Goal: Task Accomplishment & Management: Use online tool/utility

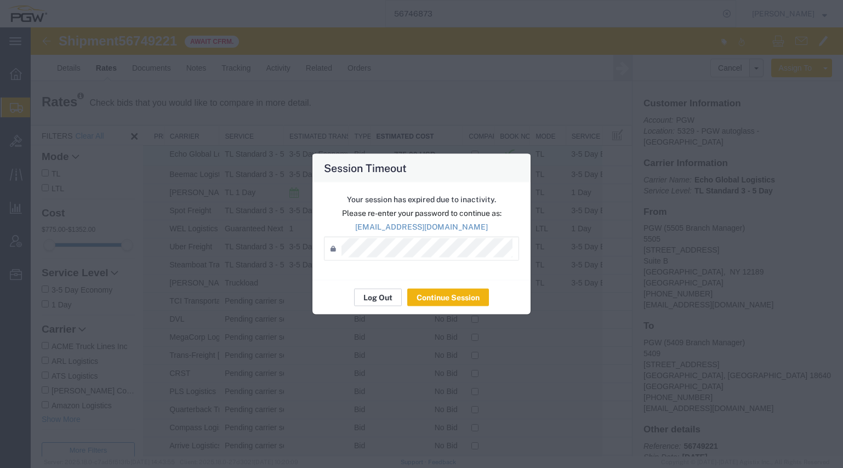
click at [374, 297] on button "Log Out" at bounding box center [378, 298] width 48 height 18
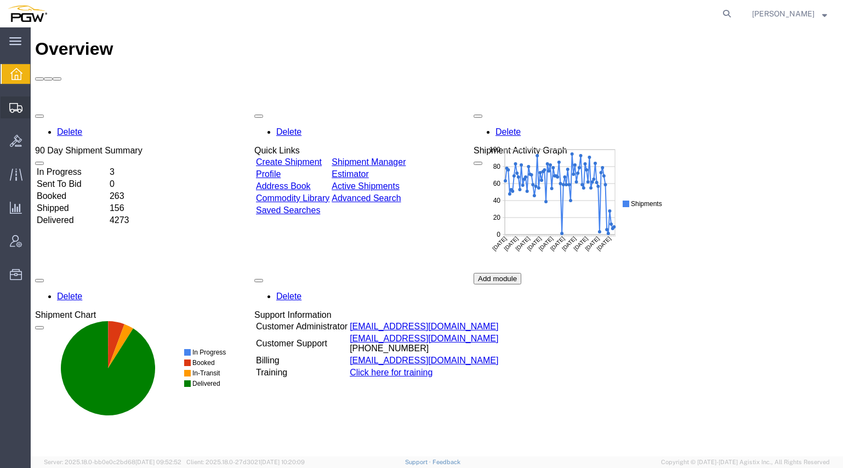
click at [0, 0] on span "Create from Template" at bounding box center [0, 0] width 0 height 0
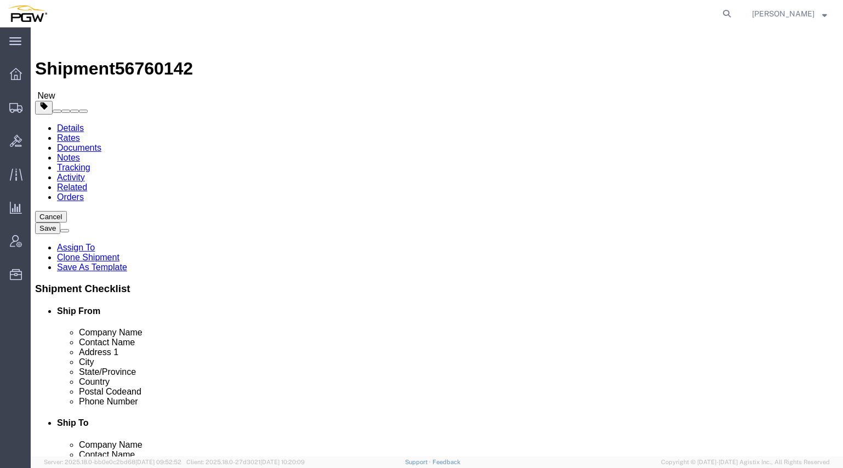
select select "28281"
select select "28253"
type input "559"
select select "28369"
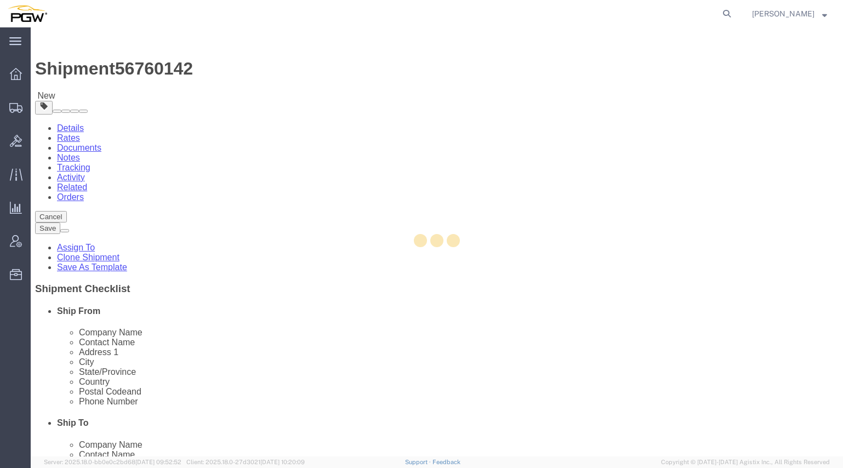
type input "5559"
type input "04092"
type input "[PHONE_NUMBER]"
type input "[EMAIL_ADDRESS][DOMAIN_NAME]"
select select "ME"
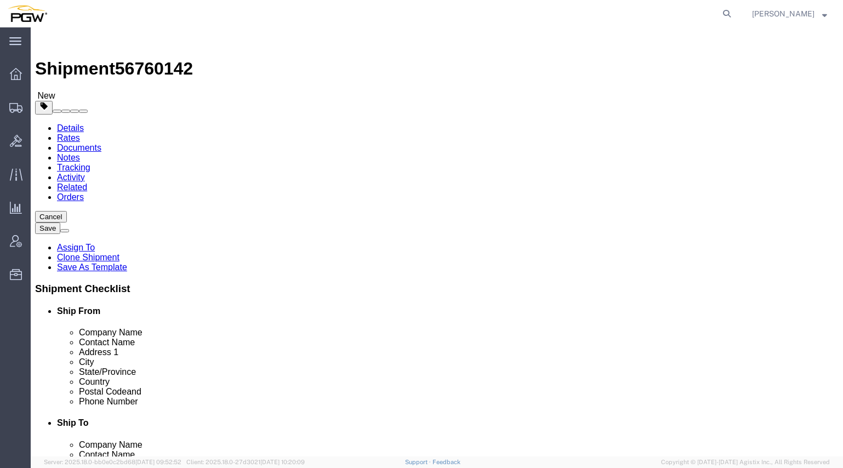
type input "scranton"
select select "61931"
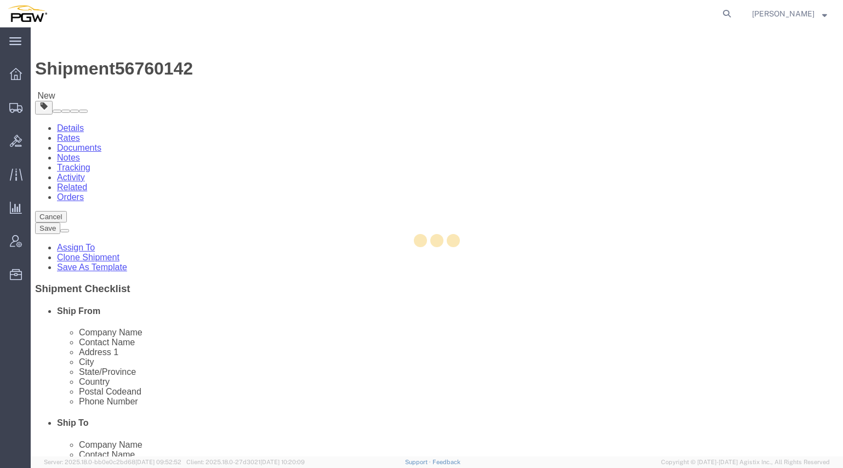
type input "5409"
type input "5409 Branch Manager"
type input "[STREET_ADDRESS]"
type input "Pittston"
type input "18640"
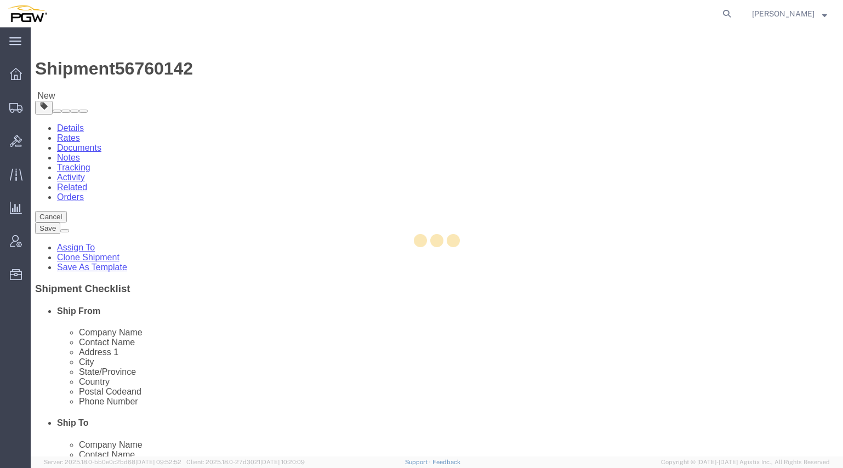
type input "[PHONE_NUMBER]"
type input "[EMAIL_ADDRESS][DOMAIN_NAME]"
select select "PA"
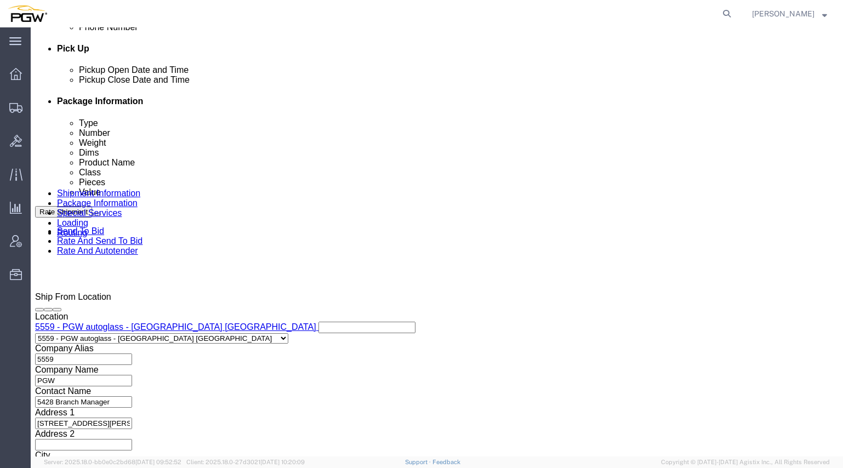
scroll to position [494, 0]
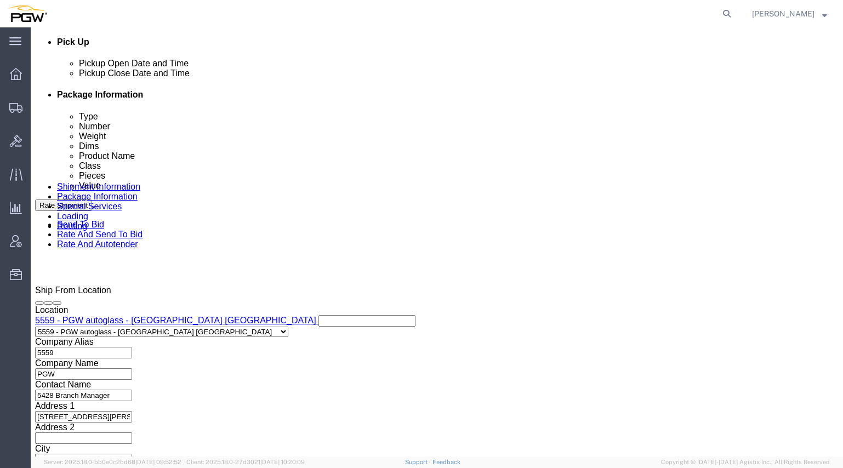
click div "[DATE] 8:00 AM"
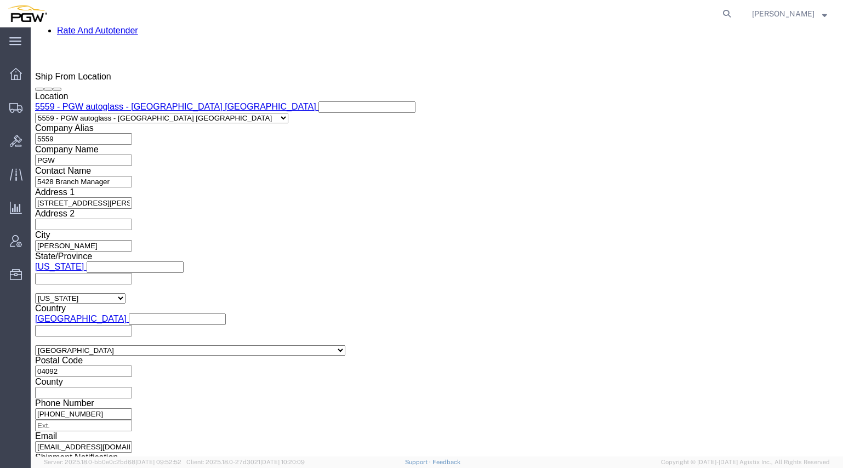
type input "2:30 PM"
click button "Apply"
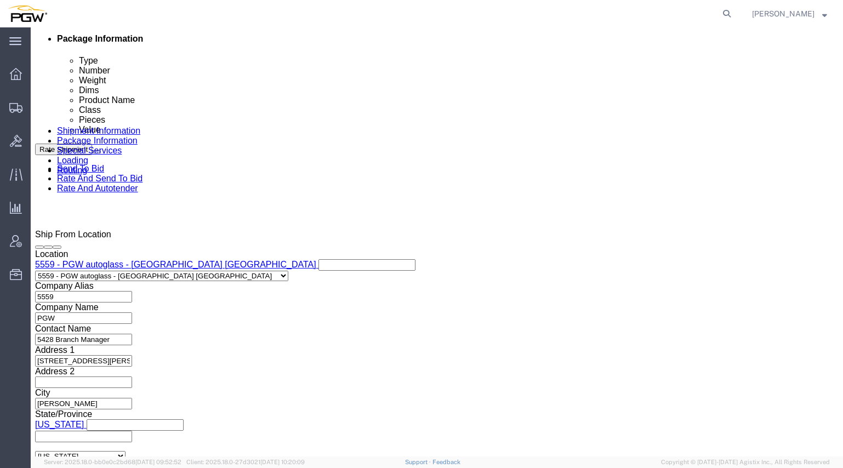
scroll to position [543, 0]
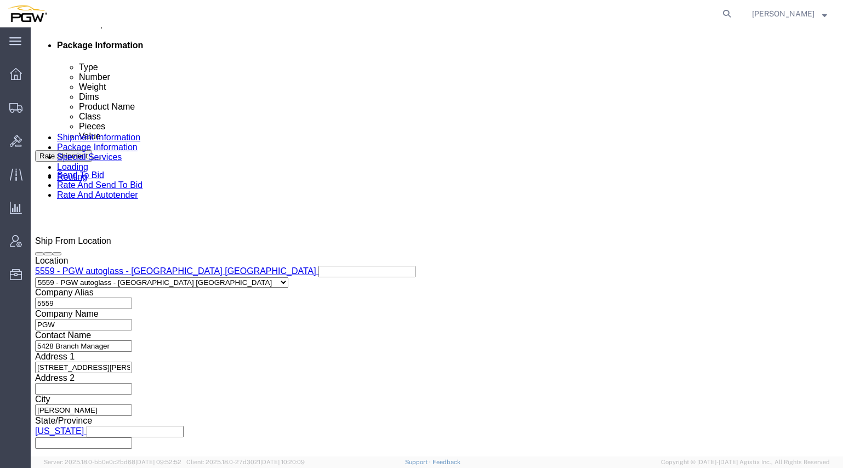
click span "56760142"
copy span "56760142"
click input "54833650"
drag, startPoint x: 166, startPoint y: 327, endPoint x: 39, endPoint y: 319, distance: 126.9
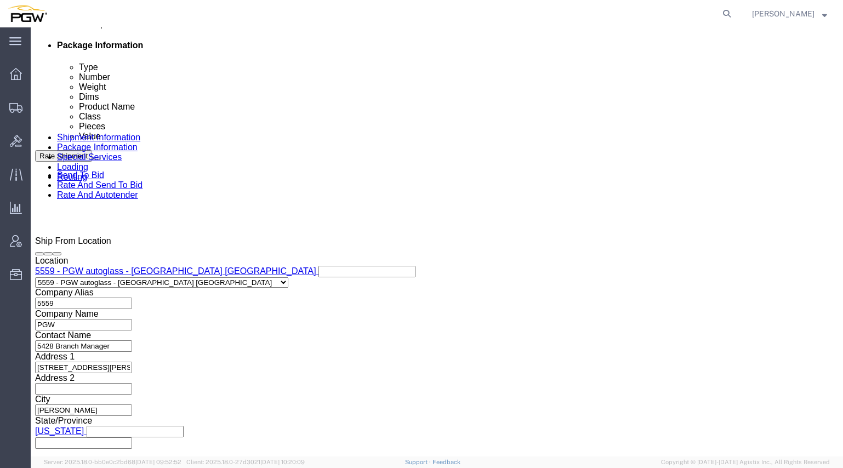
click div "Select Account Type Activity ID Airline Appointment Number ASN Batch Request # …"
paste input "6760142"
click input "56760142"
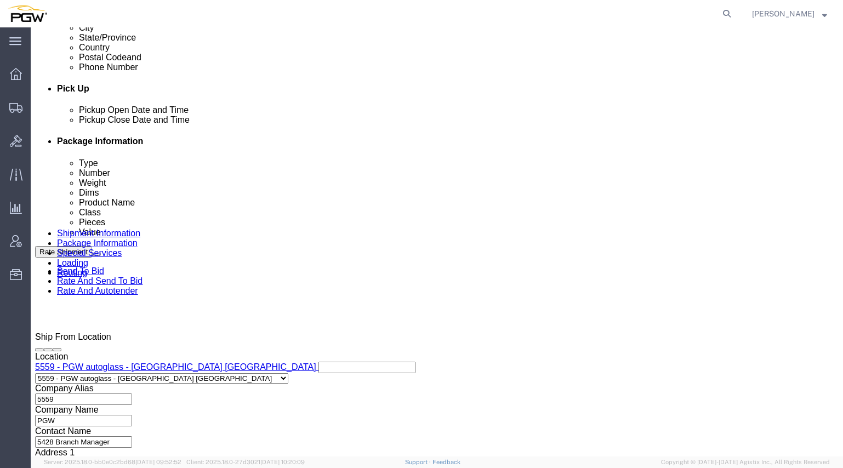
scroll to position [378, 0]
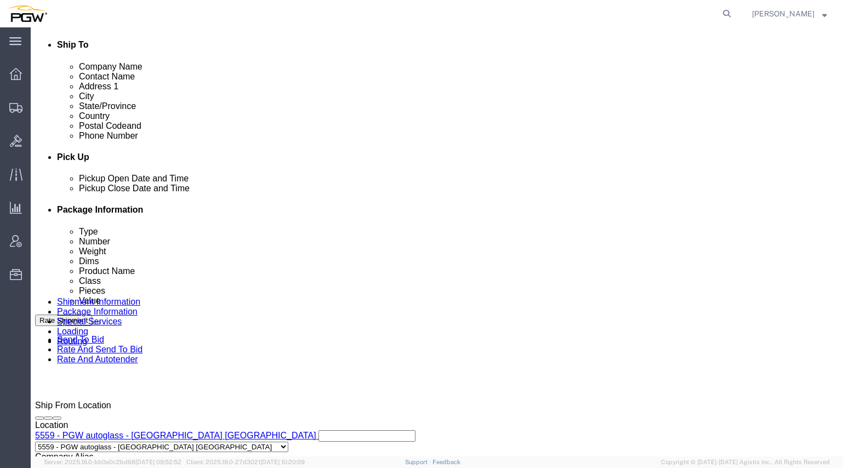
type input "56760142"
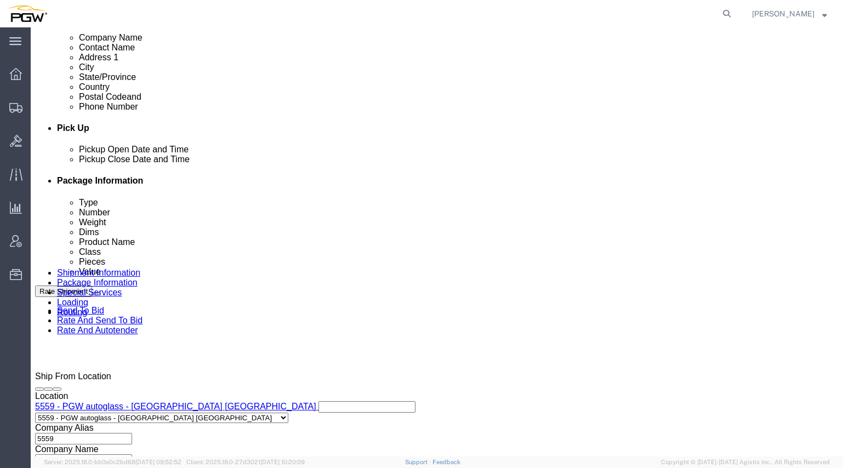
scroll to position [433, 0]
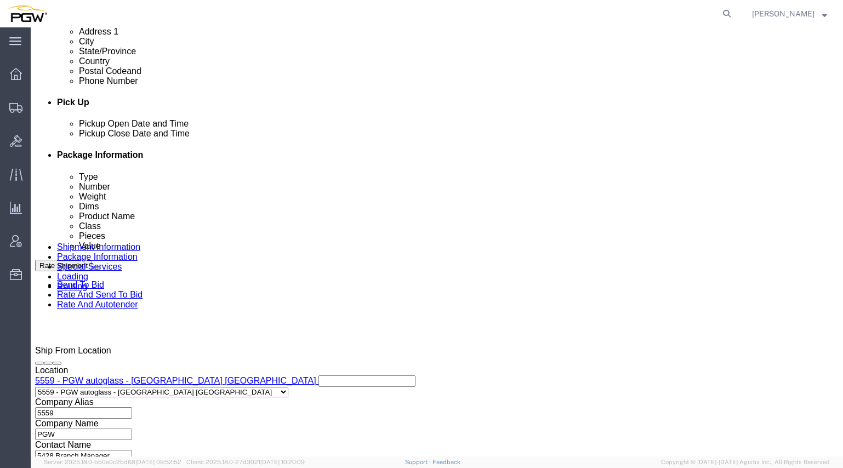
click div "[DATE] 2:30 PM"
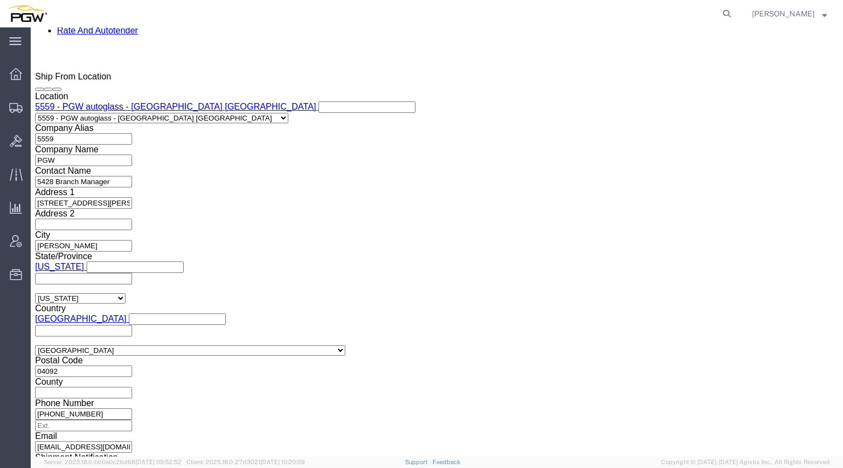
click input "2:30 PM"
type input "8:30 AM"
click button "Apply"
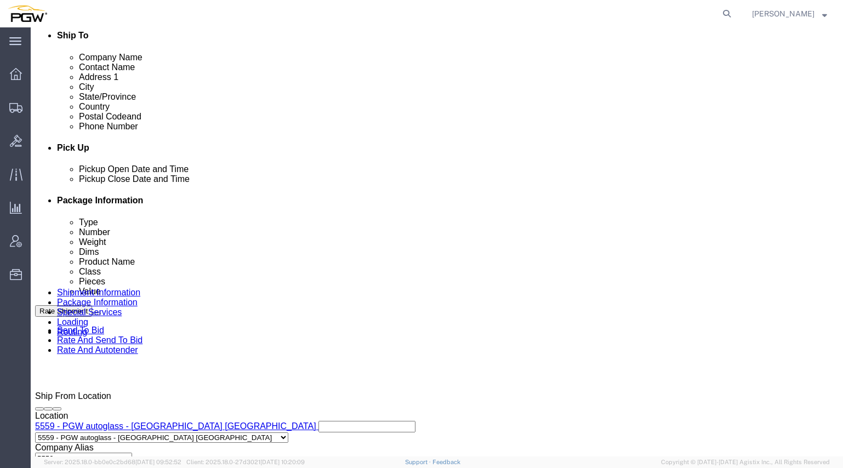
scroll to position [378, 0]
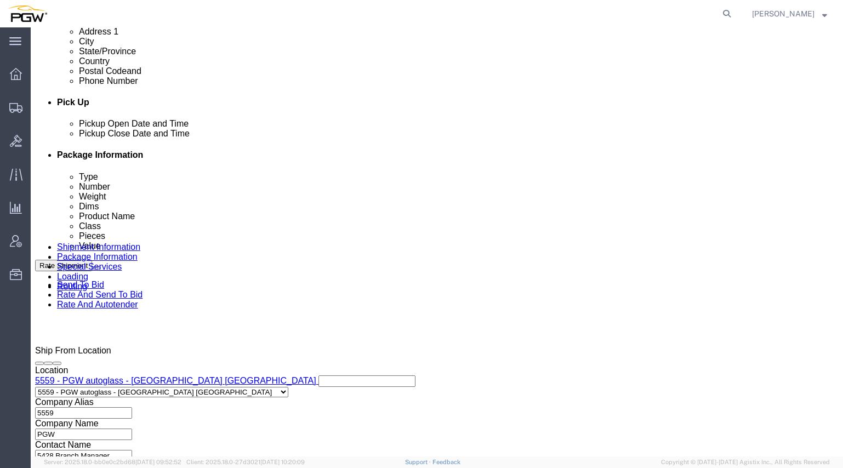
click div
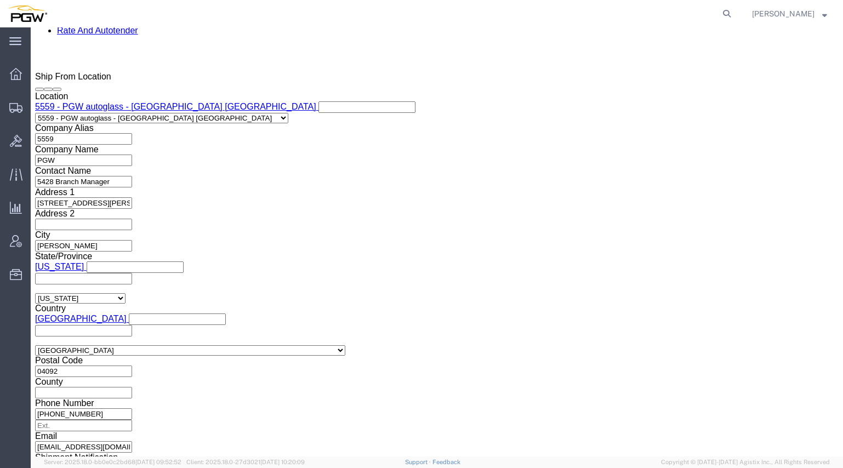
click button "Apply"
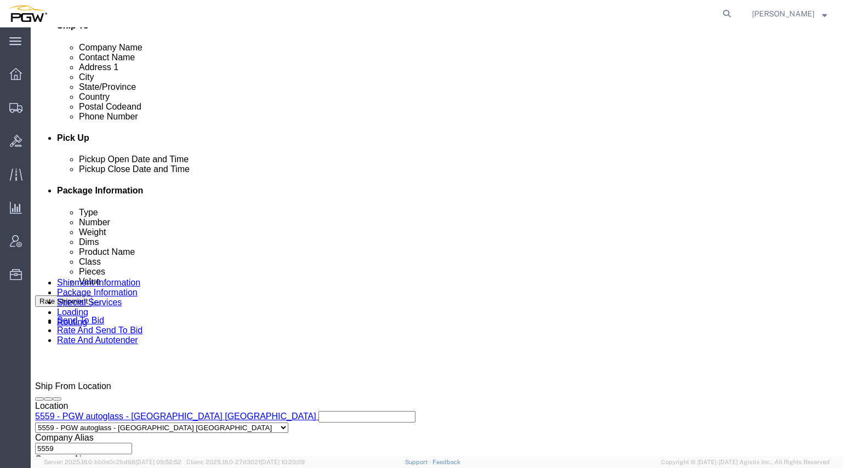
scroll to position [378, 0]
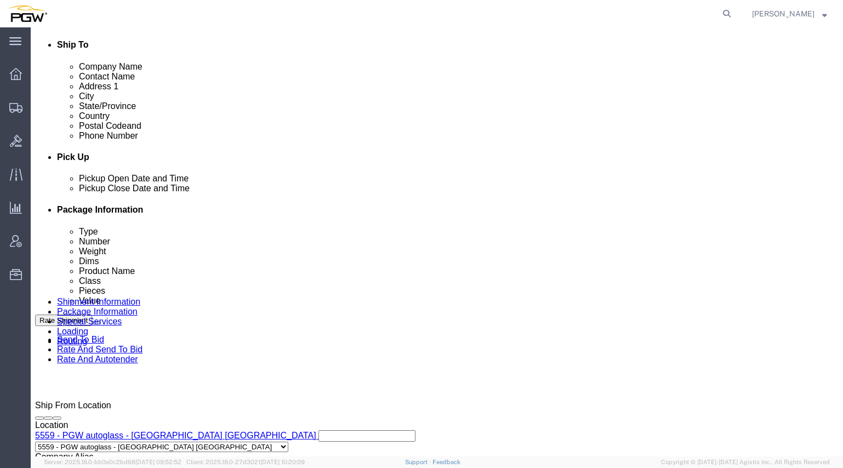
click div "[DATE] 10:30 AM"
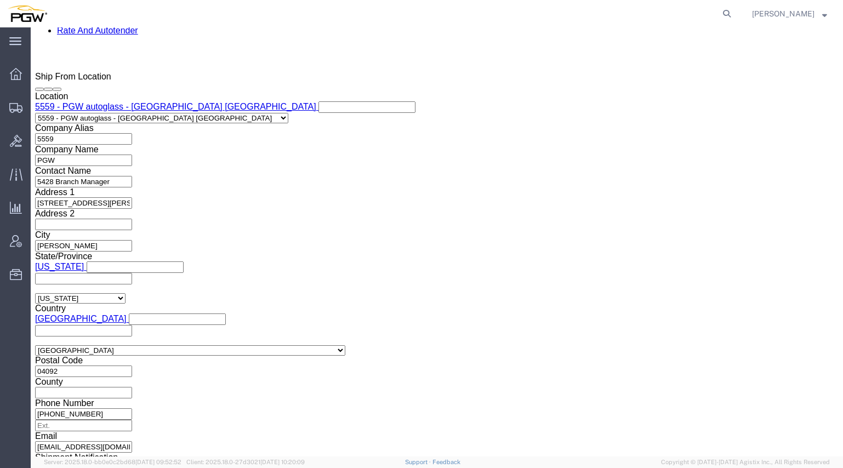
type input "8:30 AM"
click button "Apply"
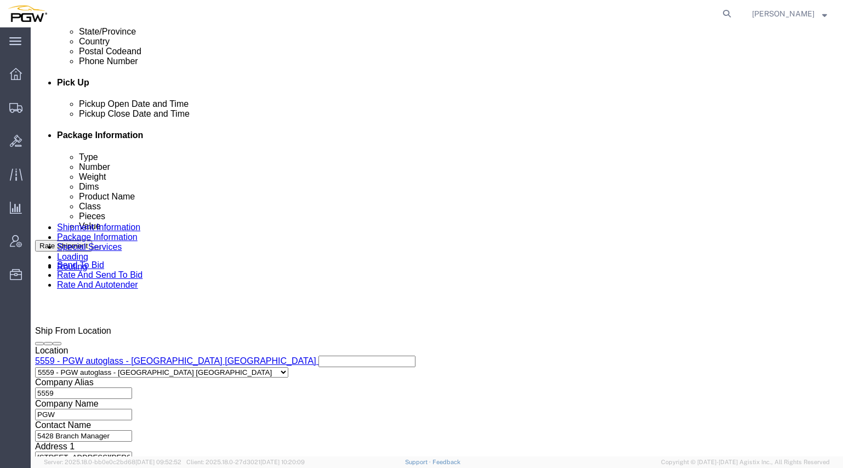
scroll to position [433, 0]
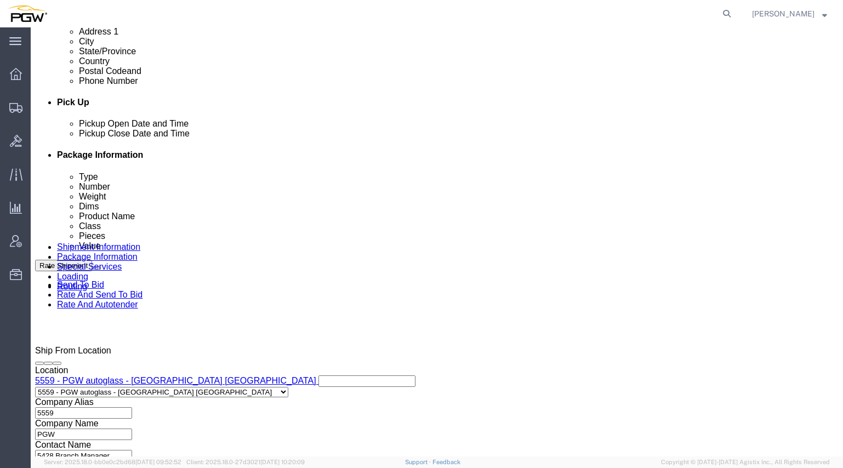
click icon
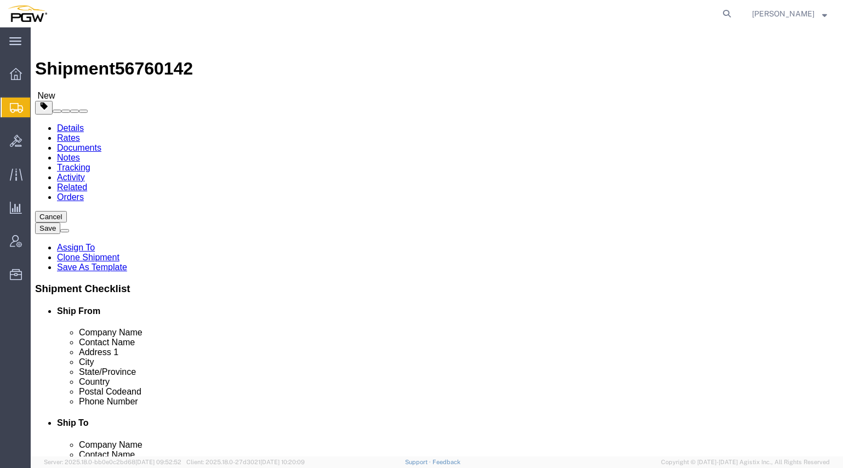
drag, startPoint x: 137, startPoint y: 225, endPoint x: 137, endPoint y: 233, distance: 7.7
click input "15"
drag, startPoint x: 128, startPoint y: 234, endPoint x: 43, endPoint y: 225, distance: 86.0
click div "Number 15"
type input "12"
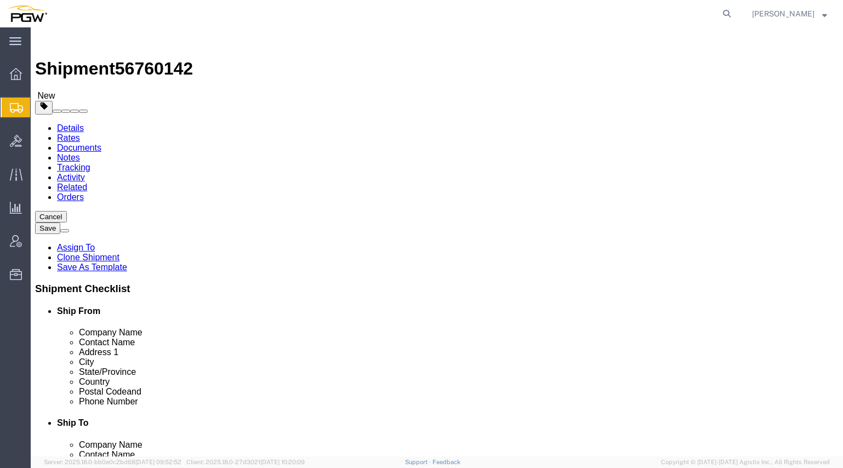
click input "44000.00"
drag, startPoint x: 153, startPoint y: 270, endPoint x: 53, endPoint y: 250, distance: 102.3
click div "Package Type Select Bale(s) Basket(s) Bolt(s) Bottle(s) Buckets Bulk Bundle(s) …"
type input "35000.00"
click dd "1.00 USD"
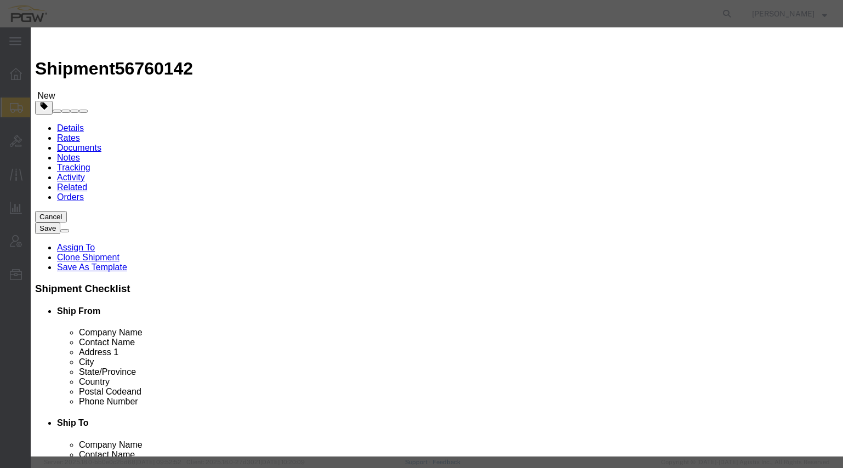
click input "15.00"
drag, startPoint x: 251, startPoint y: 106, endPoint x: 98, endPoint y: 102, distance: 152.5
click div "Pieces 15.00 Select Bag Barrels 100Board Feet Bottle Box Blister Pack Carats Ca…"
type input "12.00"
click input "0.8"
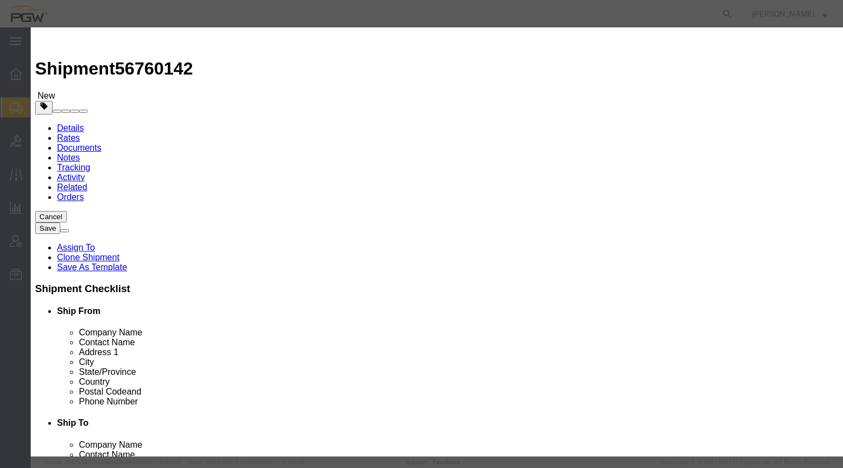
drag, startPoint x: 254, startPoint y: 126, endPoint x: 160, endPoint y: 116, distance: 94.3
click div "Product Name Steel Racks Pieces 12.00 Select Bag Barrels 100Board Feet Bottle B…"
type input "1.00"
click button "Save & Close"
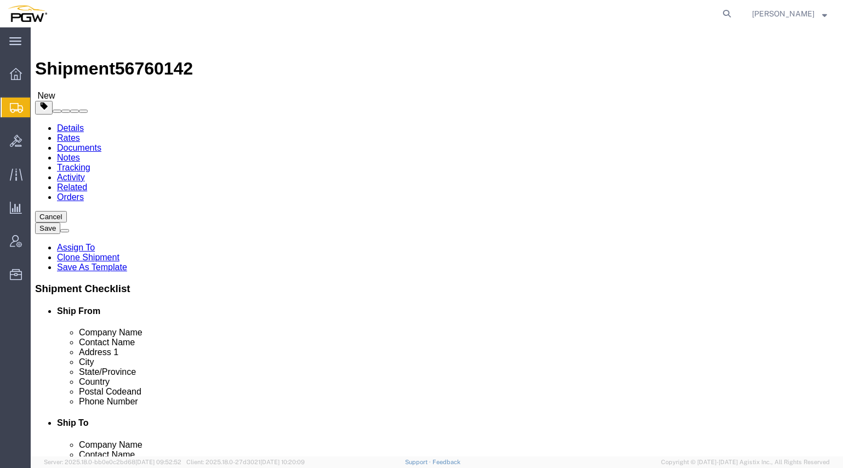
click link "Special Services"
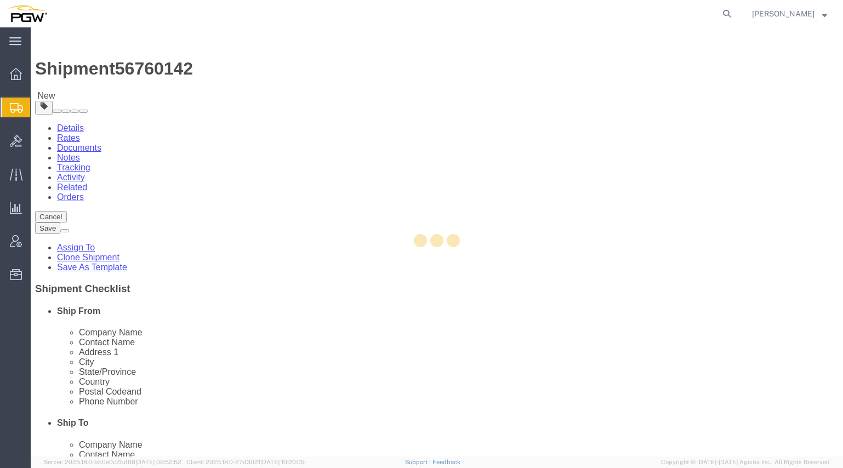
select select
select select "COSTCENTER"
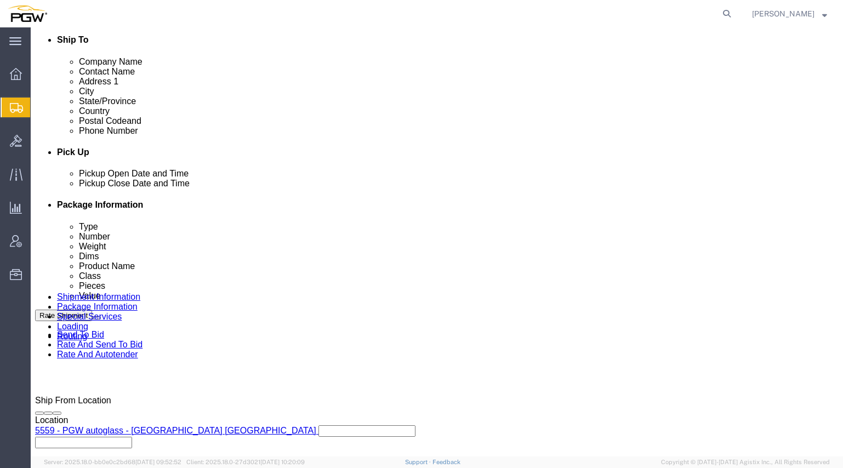
scroll to position [384, 0]
type input "5409"
click input "5329"
drag, startPoint x: 154, startPoint y: 394, endPoint x: 2, endPoint y: 362, distance: 155.6
click div "Billing Location Select Select My Profile Location 5303 - PGW autoglass - Corpo…"
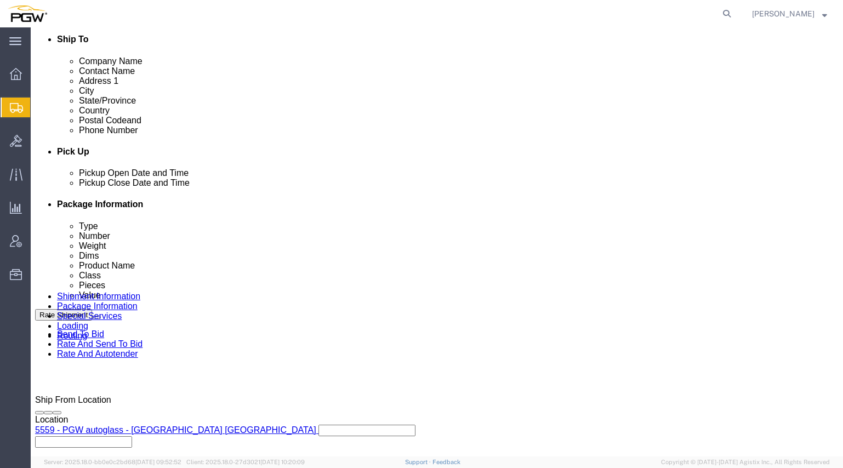
type input "5409"
click link "Send To Bid"
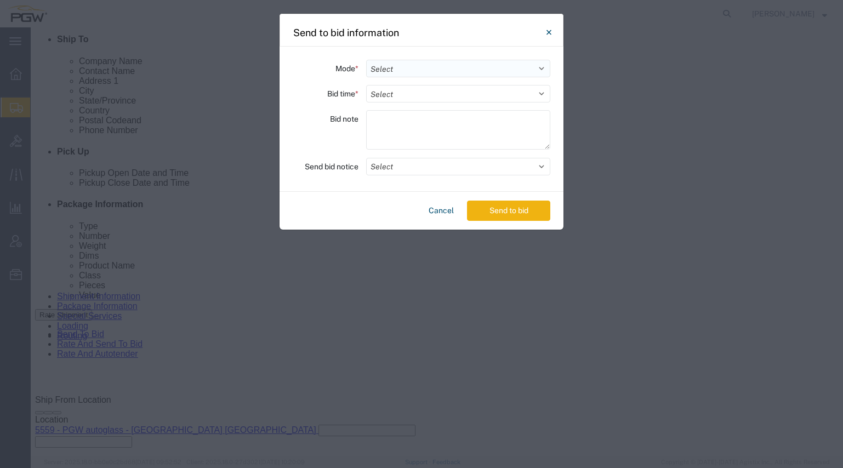
click at [437, 65] on select "Select Small Parcel Truckload Air Rail Less than Truckload Ocean Freight Multi-…" at bounding box center [458, 69] width 184 height 18
select select "TL"
click at [366, 60] on select "Select Small Parcel Truckload Air Rail Less than Truckload Ocean Freight Multi-…" at bounding box center [458, 69] width 184 height 18
drag, startPoint x: 406, startPoint y: 96, endPoint x: 403, endPoint y: 102, distance: 6.9
click at [406, 96] on select "Select 30 Min (Rush) 1 Hour (Rush) 2 Hours (Rush) 4 Hours (Rush) 8 Hours (Rush)…" at bounding box center [458, 94] width 184 height 18
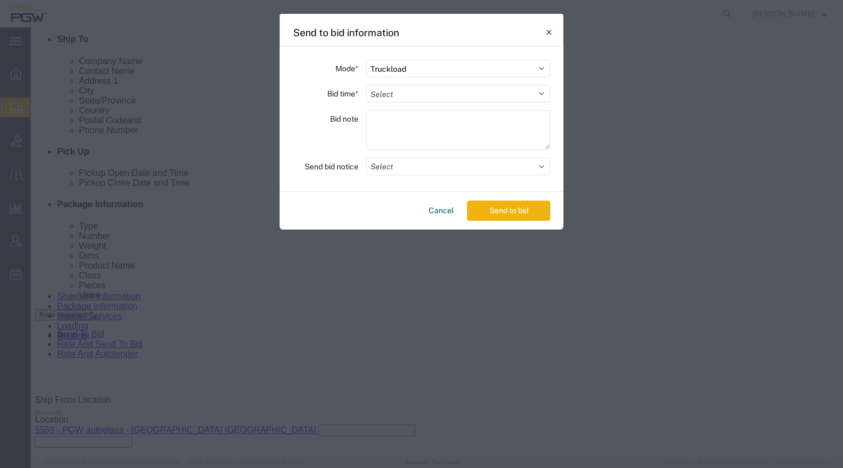
select select "20"
click at [366, 85] on select "Select 30 Min (Rush) 1 Hour (Rush) 2 Hours (Rush) 4 Hours (Rush) 8 Hours (Rush)…" at bounding box center [458, 94] width 184 height 18
click at [405, 161] on button "Select" at bounding box center [458, 167] width 184 height 18
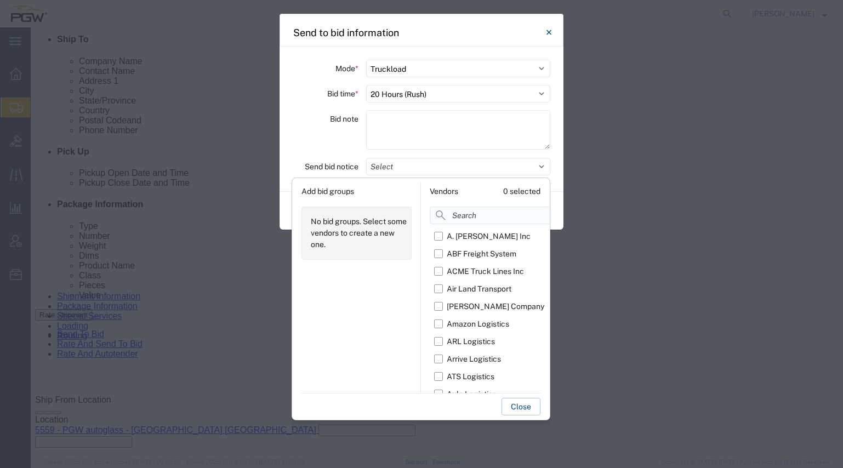
click at [450, 212] on input at bounding box center [516, 216] width 173 height 18
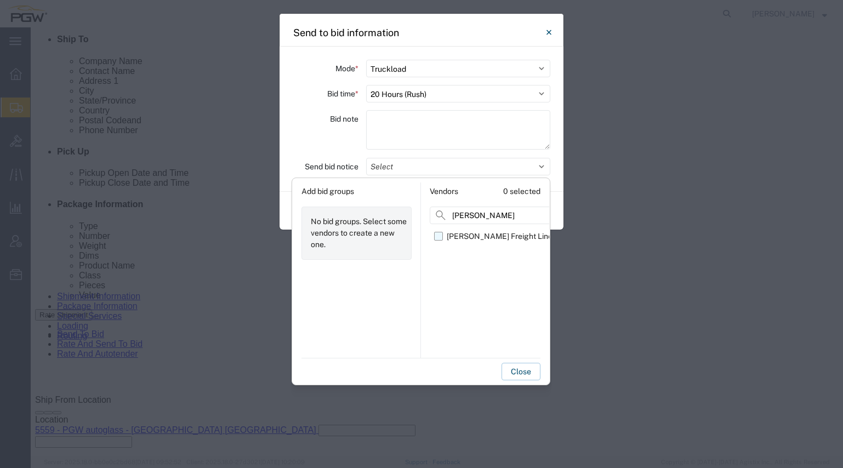
type input "[PERSON_NAME]"
click at [446, 231] on label "[PERSON_NAME] Freight Lines" at bounding box center [495, 237] width 122 height 18
click at [0, 0] on input "[PERSON_NAME] Freight Lines" at bounding box center [0, 0] width 0 height 0
click at [534, 372] on button "Close" at bounding box center [521, 372] width 39 height 18
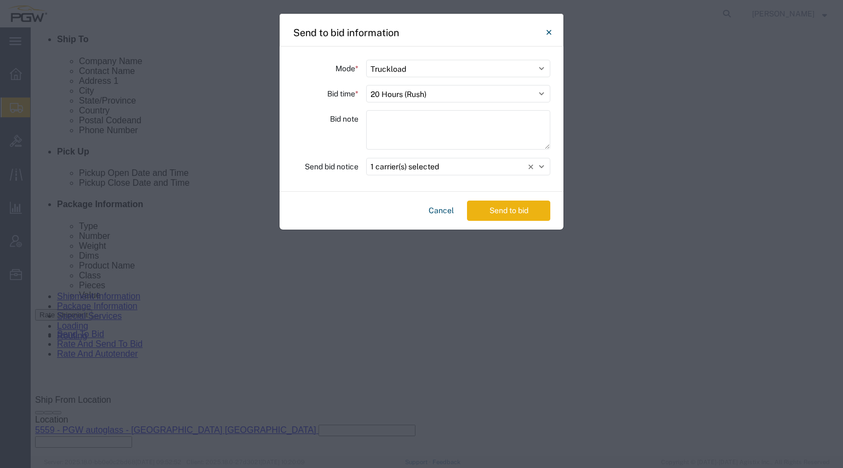
click at [525, 215] on button "Send to bid" at bounding box center [508, 211] width 83 height 20
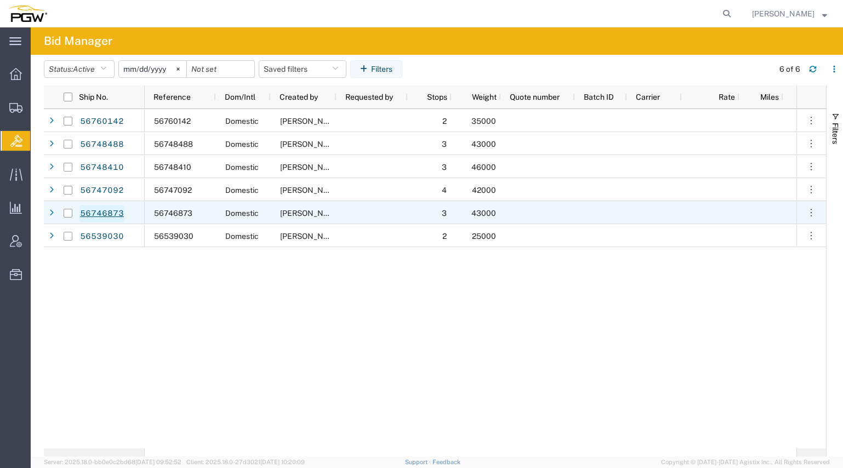
click at [103, 217] on link "56746873" at bounding box center [102, 214] width 45 height 18
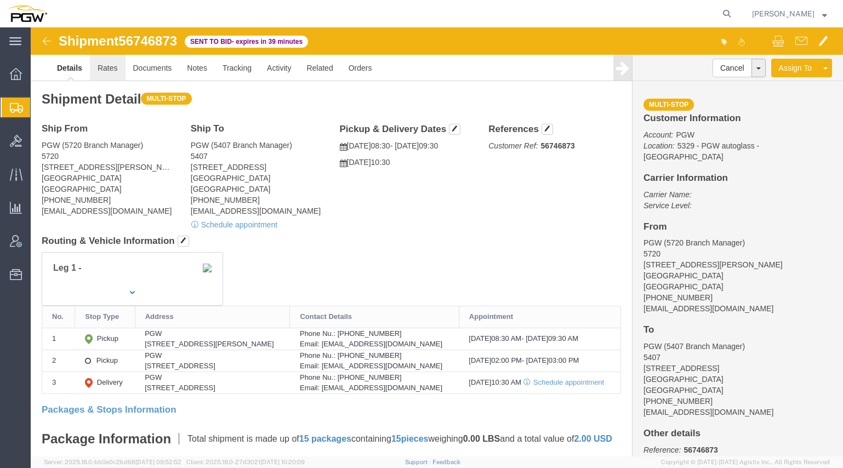
click link "Rates"
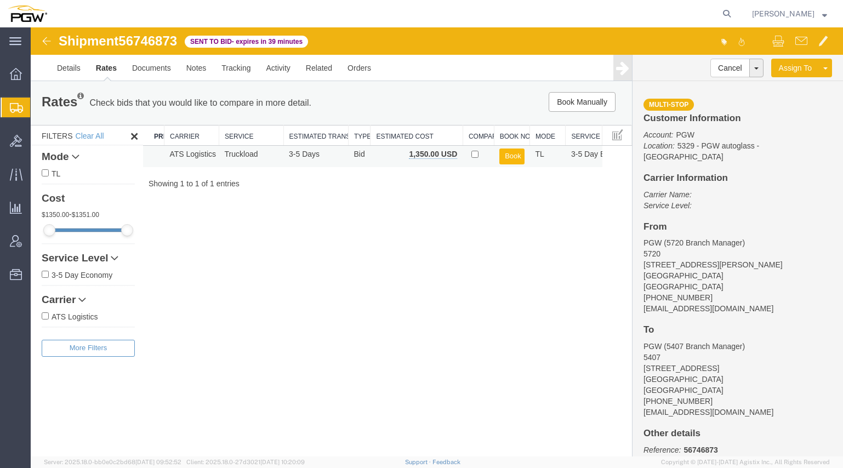
click at [508, 158] on button "Book" at bounding box center [512, 157] width 25 height 16
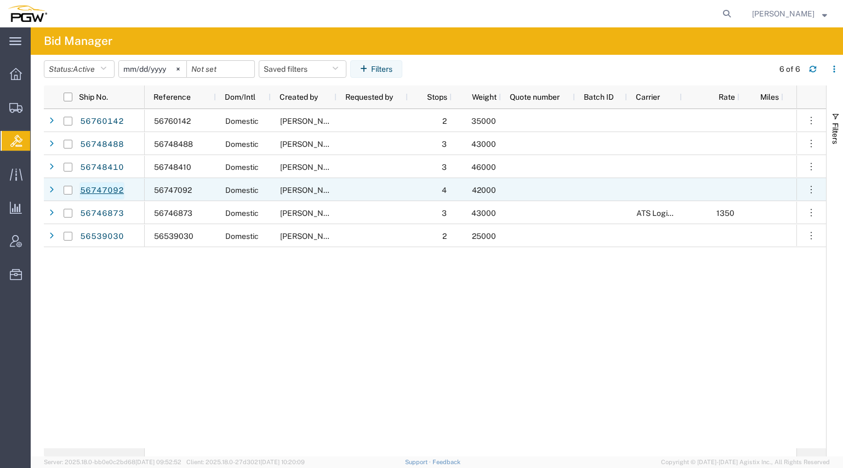
click at [106, 191] on link "56747092" at bounding box center [102, 191] width 45 height 18
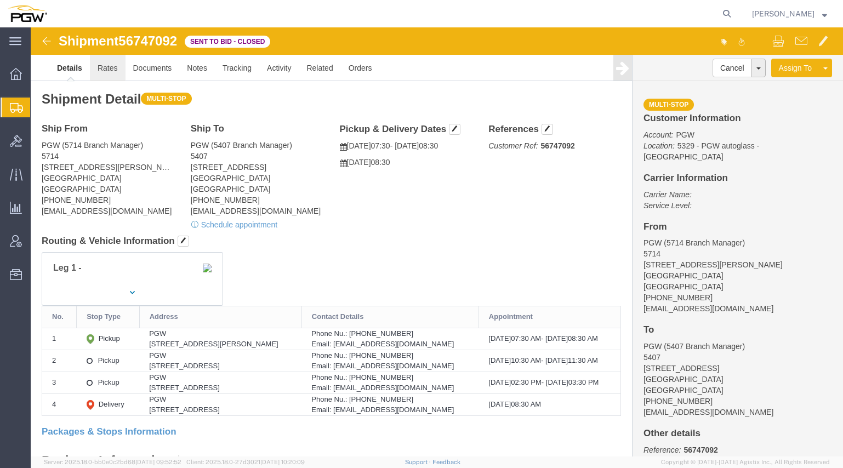
click link "Rates"
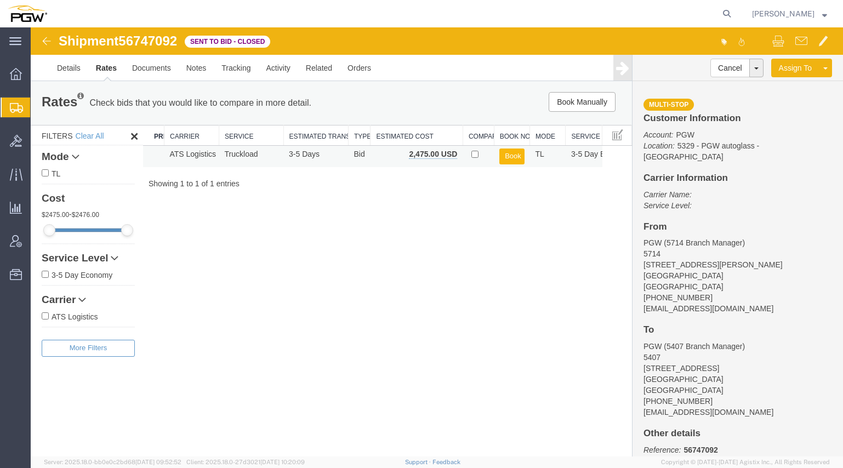
click at [505, 157] on button "Book" at bounding box center [512, 157] width 25 height 16
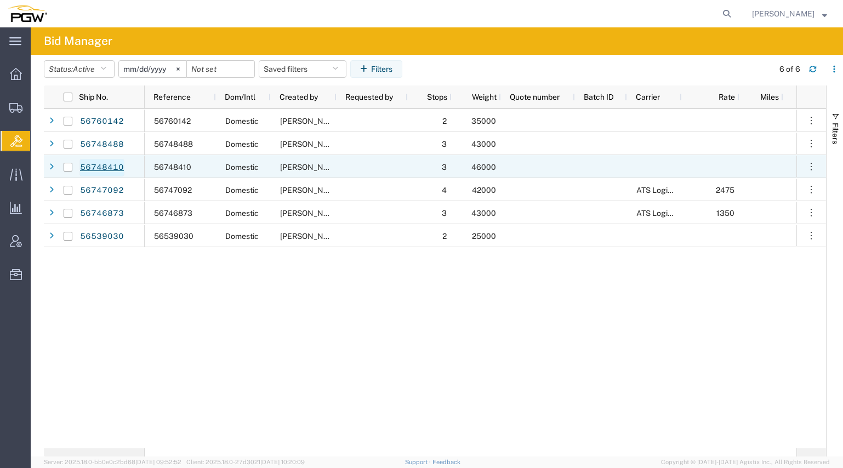
click at [107, 167] on link "56748410" at bounding box center [102, 168] width 45 height 18
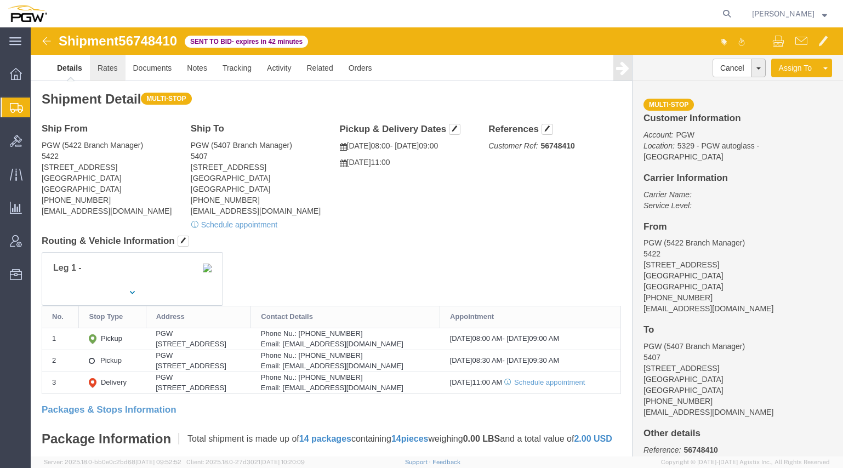
click link "Rates"
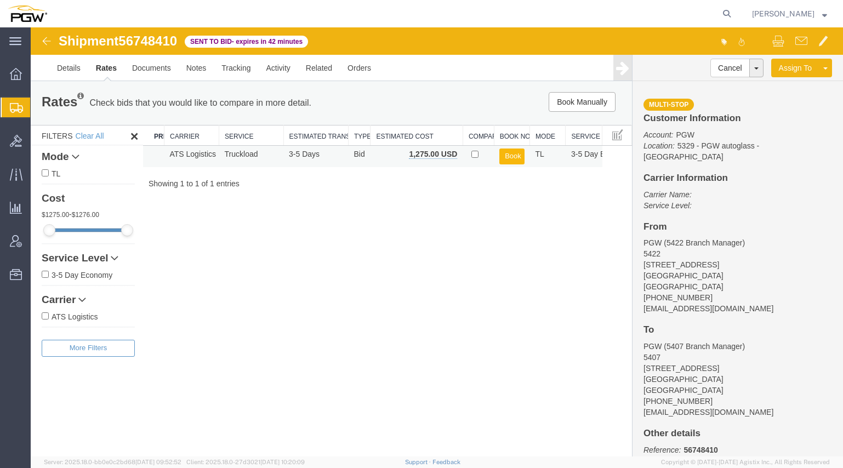
click at [521, 155] on button "Book" at bounding box center [512, 157] width 25 height 16
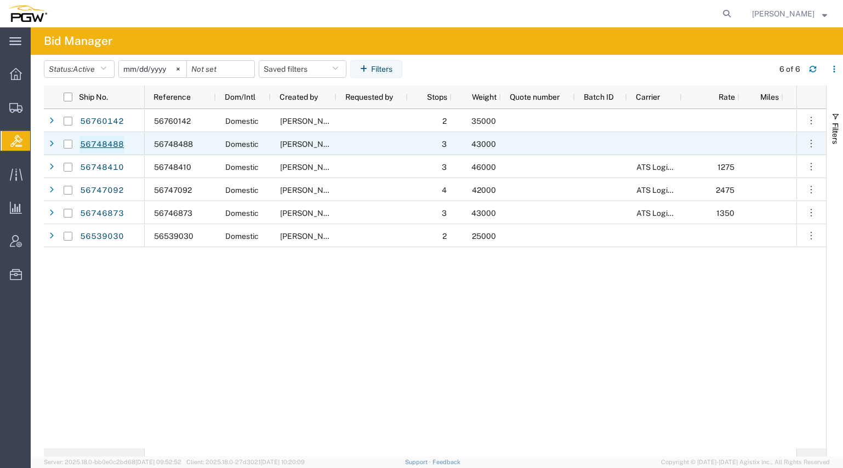
click at [113, 140] on link "56748488" at bounding box center [102, 145] width 45 height 18
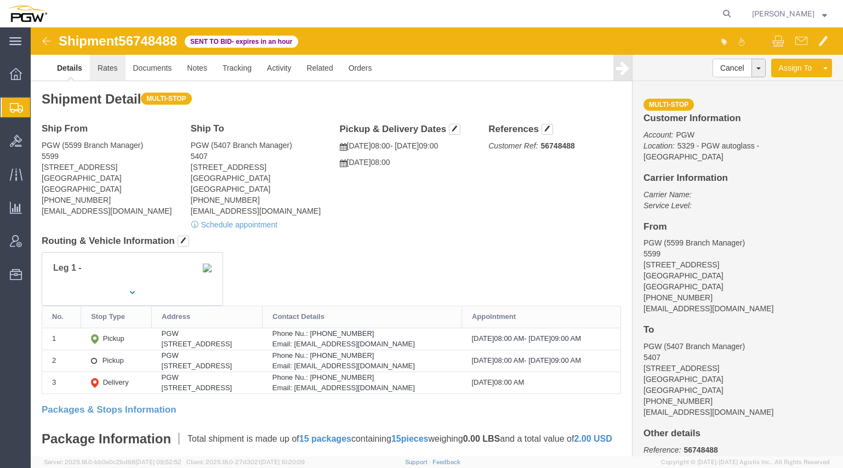
click link "Rates"
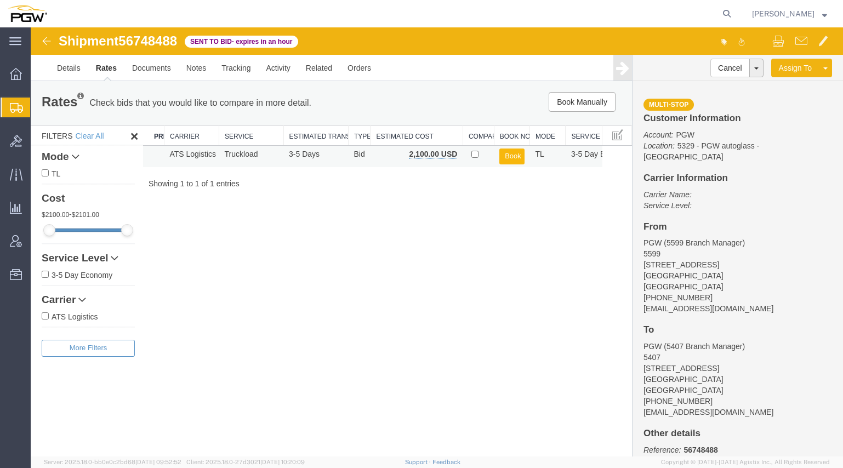
click at [508, 156] on button "Book" at bounding box center [512, 157] width 25 height 16
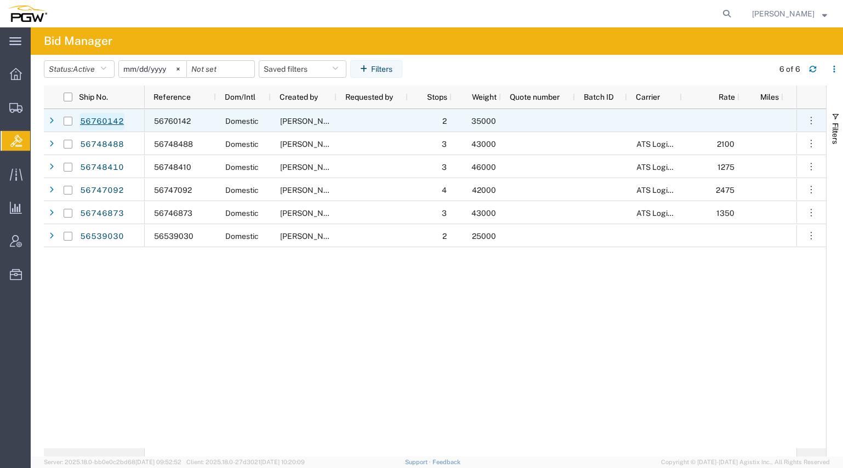
click at [110, 119] on link "56760142" at bounding box center [102, 122] width 45 height 18
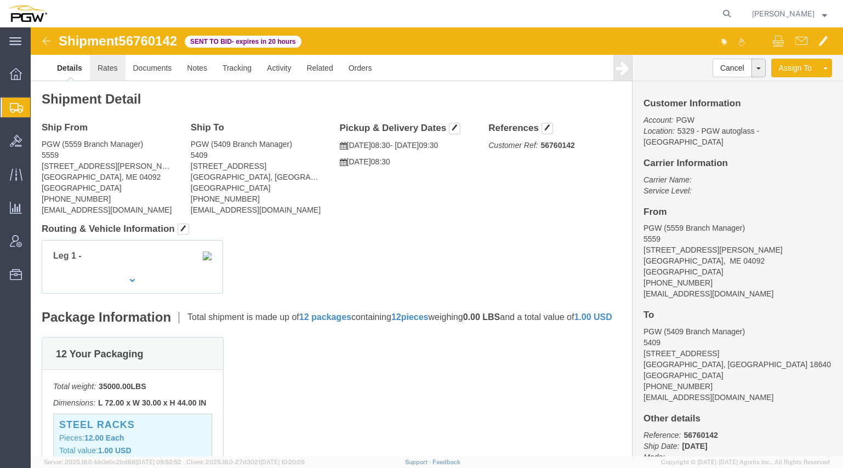
click link "Rates"
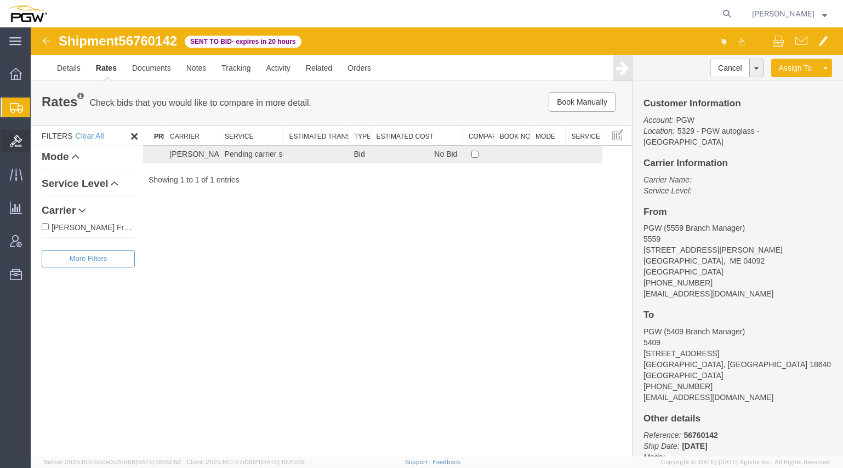
click at [37, 139] on span "Bids" at bounding box center [34, 141] width 8 height 22
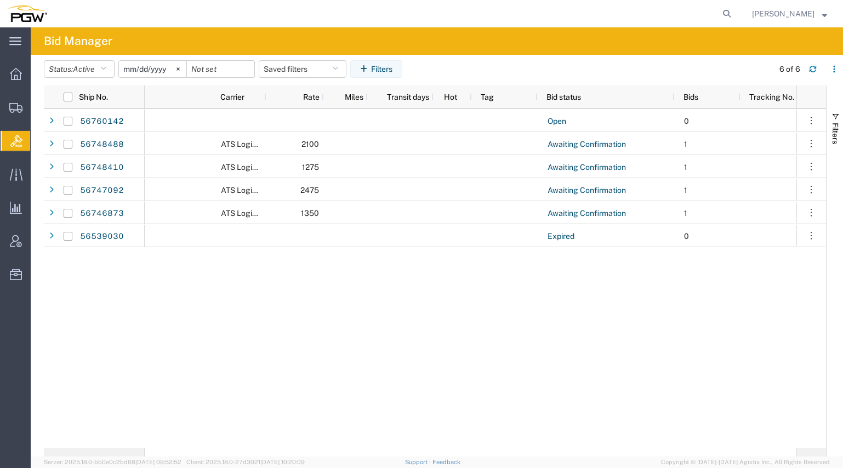
scroll to position [0, 675]
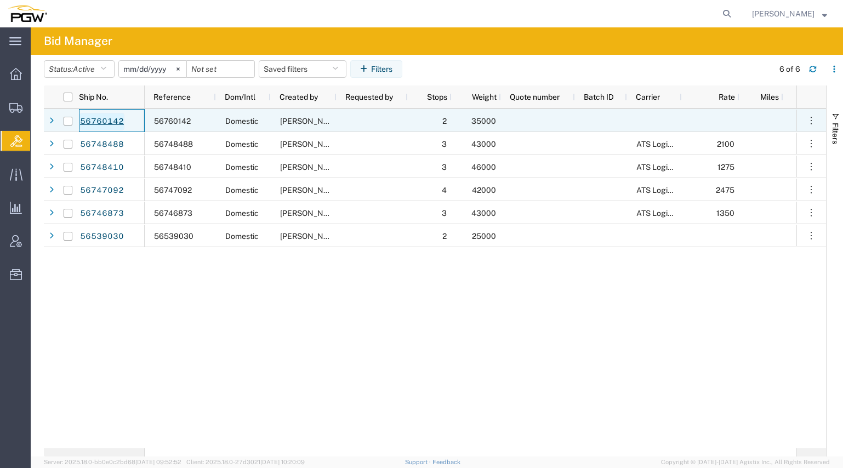
click at [111, 117] on link "56760142" at bounding box center [102, 122] width 45 height 18
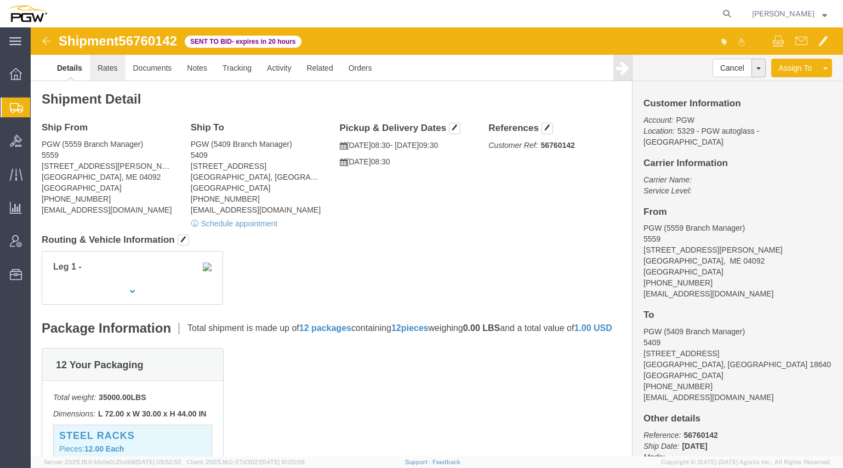
click link "Rates"
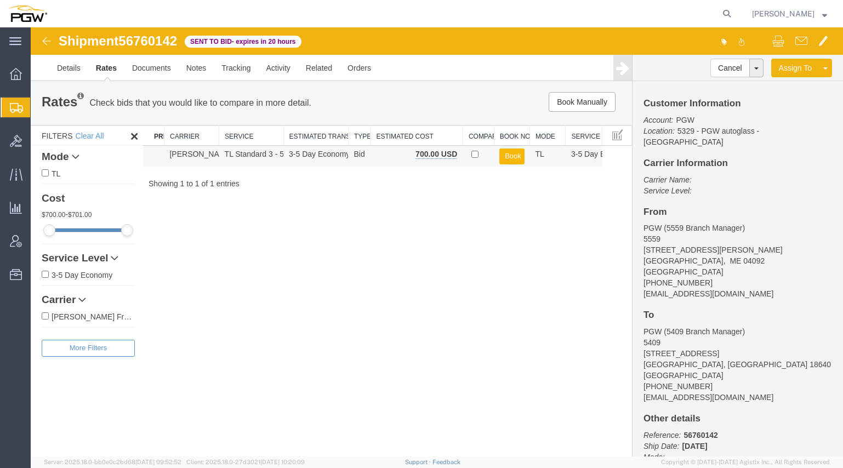
click at [512, 156] on button "Book" at bounding box center [512, 157] width 25 height 16
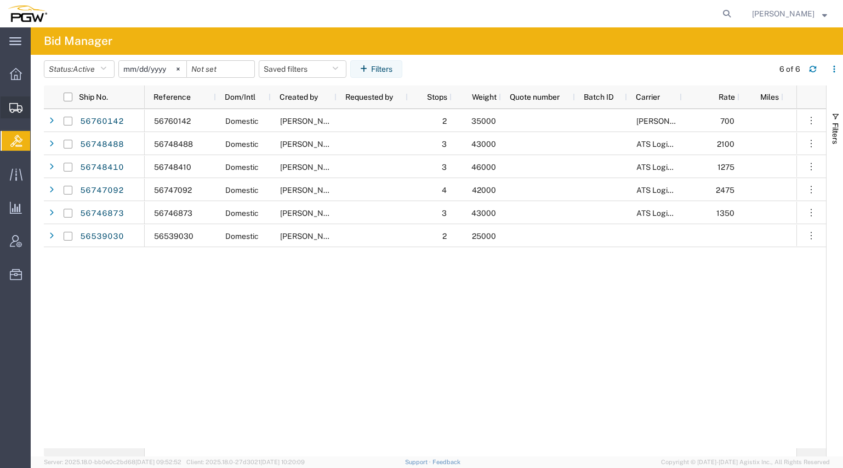
click at [0, 0] on span "Create from Template" at bounding box center [0, 0] width 0 height 0
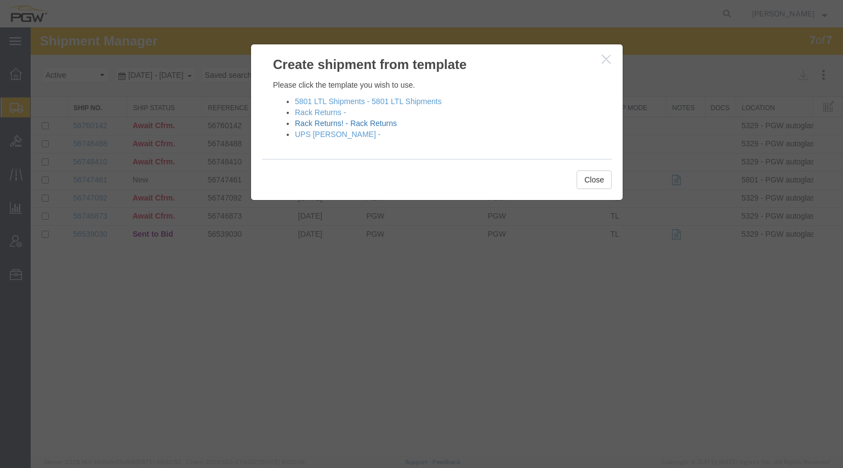
click at [337, 123] on link "Rack Returns! - Rack Returns" at bounding box center [346, 123] width 102 height 9
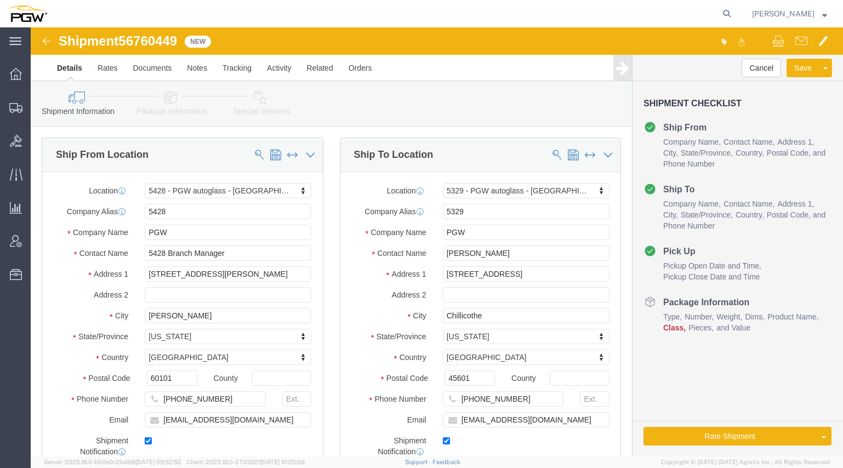
select select "28281"
select select "28253"
type input "719"
select select "28477"
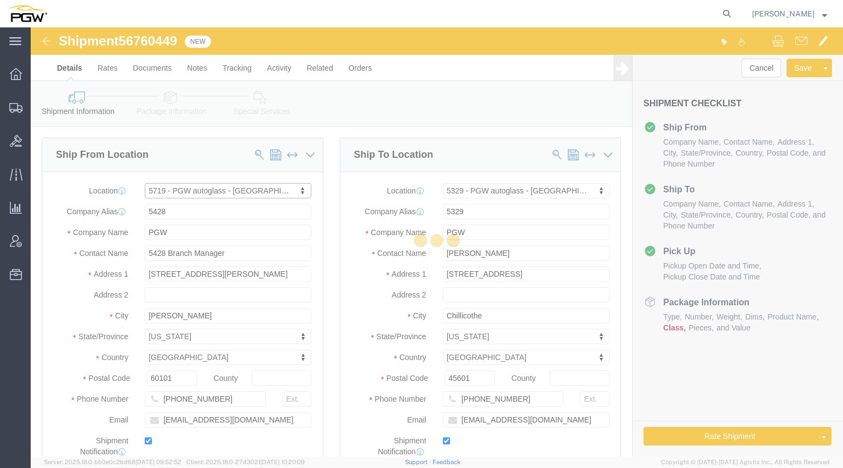
type input "5719"
type input "5719 Branch Manager"
type input "[STREET_ADDRESS][PERSON_NAME]"
type input "Suite 130"
type input "Chula Vista"
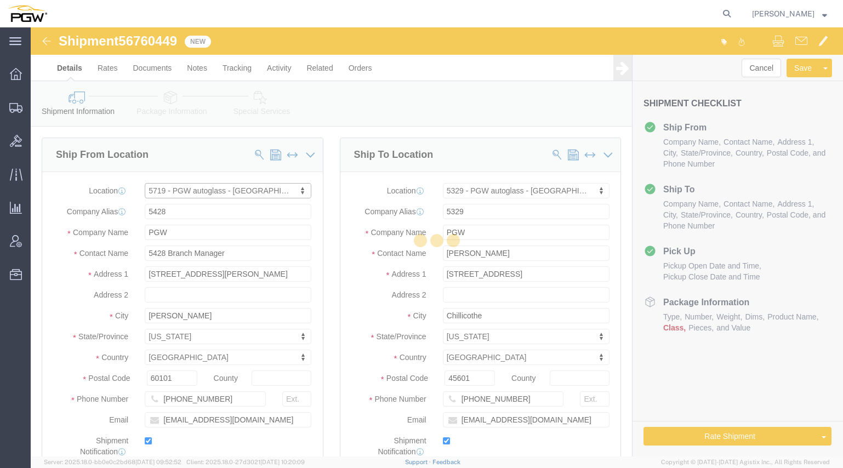
type input "91911"
type input "[PHONE_NUMBER]"
type input "[EMAIL_ADDRESS][DOMAIN_NAME]"
select select "CA"
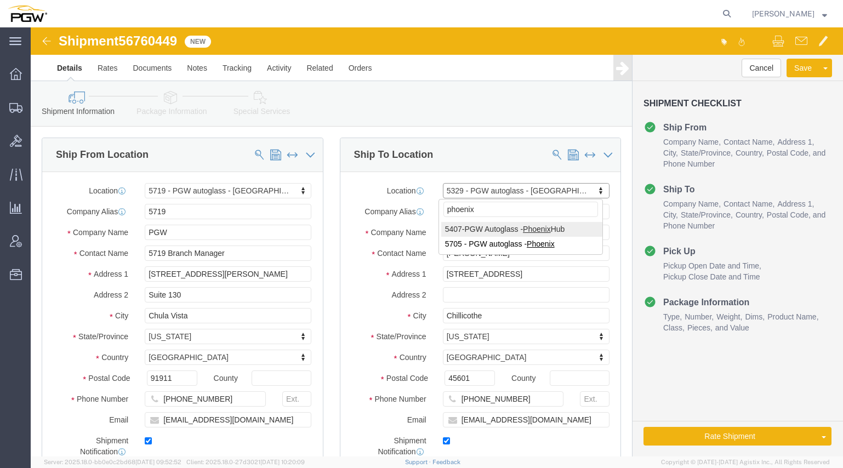
type input "phoenix"
select select "62351"
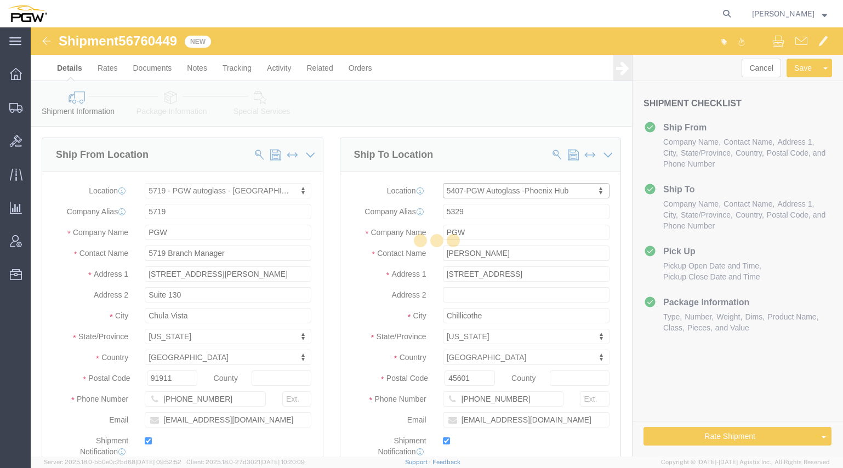
type input "5407"
type input "5407 Branch Manager"
type input "[STREET_ADDRESS]"
type input "[GEOGRAPHIC_DATA]"
type input "85307"
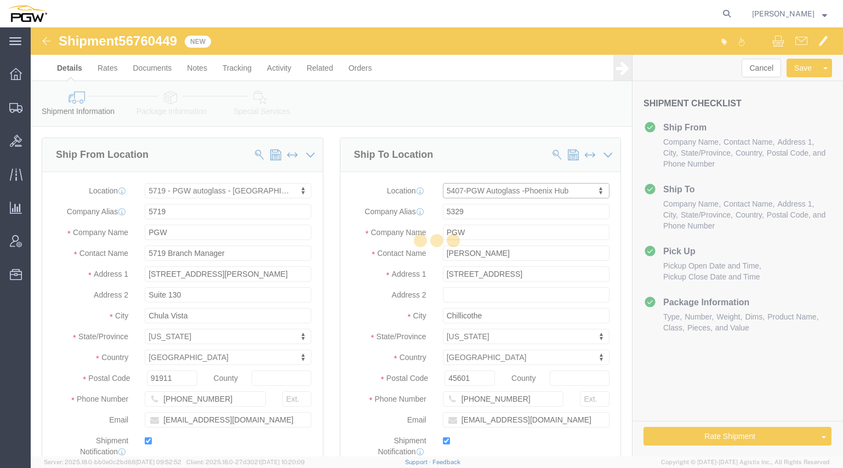
type input "[PHONE_NUMBER]"
type input "[EMAIL_ADDRESS][DOMAIN_NAME]"
select select "AZ"
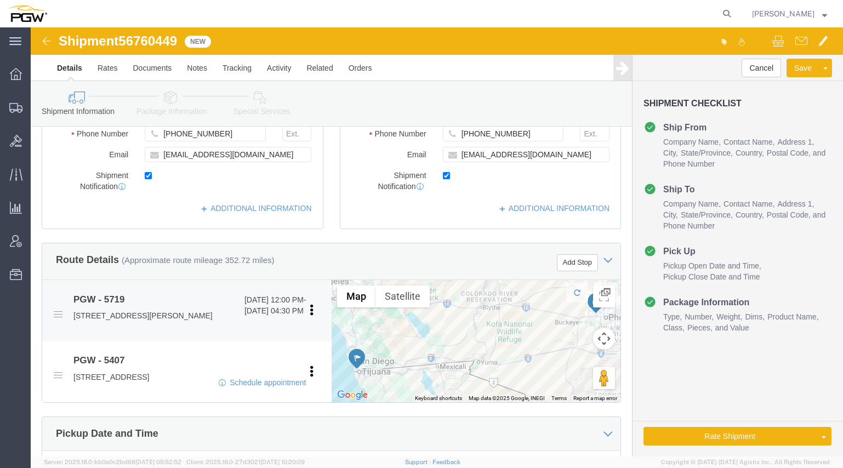
scroll to position [329, 0]
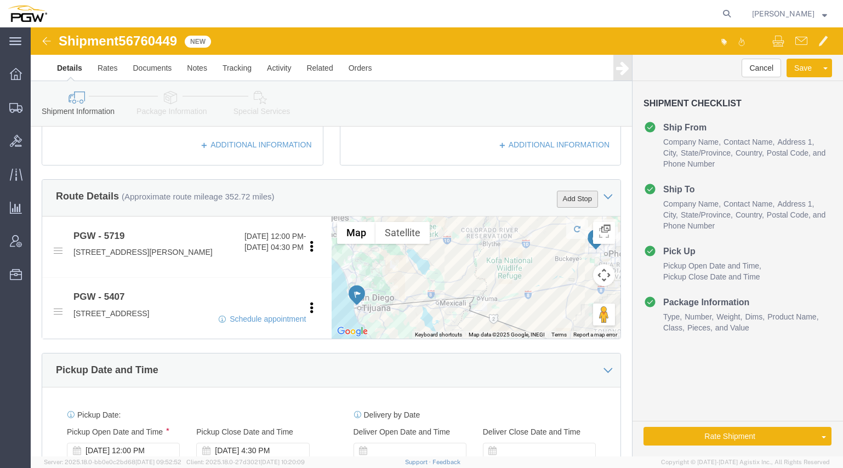
click button "Add Stop"
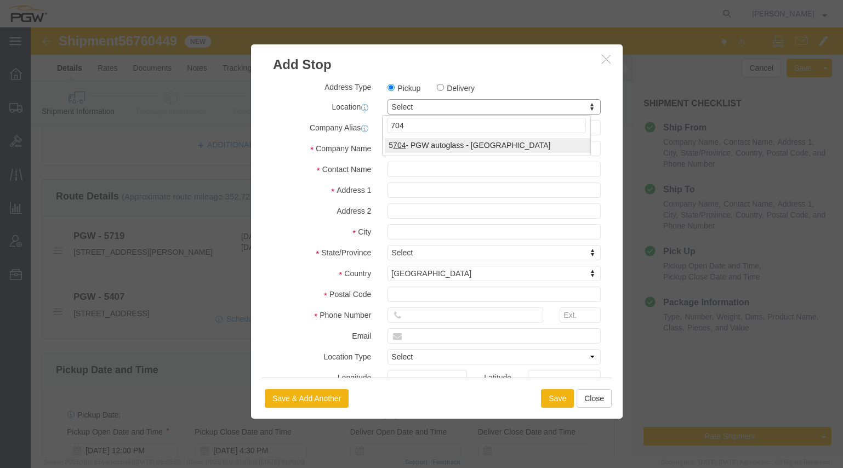
type input "704"
select select "28459"
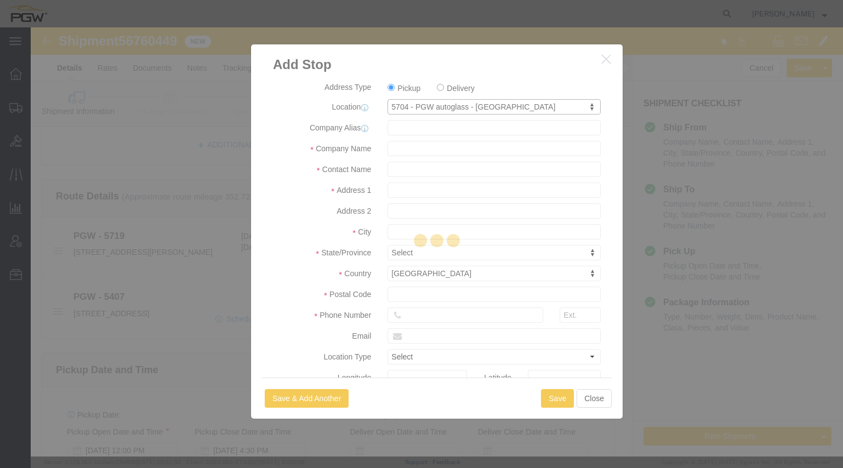
type input "5704"
type input "PGW"
type input "5704 Branch Manager"
type input "[STREET_ADDRESS]"
type input "Ste B"
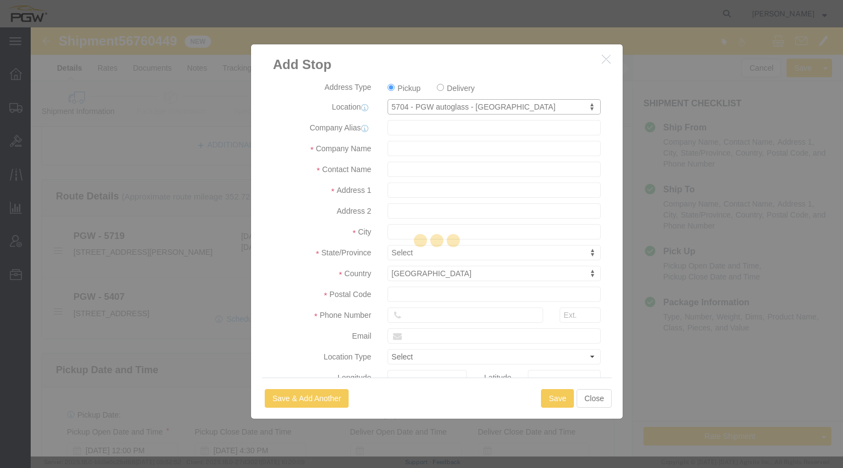
type input "[GEOGRAPHIC_DATA]"
type input "92501"
type input "[PHONE_NUMBER]"
type input "[EMAIL_ADDRESS][DOMAIN_NAME]"
checkbox input "true"
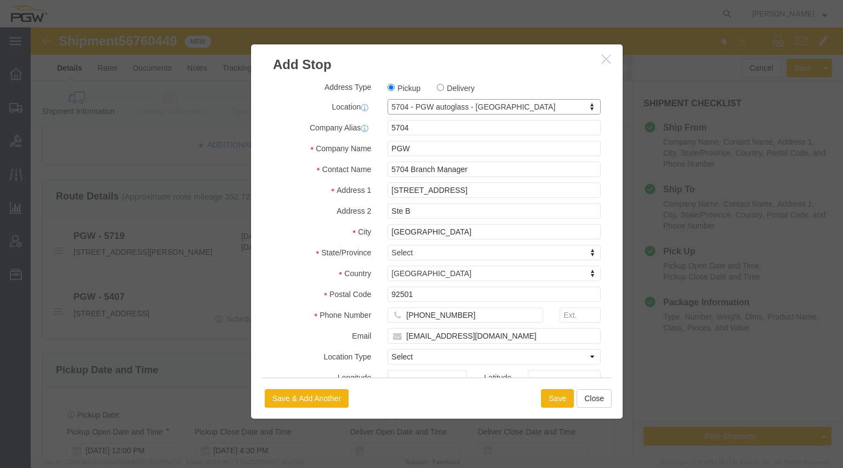
select select "CA"
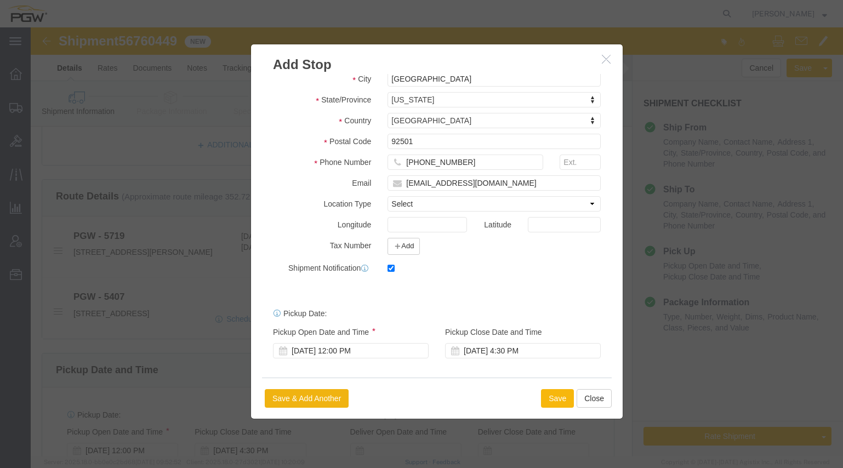
click button "Save"
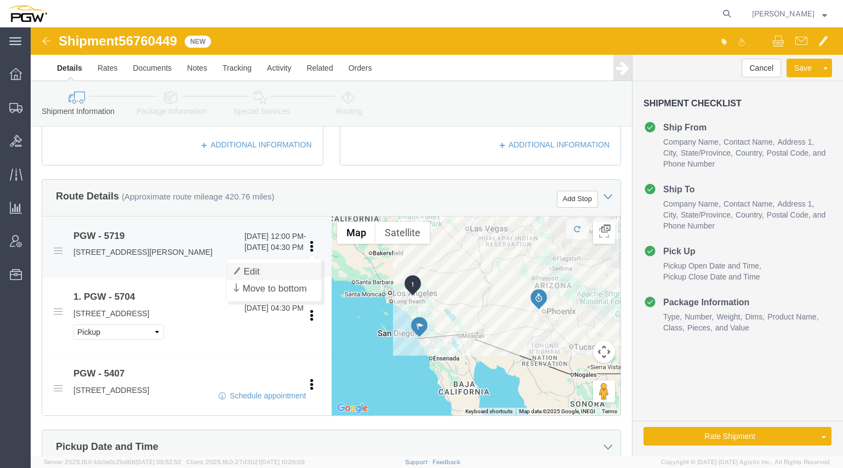
click link "Edit"
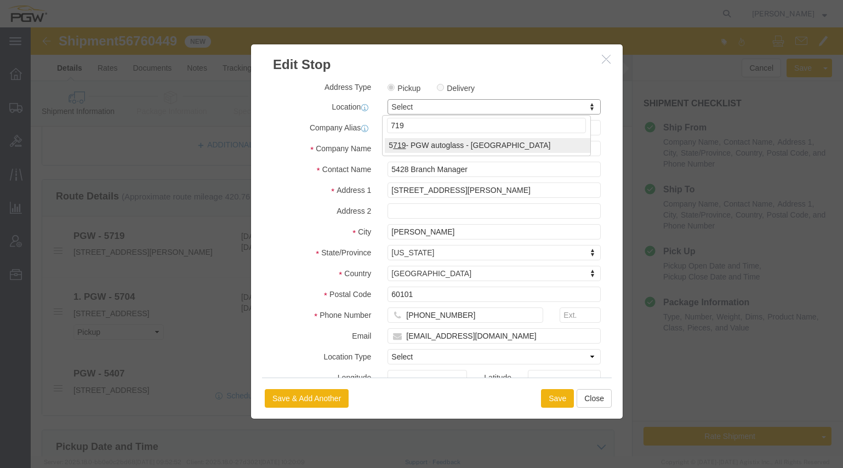
type input "719"
select select "28477"
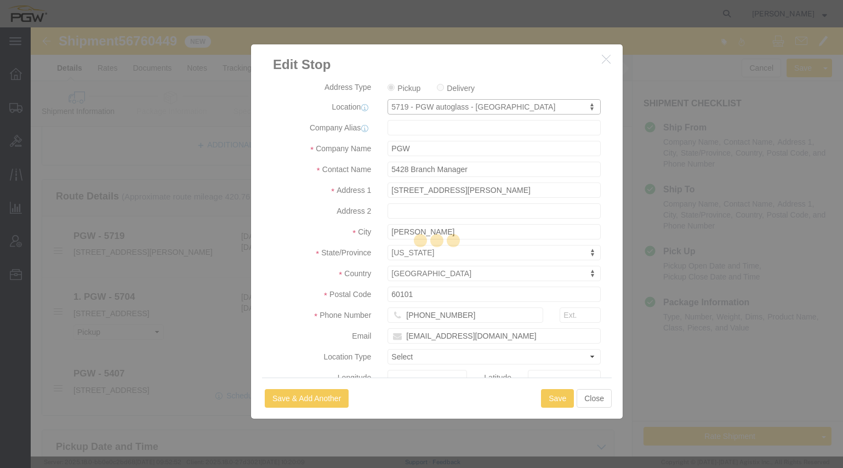
type input "5719"
type input "5719 Branch Manager"
type input "[STREET_ADDRESS][PERSON_NAME]"
type input "Suite 130"
type input "Chula Vista"
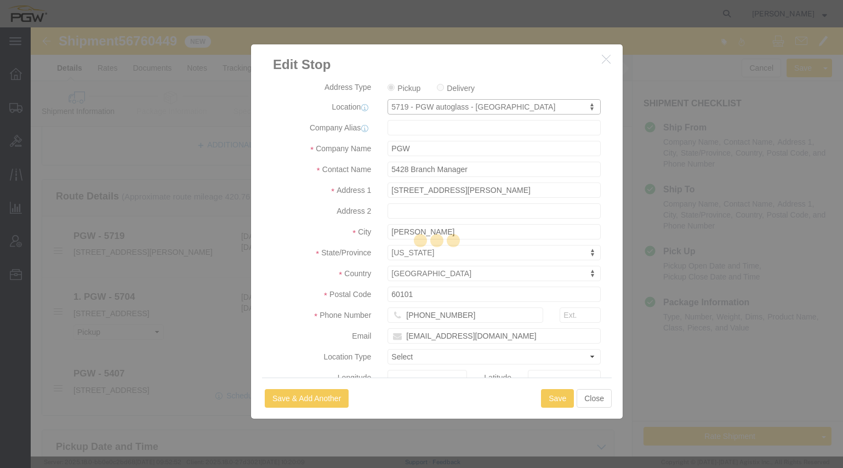
type input "91911"
type input "[PHONE_NUMBER]"
type input "[EMAIL_ADDRESS][DOMAIN_NAME]"
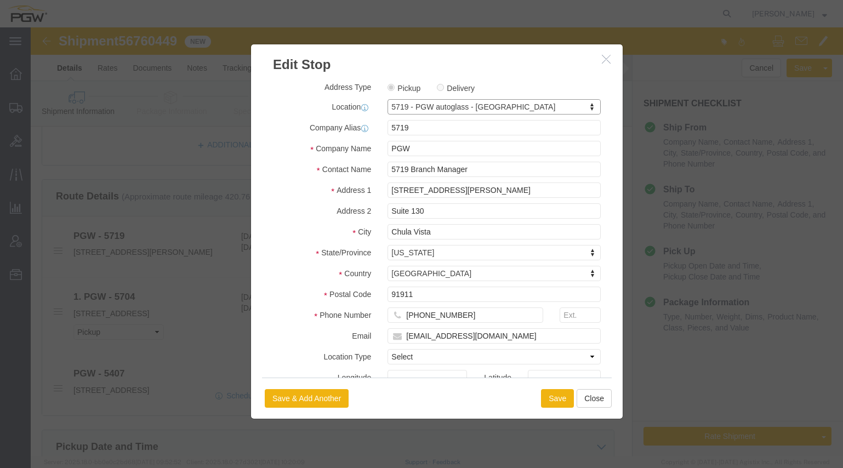
select select "CA"
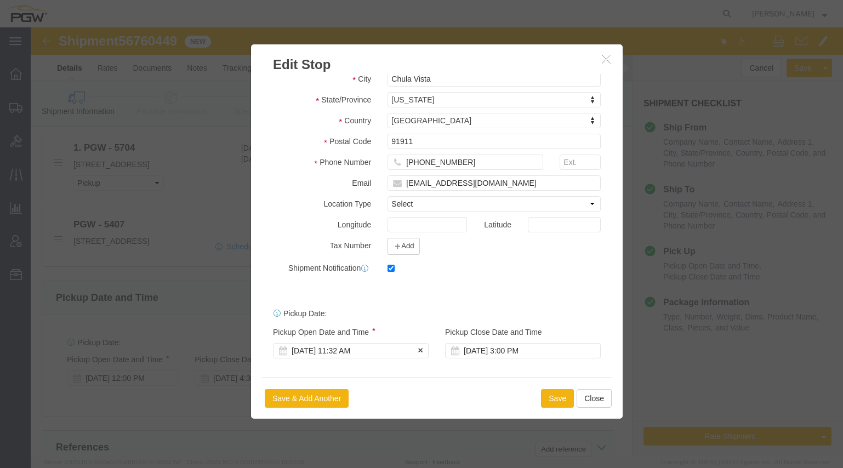
scroll to position [494, 0]
click div "[DATE] 11:32 AM"
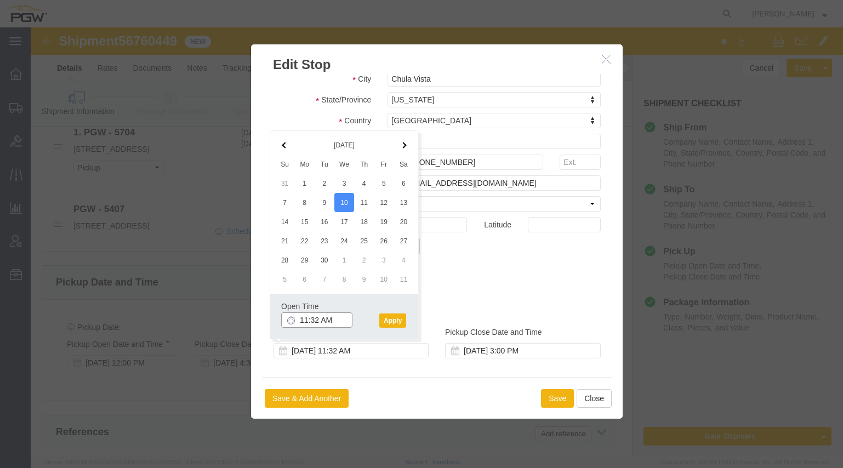
click input "11:32 AM"
type input "8:30 AM"
click button "Apply"
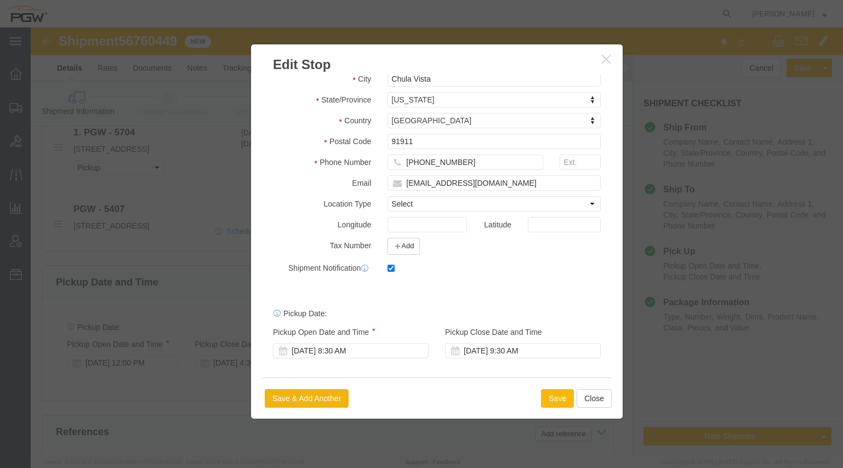
click button "Save"
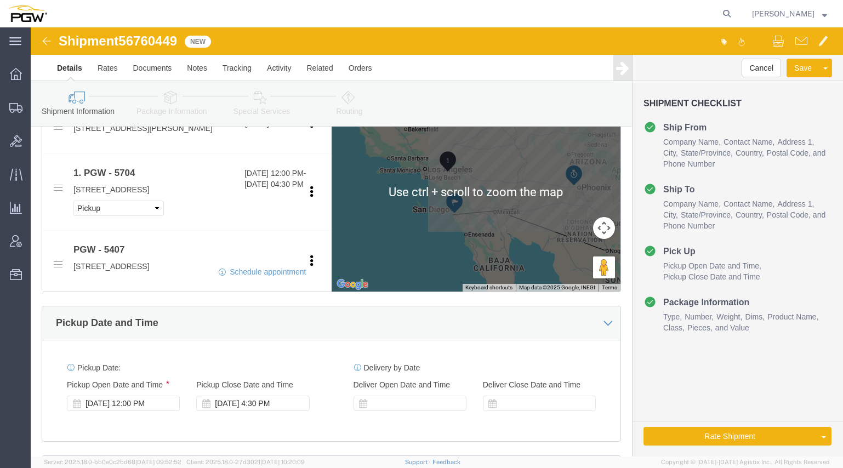
scroll to position [439, 0]
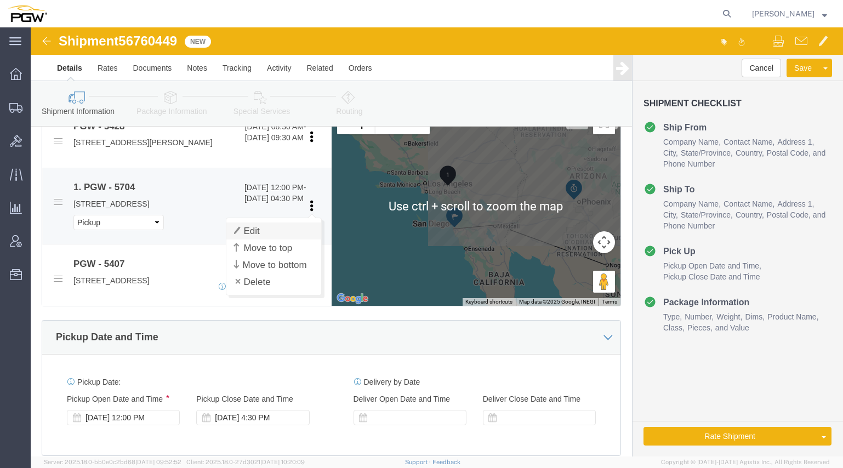
click link "Edit"
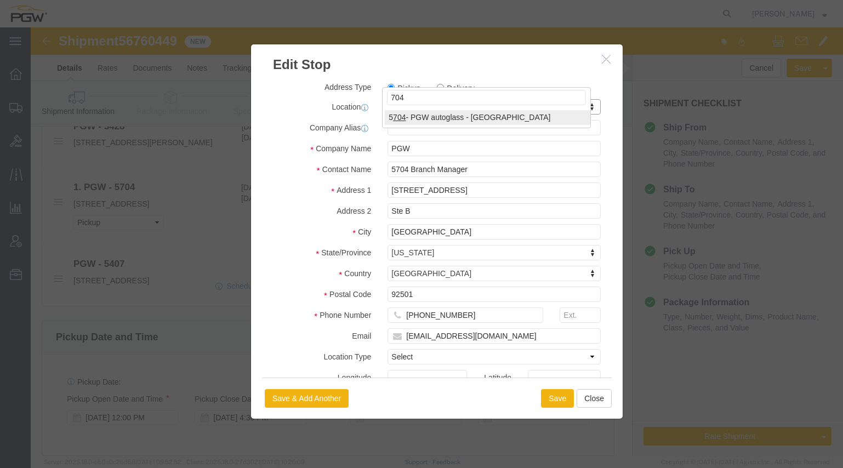
scroll to position [384, 0]
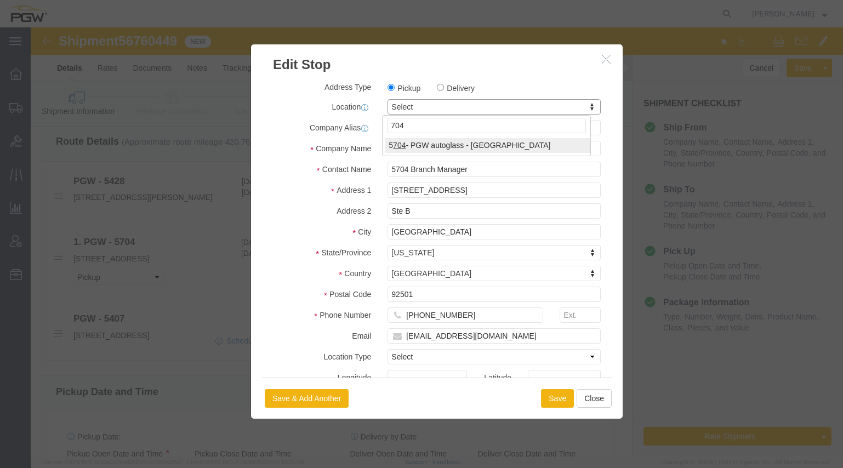
type input "704"
select select "28459"
type input "5704"
select select "CA"
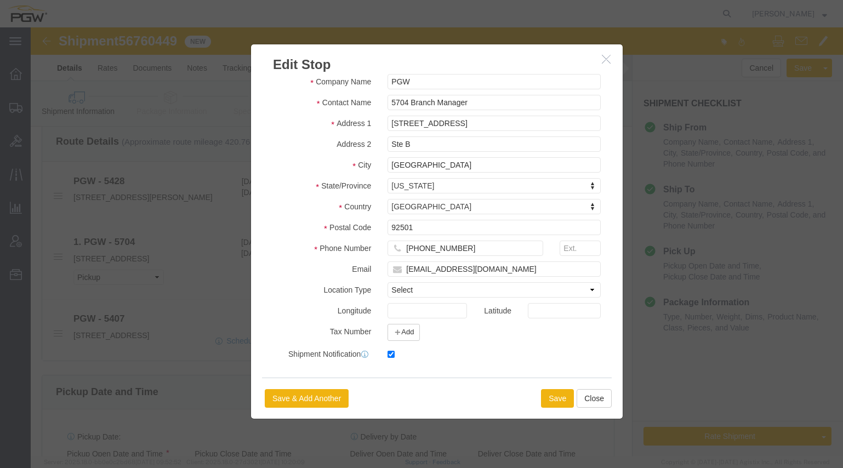
scroll to position [153, 0]
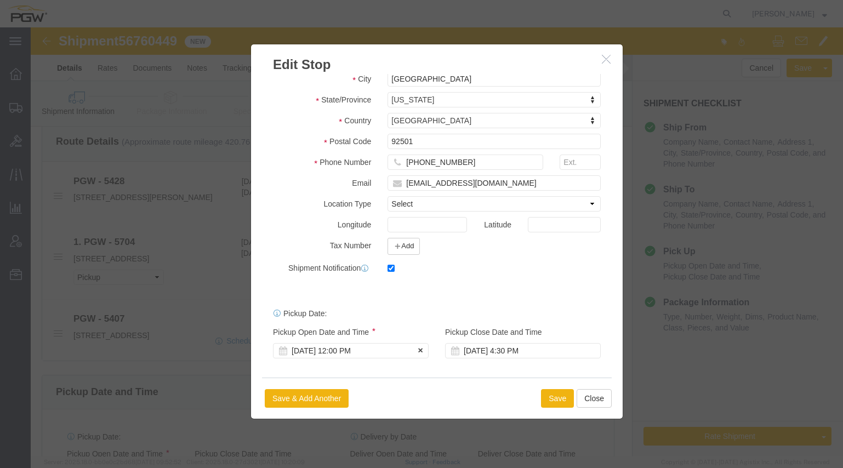
click div "[DATE] 12:00 PM"
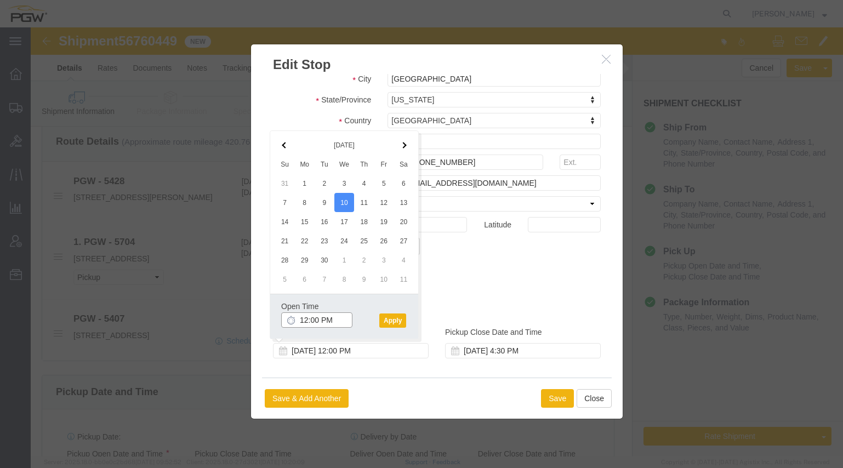
click input "12:00 PM"
click input "12:30 PM"
type input "2:00 PM"
click button "Apply"
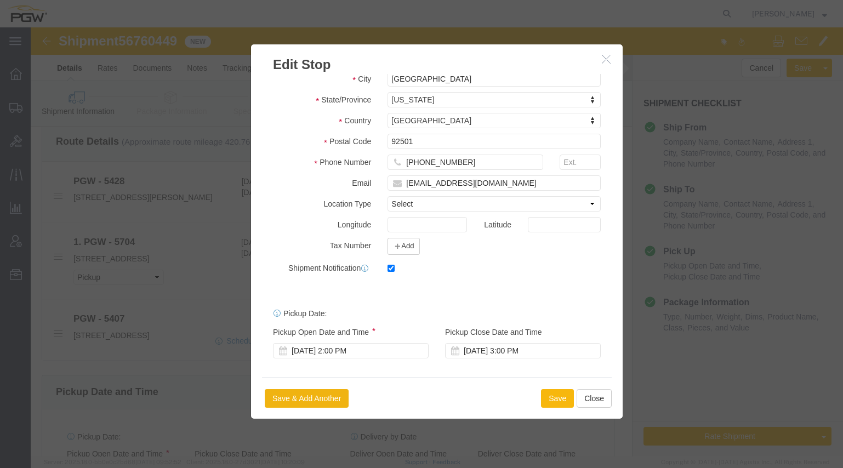
click button "Save"
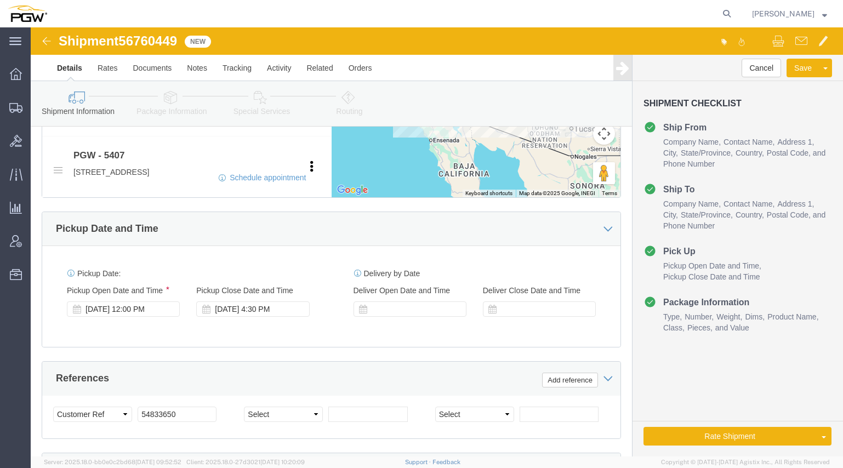
scroll to position [548, 0]
click div "[DATE] 12:00 PM"
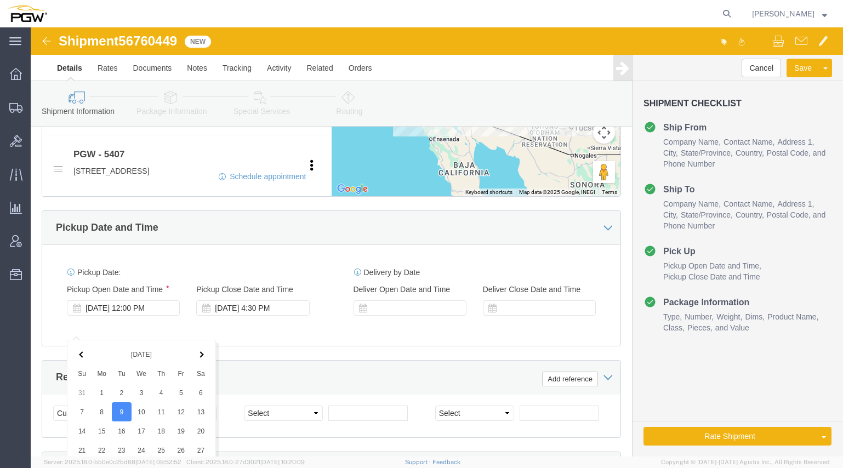
scroll to position [795, 0]
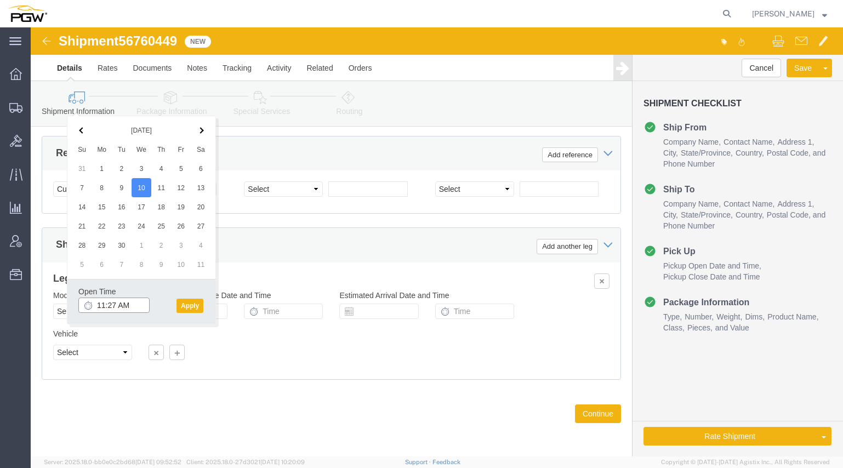
click input "11:27 AM"
type input "8:30 AM"
click div "Open Time 8:30 AM [DATE] 11:27 AM - [DATE] 11:27 AM Cancel Apply"
click button "Apply"
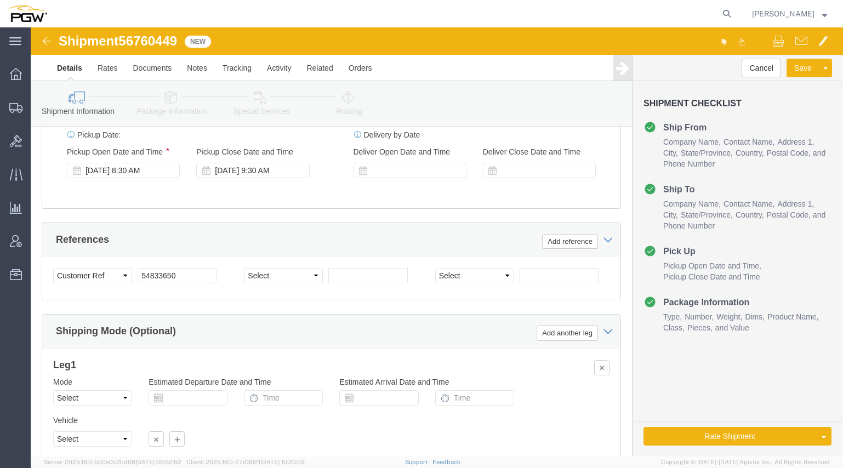
scroll to position [685, 0]
click span "56760449"
copy span "56760449"
click input "54833650"
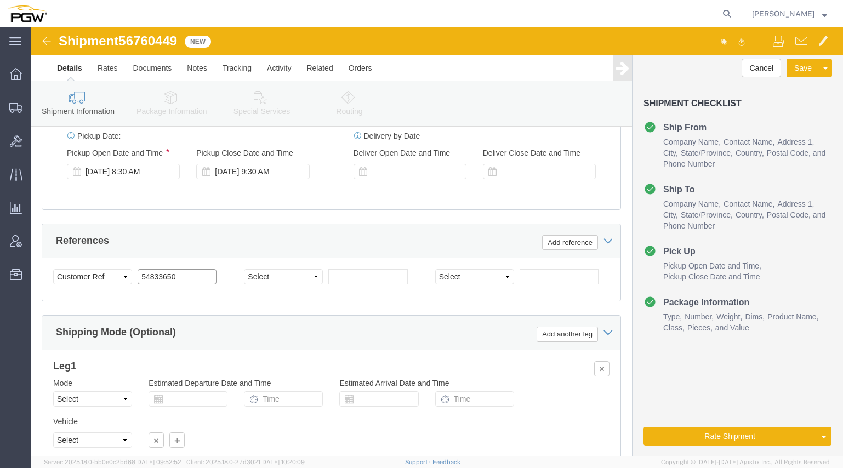
click input "54833650"
paste input "6760449"
drag, startPoint x: 161, startPoint y: 270, endPoint x: 26, endPoint y: 264, distance: 135.6
click div "Select Account Type Activity ID Airline Appointment Number ASN Batch Request # …"
type input "56760449"
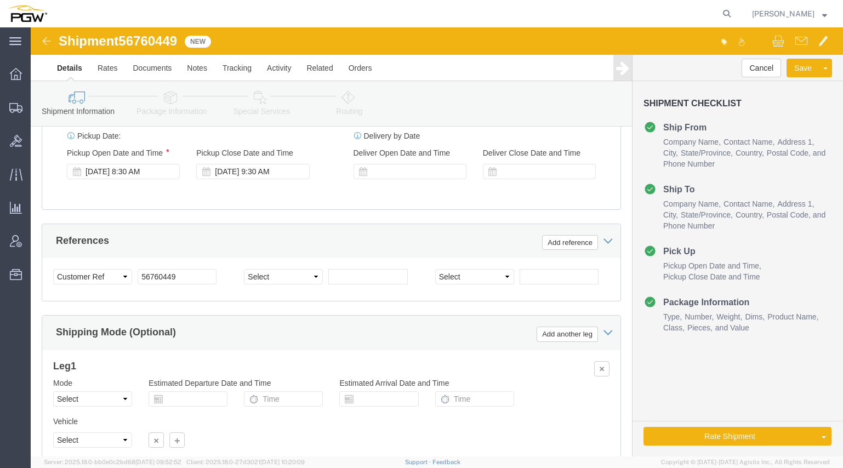
click icon
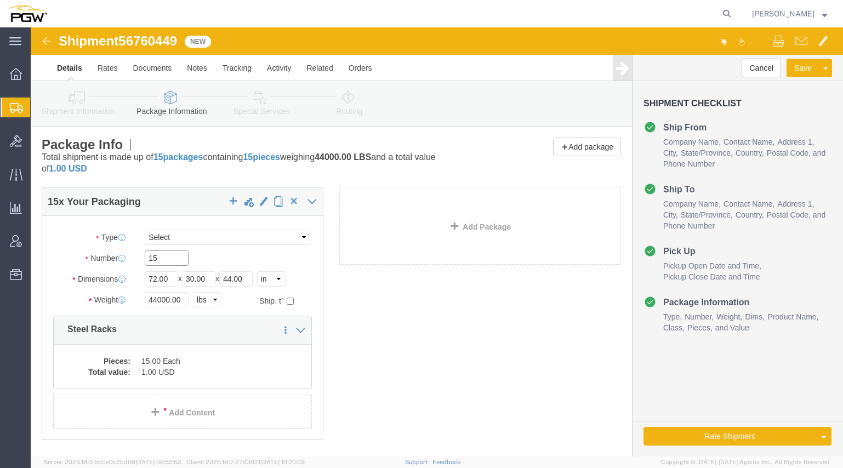
drag, startPoint x: 139, startPoint y: 231, endPoint x: 5, endPoint y: 212, distance: 135.7
click div "Package Type Select Bale(s) Basket(s) Bolt(s) Bottle(s) Buckets Bulk Bundle(s) …"
type input "7"
click input "44000.00"
drag, startPoint x: 151, startPoint y: 273, endPoint x: -24, endPoint y: 247, distance: 176.8
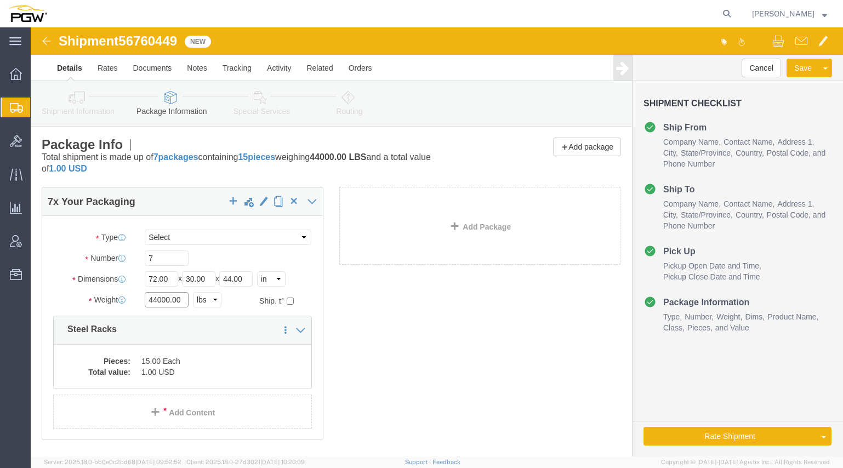
click html "Shipment 56760449 New Details Rates Documents Notes Tracking Activity Related O…"
drag, startPoint x: 153, startPoint y: 271, endPoint x: 80, endPoint y: 259, distance: 74.4
click div "Package Type Select Bale(s) Basket(s) Bolt(s) Bottle(s) Buckets Bulk Bundle(s) …"
click input "44000.00"
drag, startPoint x: 149, startPoint y: 271, endPoint x: -17, endPoint y: 239, distance: 169.3
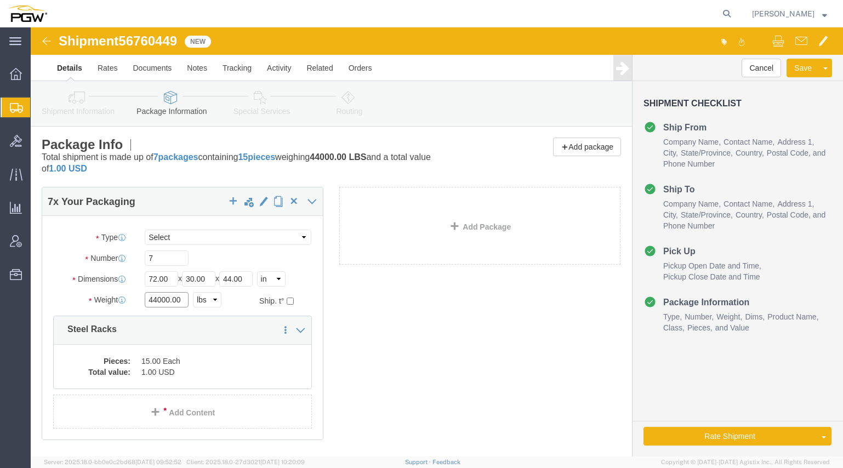
click html "Shipment 56760449 New Details Rates Documents Notes Tracking Activity Related O…"
type input "20000.00"
click dd "15.00 Each"
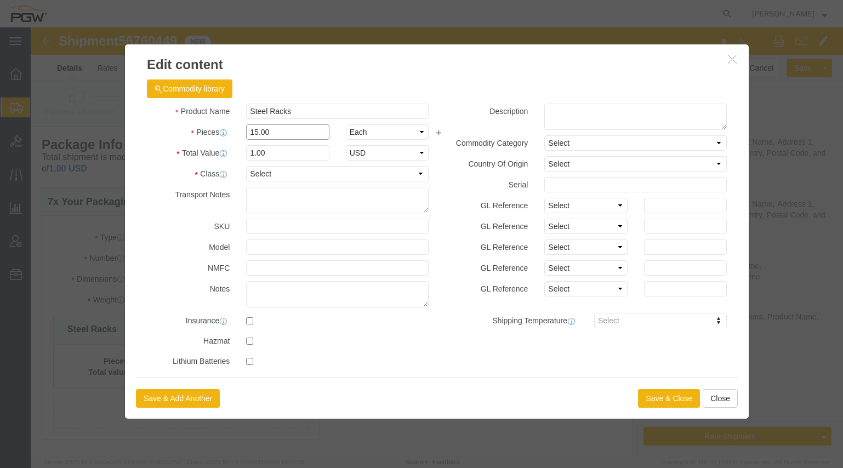
drag, startPoint x: 246, startPoint y: 107, endPoint x: 143, endPoint y: 90, distance: 104.5
click div "Product Name Steel Racks Pieces 15.00 Select Bag Barrels 100Board Feet Bottle B…"
type input "7.00"
drag, startPoint x: 233, startPoint y: 118, endPoint x: 240, endPoint y: 127, distance: 11.3
click input "0.47"
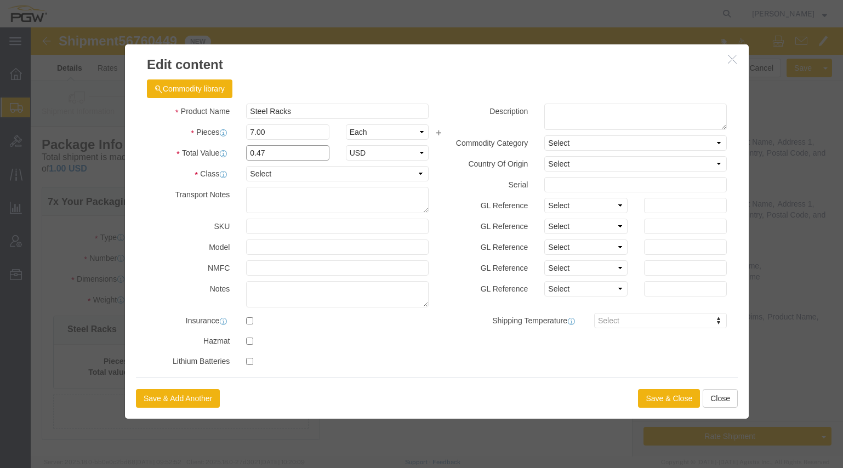
drag, startPoint x: 247, startPoint y: 127, endPoint x: 78, endPoint y: 104, distance: 170.5
click div "Product Name Steel Racks Pieces 7.00 Select Bag Barrels 100Board Feet Bottle Bo…"
type input "1.00"
click button "Save & Close"
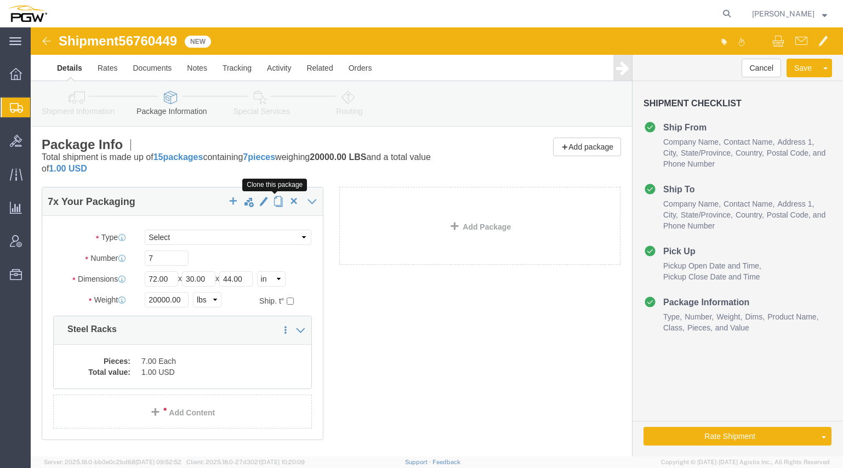
click span "button"
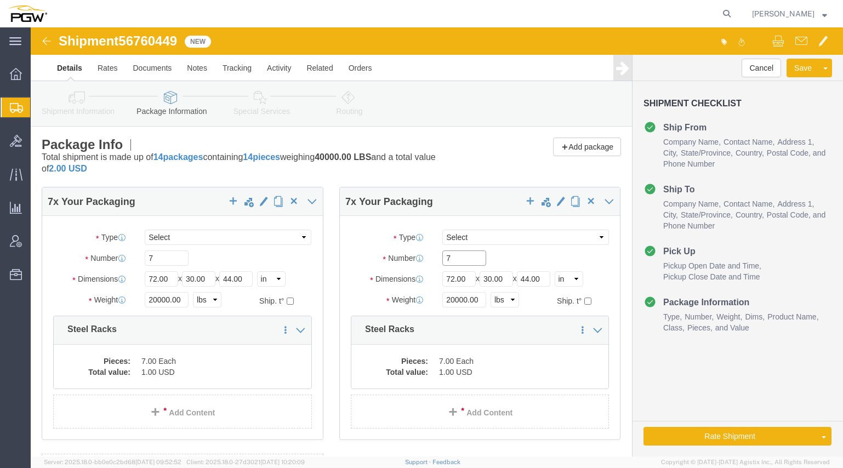
drag, startPoint x: 444, startPoint y: 229, endPoint x: 403, endPoint y: 231, distance: 40.6
click div "7"
type input "8"
click input "20000.00"
drag, startPoint x: 445, startPoint y: 270, endPoint x: 328, endPoint y: 262, distance: 117.1
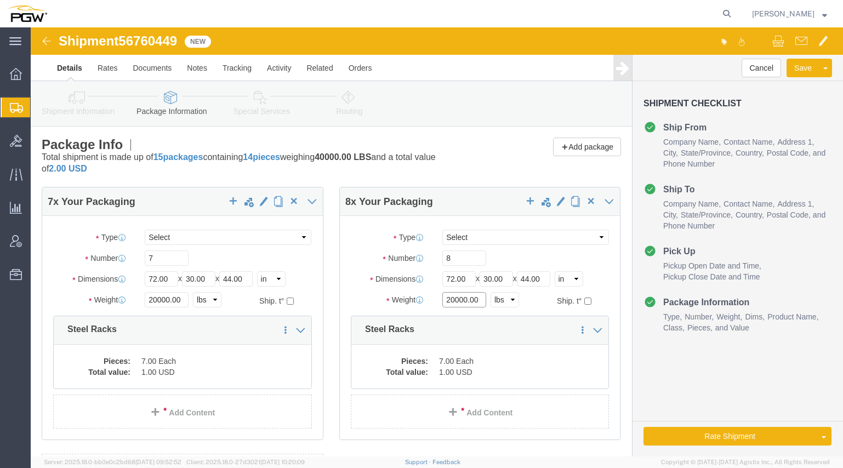
click div "Weight 20000.00 Select kgs lbs Ship. t°"
type input "23000.00"
click dd "7.00 Each"
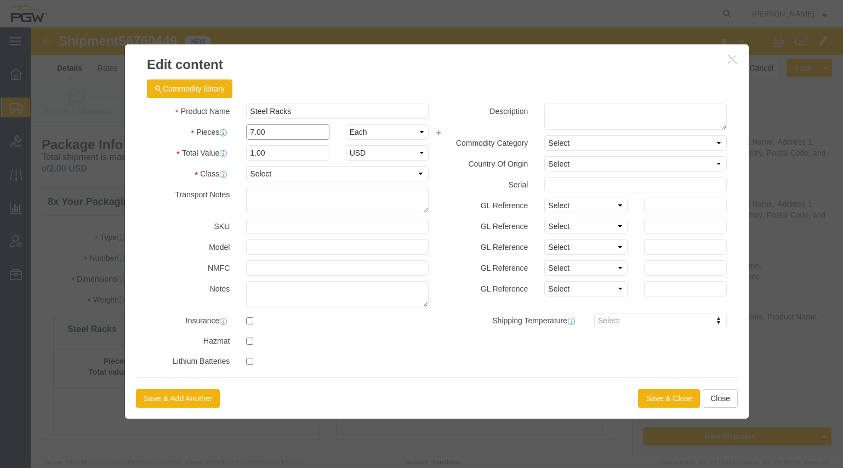
click input "7.00"
drag, startPoint x: 254, startPoint y: 105, endPoint x: 143, endPoint y: 93, distance: 112.0
click div "Product Name Steel Racks Pieces 7.00 Select Bag Barrels 100Board Feet Bottle Bo…"
type input "8.00"
click input "1.14"
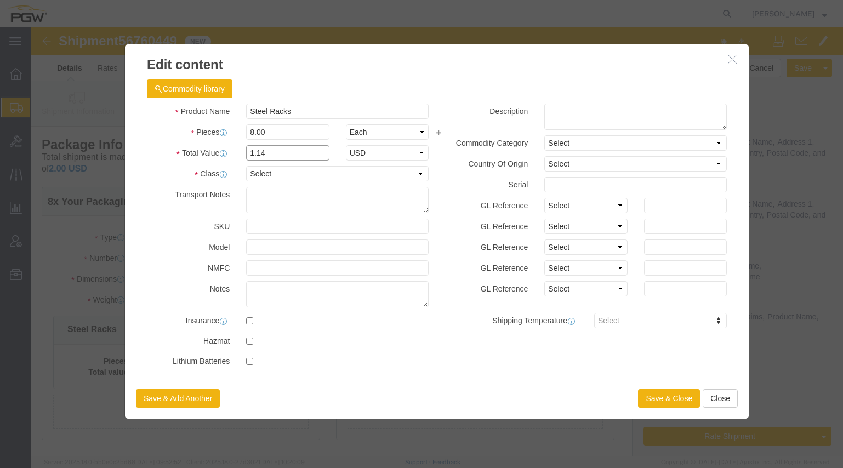
drag, startPoint x: 239, startPoint y: 124, endPoint x: 117, endPoint y: 107, distance: 122.5
click div "Product Name Steel Racks Pieces 8.00 Select Bag Barrels 100Board Feet Bottle Bo…"
type input "1.00"
click button "Save & Close"
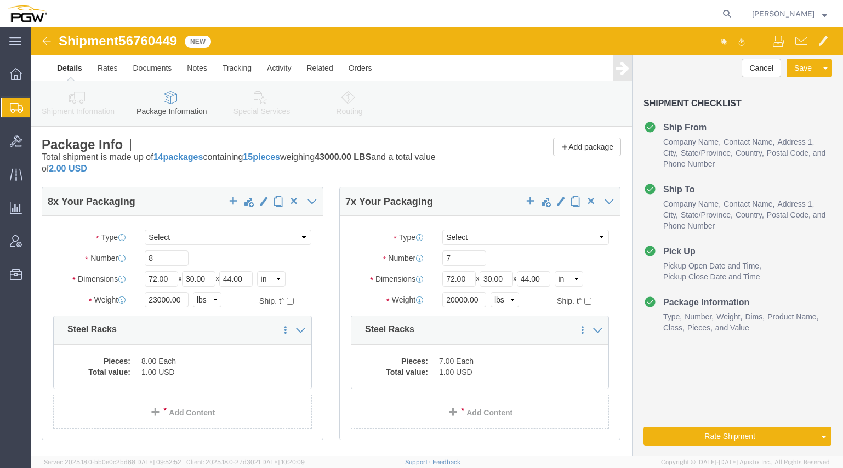
click icon
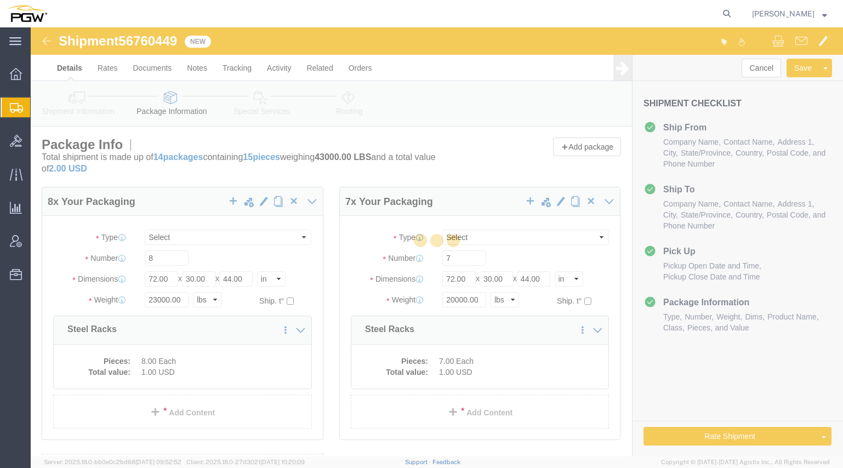
select select
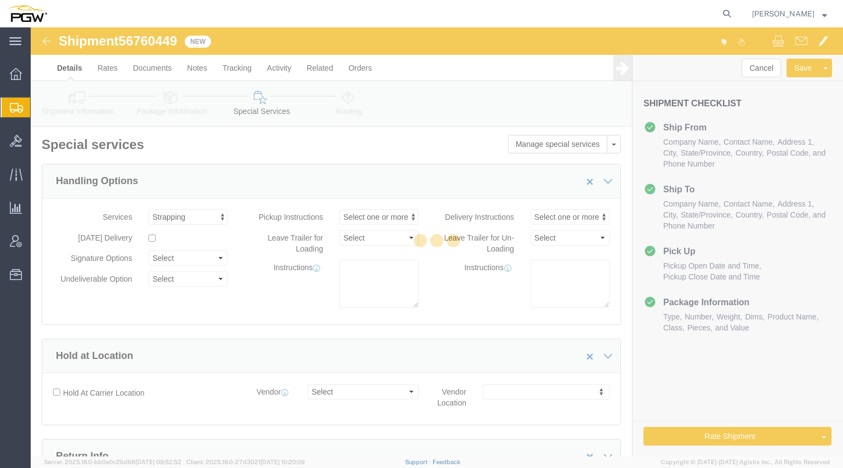
scroll to position [97, 0]
select select "COSTCENTER"
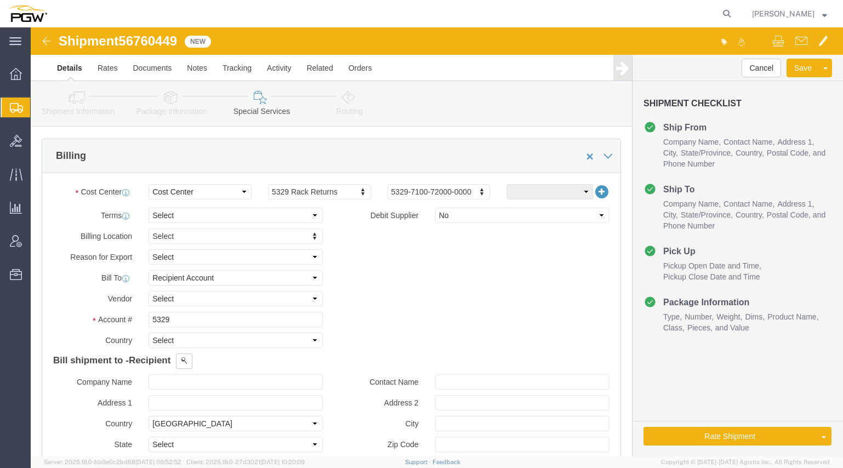
scroll to position [494, 0]
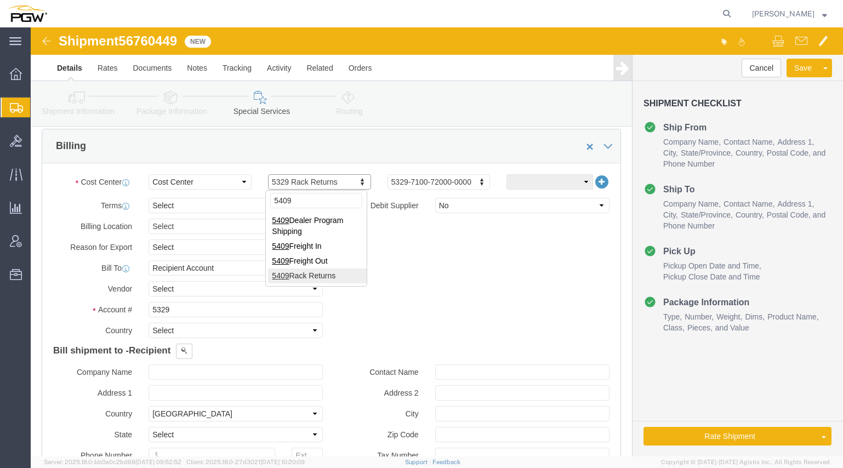
type input "5409"
click input "5329"
click div "Account # 5329"
type input "5"
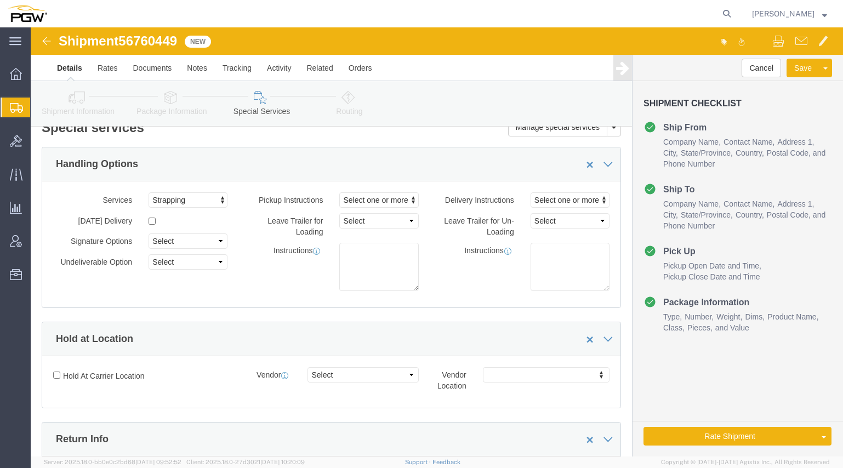
scroll to position [0, 0]
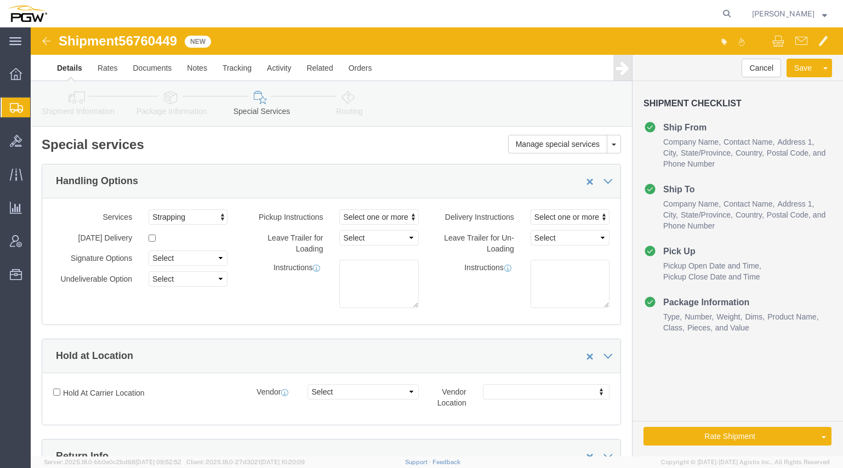
type input "5409"
click link "Routing"
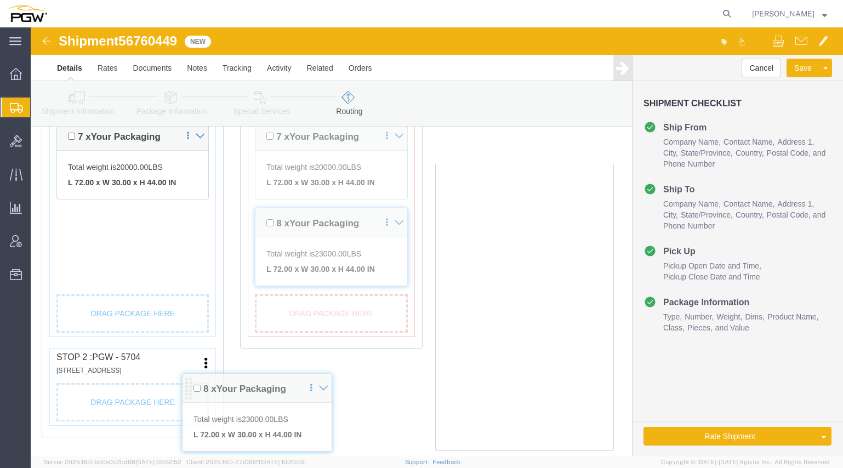
scroll to position [384, 0]
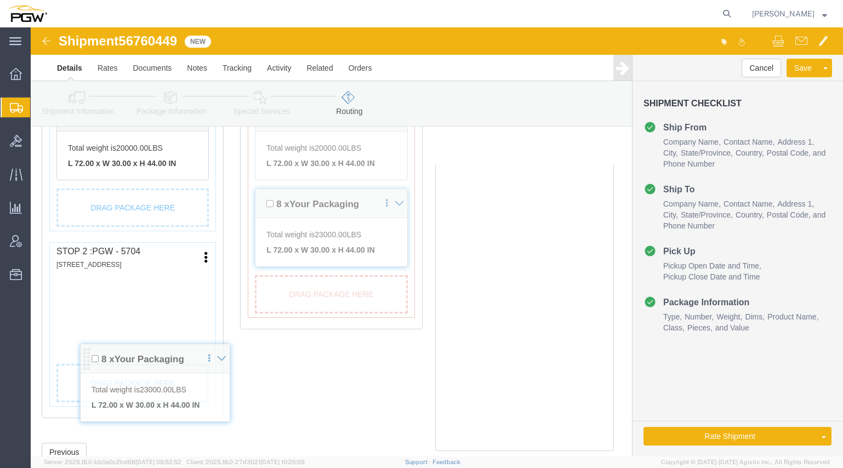
drag, startPoint x: 30, startPoint y: 244, endPoint x: 54, endPoint y: 338, distance: 97.2
click div "Pickups + Add Stop From : PGW - 5719 [STREET_ADDRESS][PERSON_NAME] Edit Move to…"
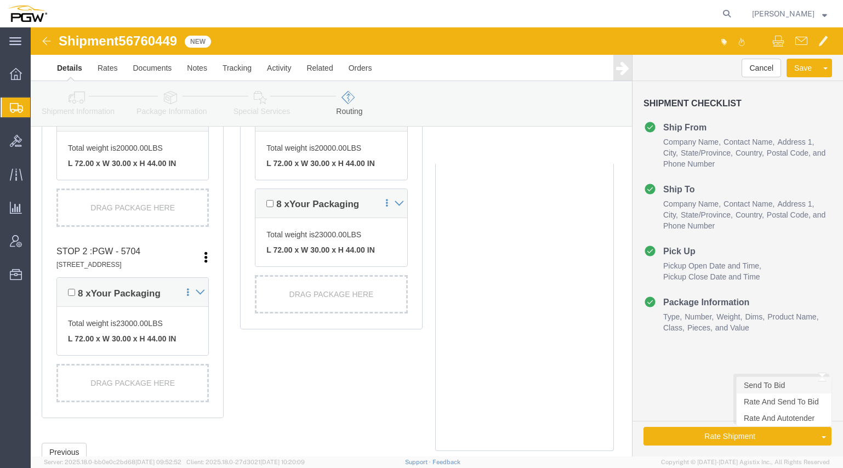
click link "Send To Bid"
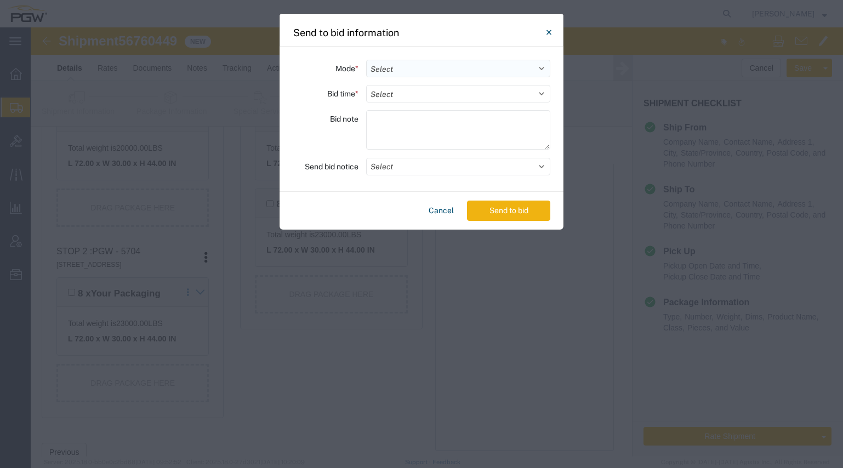
click at [418, 71] on select "Select Small Parcel Truckload Air Rail Less than Truckload Ocean Freight Multi-…" at bounding box center [458, 69] width 184 height 18
select select "TL"
click at [366, 60] on select "Select Small Parcel Truckload Air Rail Less than Truckload Ocean Freight Multi-…" at bounding box center [458, 69] width 184 height 18
click at [409, 98] on select "Select 30 Min (Rush) 1 Hour (Rush) 2 Hours (Rush) 4 Hours (Rush) 8 Hours (Rush)…" at bounding box center [458, 94] width 184 height 18
select select "24"
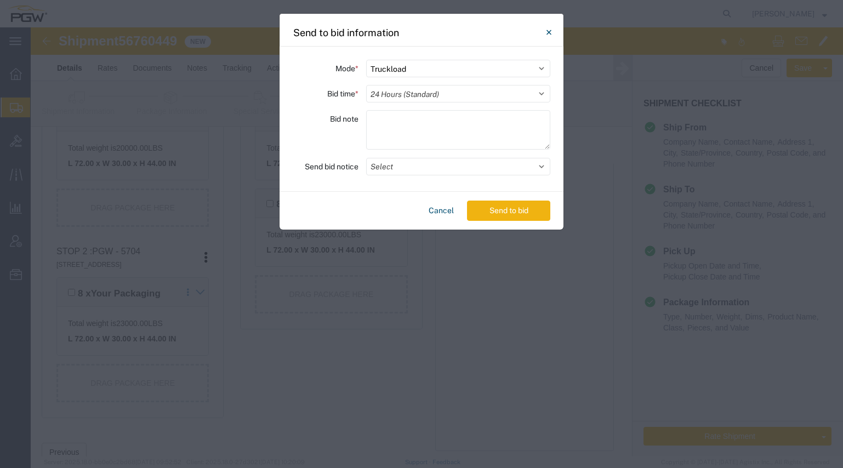
click at [366, 85] on select "Select 30 Min (Rush) 1 Hour (Rush) 2 Hours (Rush) 4 Hours (Rush) 8 Hours (Rush)…" at bounding box center [458, 94] width 184 height 18
click at [418, 168] on button "Select" at bounding box center [458, 167] width 184 height 18
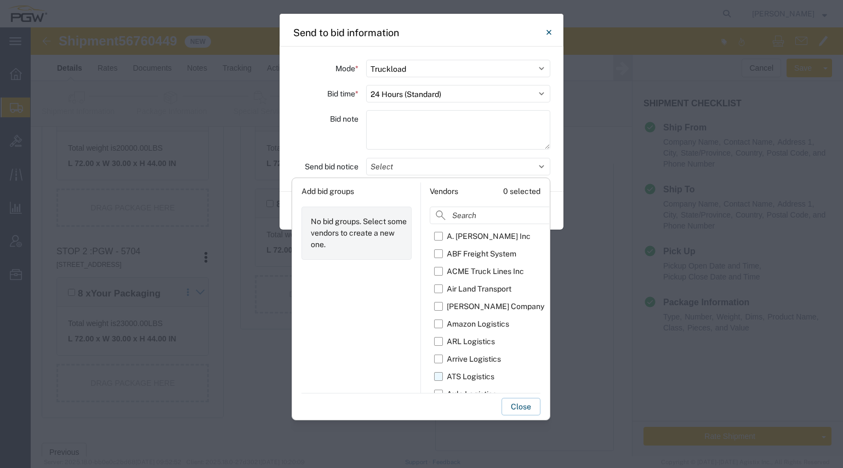
click at [442, 378] on label "ATS Logistics" at bounding box center [518, 377] width 169 height 18
click at [0, 0] on input "ATS Logistics" at bounding box center [0, 0] width 0 height 0
click at [504, 405] on button "Close" at bounding box center [521, 407] width 39 height 18
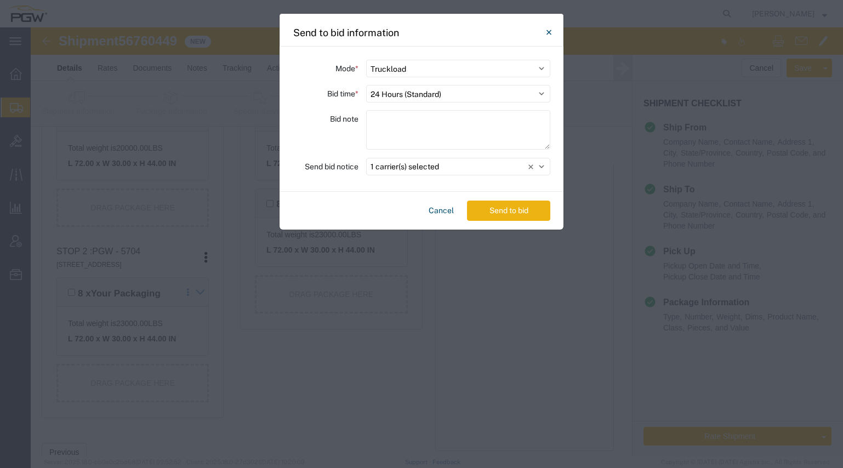
click at [511, 212] on button "Send to bid" at bounding box center [508, 211] width 83 height 20
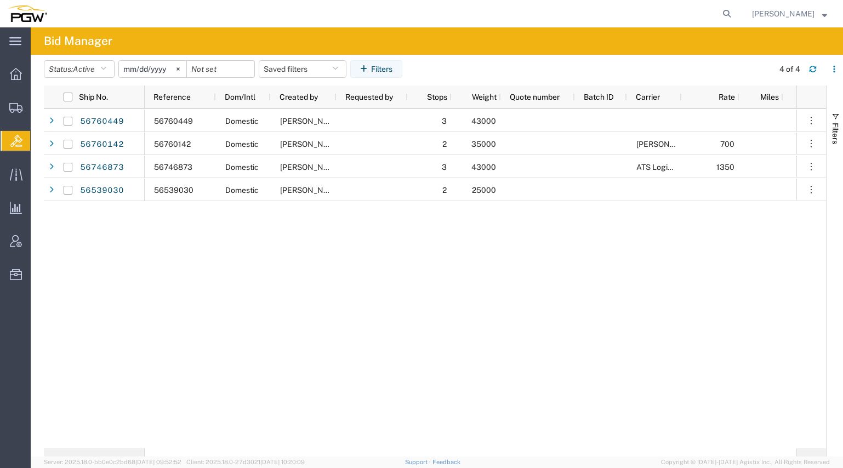
click at [565, 278] on div "56760449 Domestic [PERSON_NAME] 3 43000 56760142 Domestic [PERSON_NAME] 2 35000…" at bounding box center [471, 278] width 652 height 339
click at [0, 0] on span "Create from Template" at bounding box center [0, 0] width 0 height 0
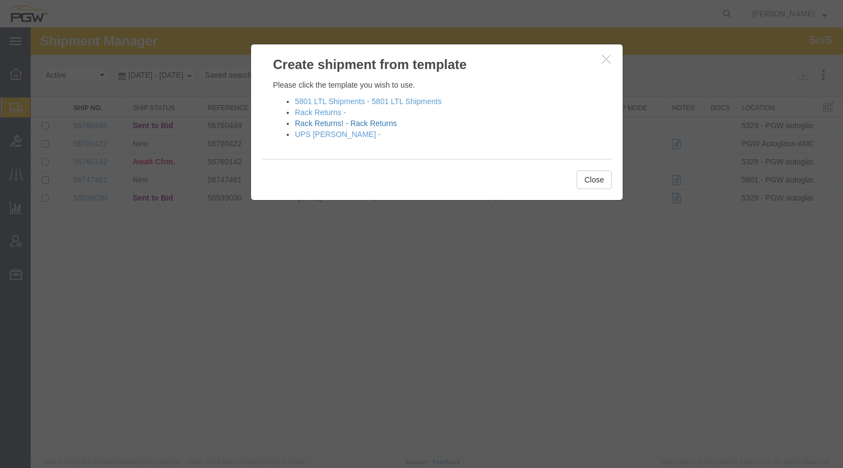
click at [328, 126] on link "Rack Returns! - Rack Returns" at bounding box center [346, 123] width 102 height 9
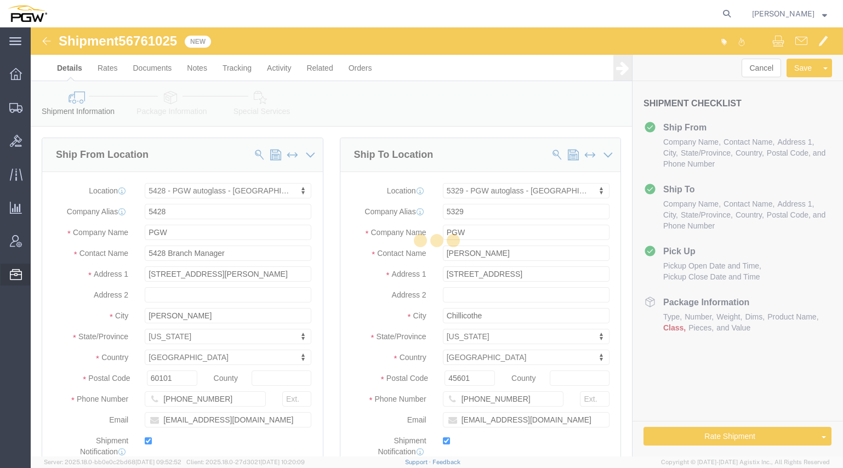
select select "28281"
select select "28253"
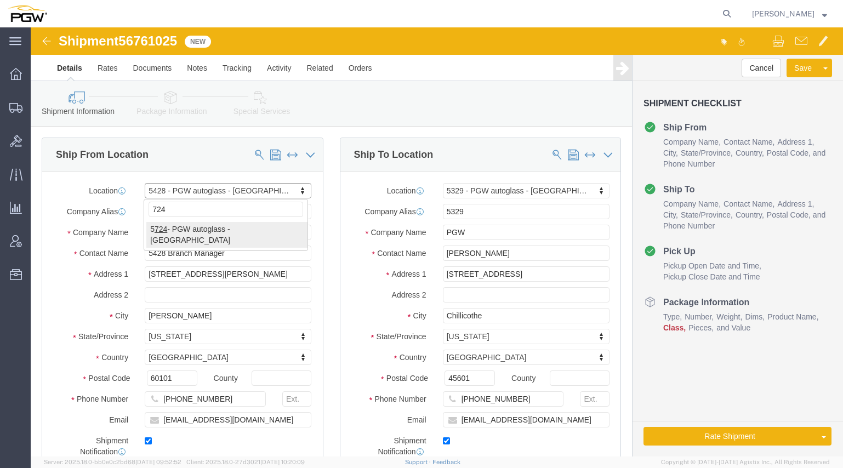
type input "724"
select select "28485"
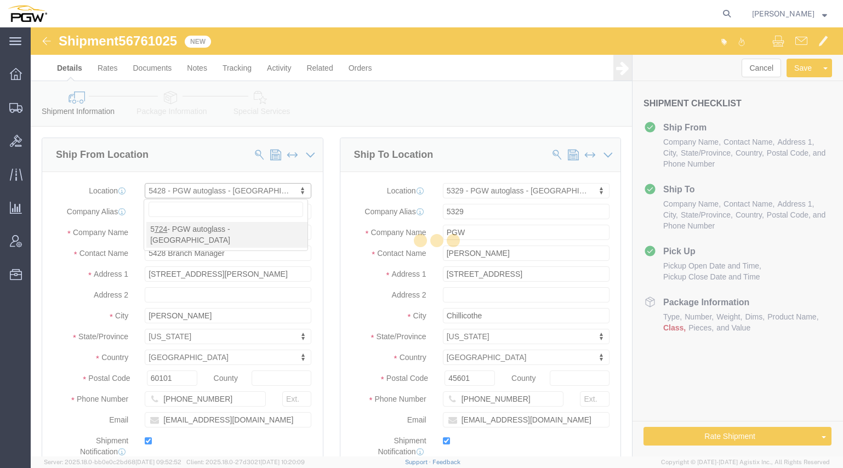
type input "5724"
type input "5724 Branch Manager"
type input "[STREET_ADDRESS]"
type input "Ventura"
type input "93003"
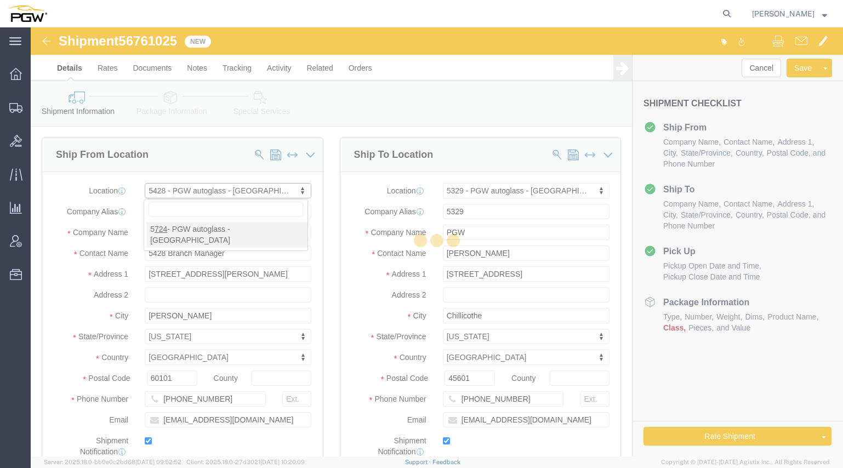
type input "[PHONE_NUMBER]"
type input "[EMAIL_ADDRESS][DOMAIN_NAME]"
select select "CA"
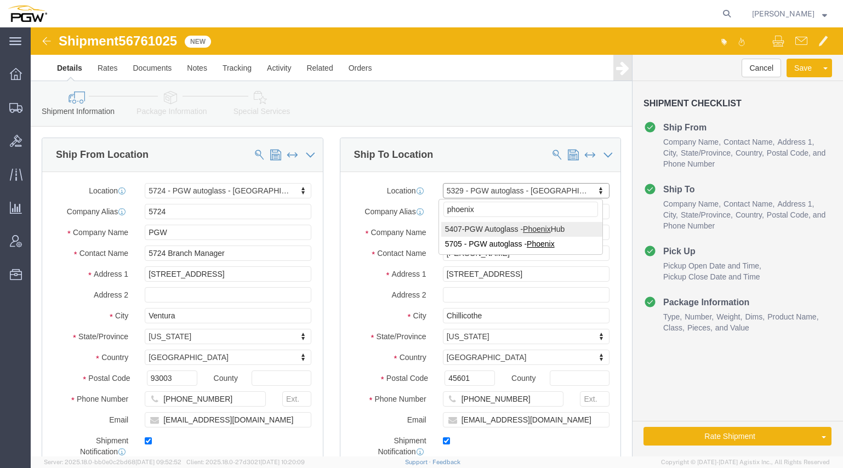
type input "phoenix"
select select "62351"
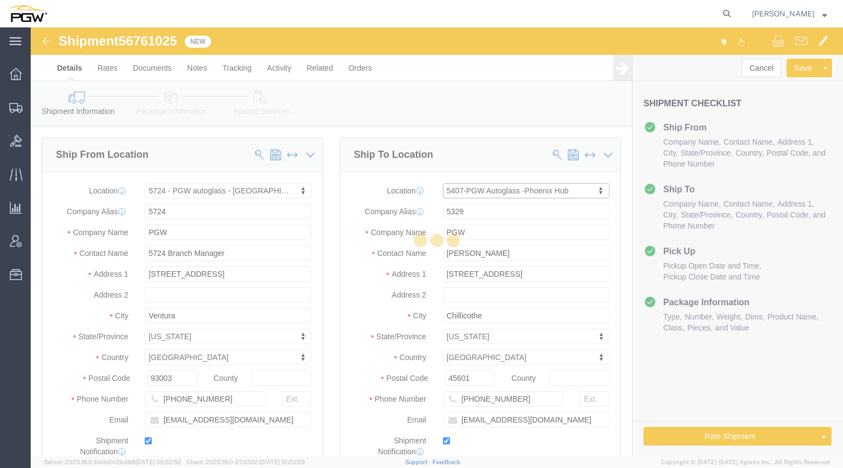
type input "5407"
type input "5407 Branch Manager"
type input "[STREET_ADDRESS]"
type input "[GEOGRAPHIC_DATA]"
type input "85307"
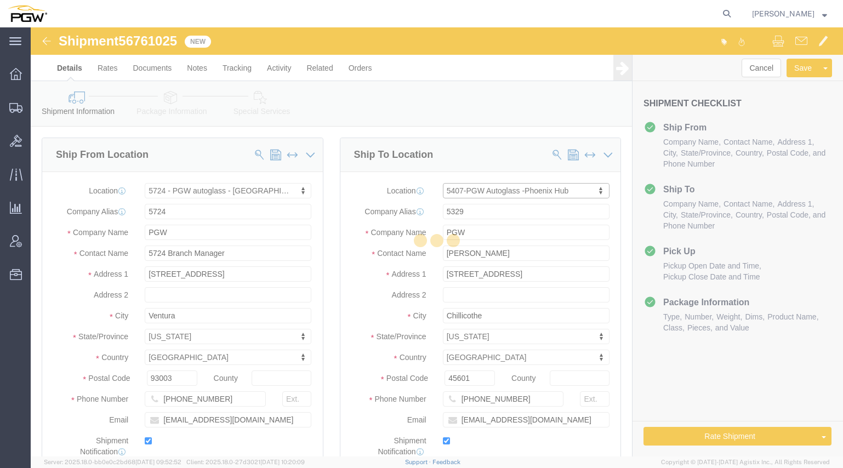
type input "[PHONE_NUMBER]"
type input "[EMAIL_ADDRESS][DOMAIN_NAME]"
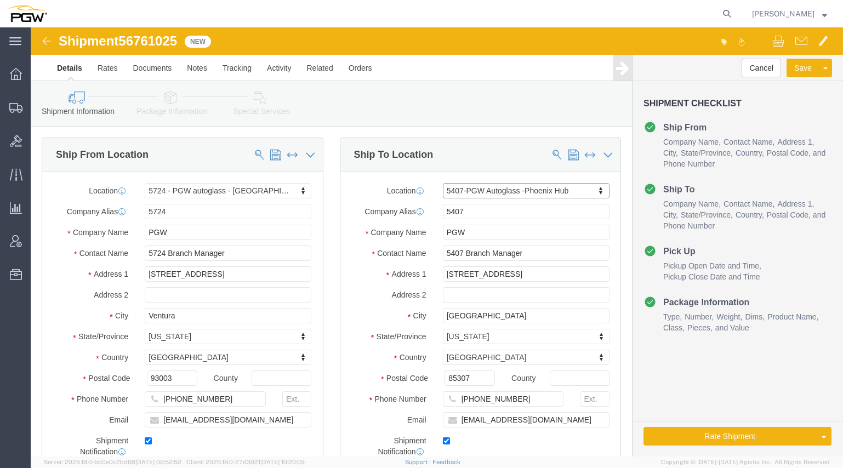
select select "AZ"
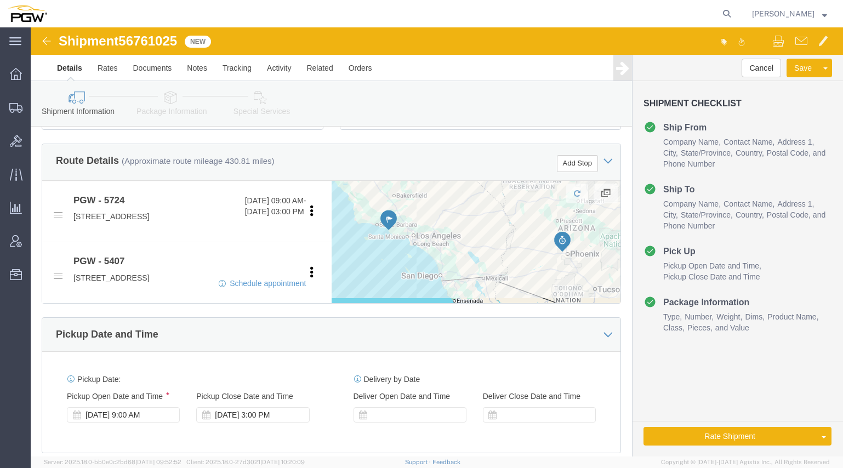
scroll to position [384, 0]
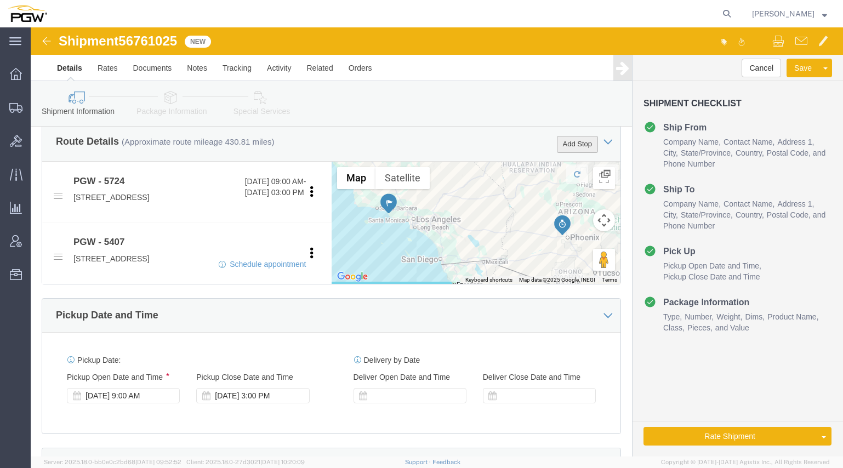
click button "Add Stop"
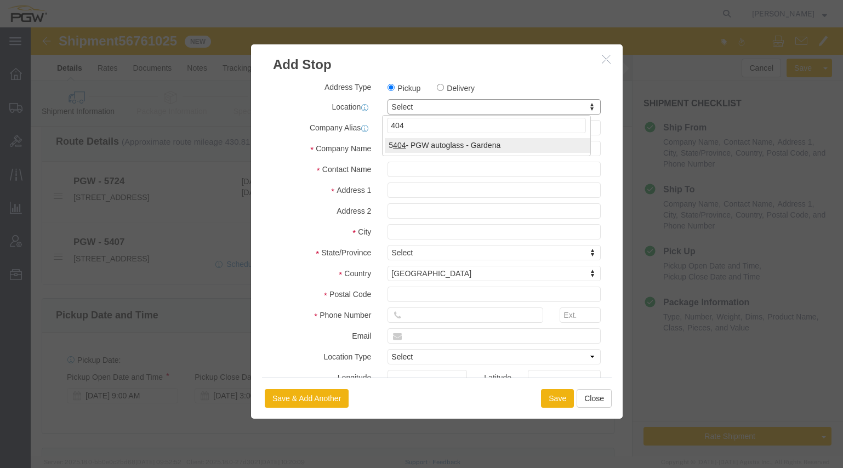
type input "404"
select select "28261"
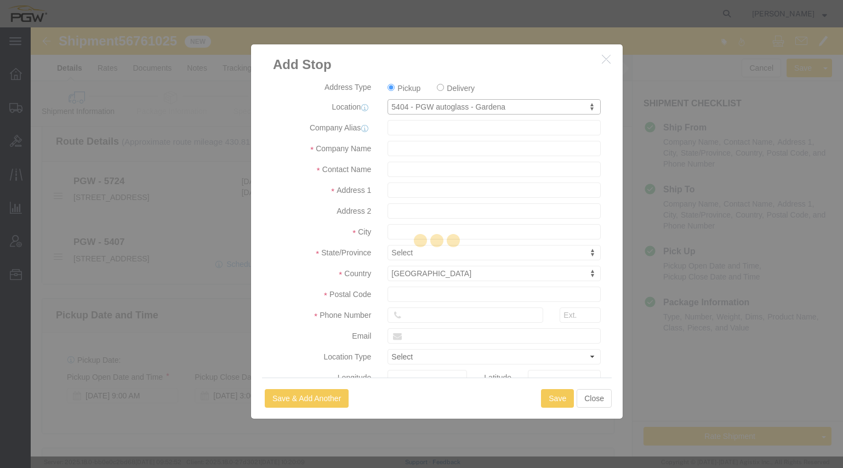
type input "5404"
type input "PGW"
type input "5404 Branch Manager"
type input "[STREET_ADDRESS]"
type input "Gardena"
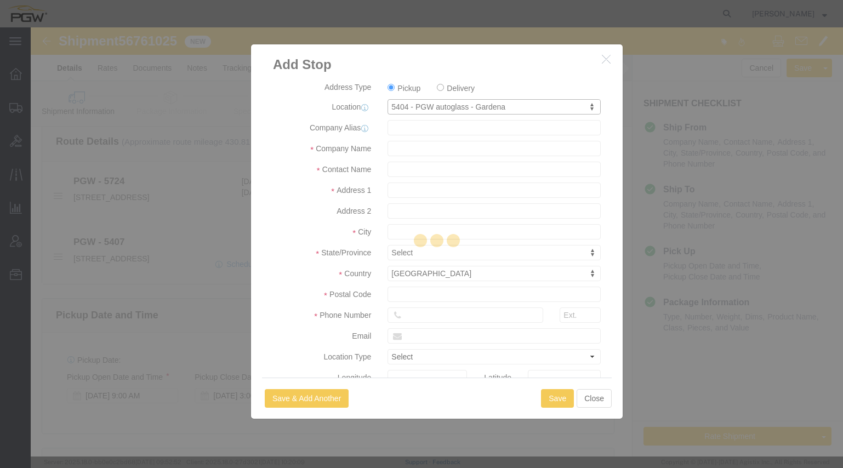
type input "90248"
type input "[PHONE_NUMBER]"
type input "[EMAIL_ADDRESS][DOMAIN_NAME]"
checkbox input "true"
select select "CA"
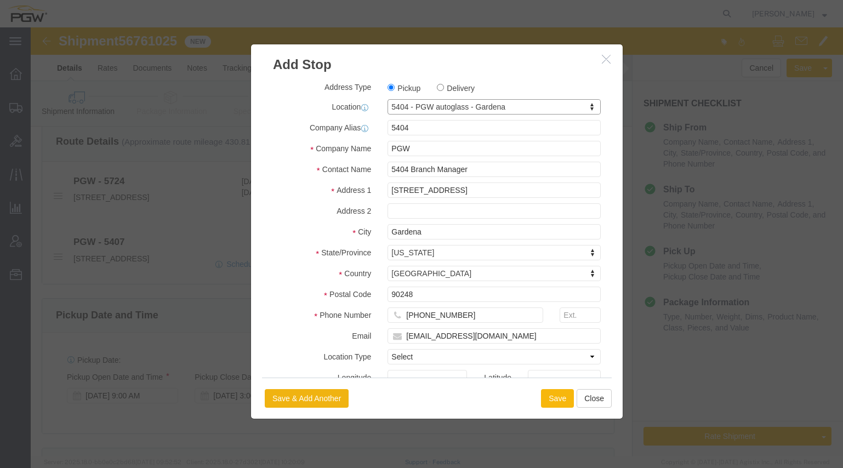
click button "Save"
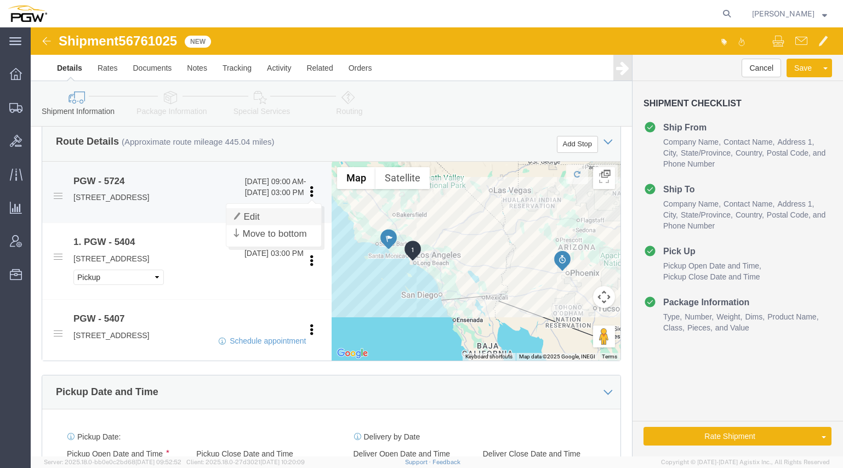
click link "Edit"
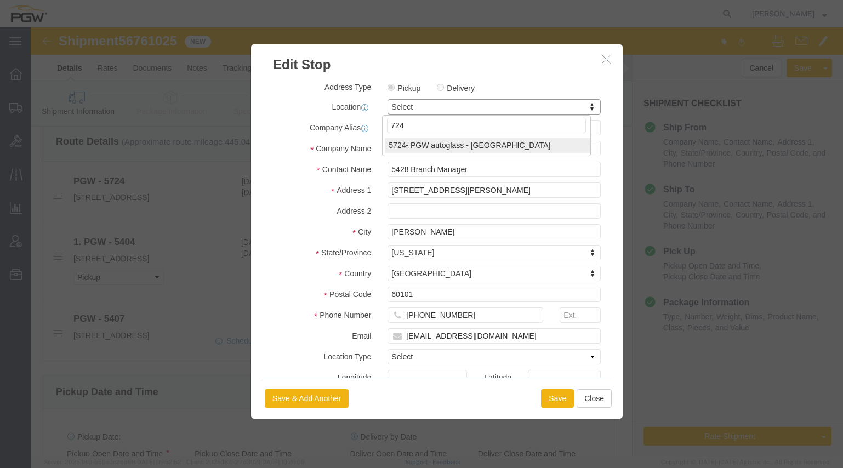
type input "724"
select select "28485"
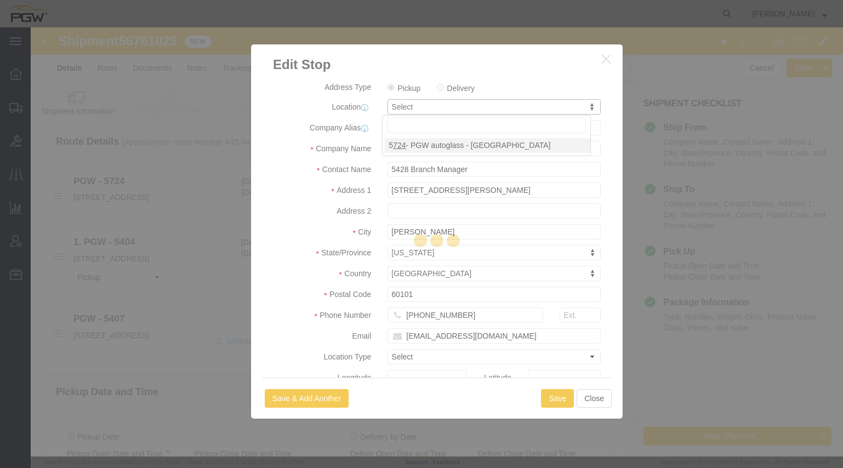
type input "5724"
type input "5724 Branch Manager"
type input "[STREET_ADDRESS]"
type input "Ventura"
type input "93003"
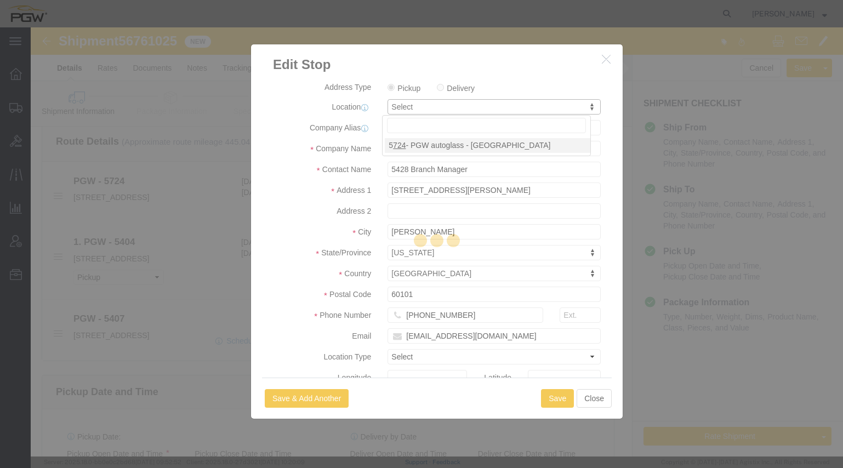
type input "[PHONE_NUMBER]"
type input "[EMAIL_ADDRESS][DOMAIN_NAME]"
select select "CA"
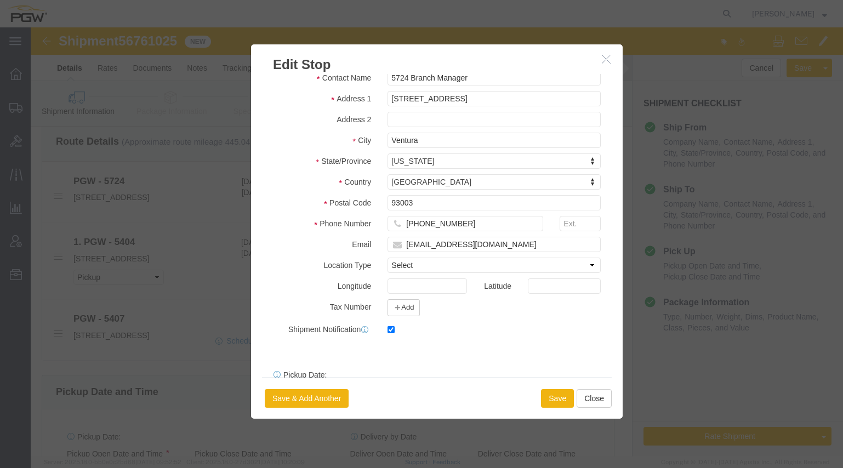
scroll to position [153, 0]
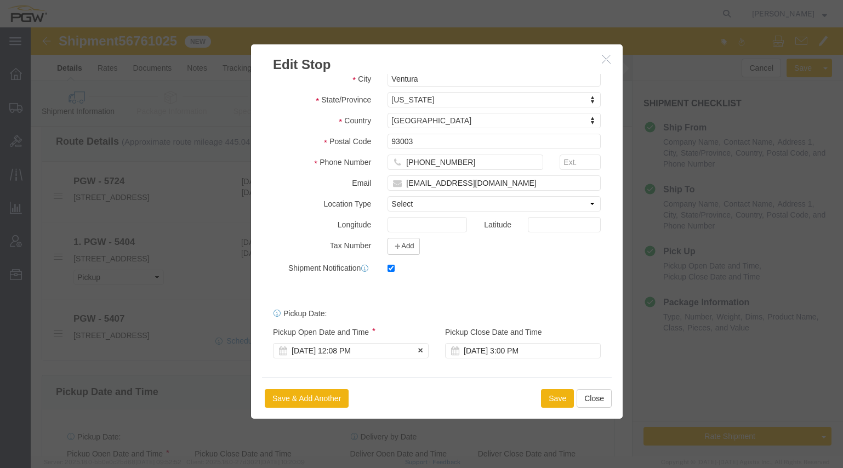
click div "[DATE] 12:08 PM"
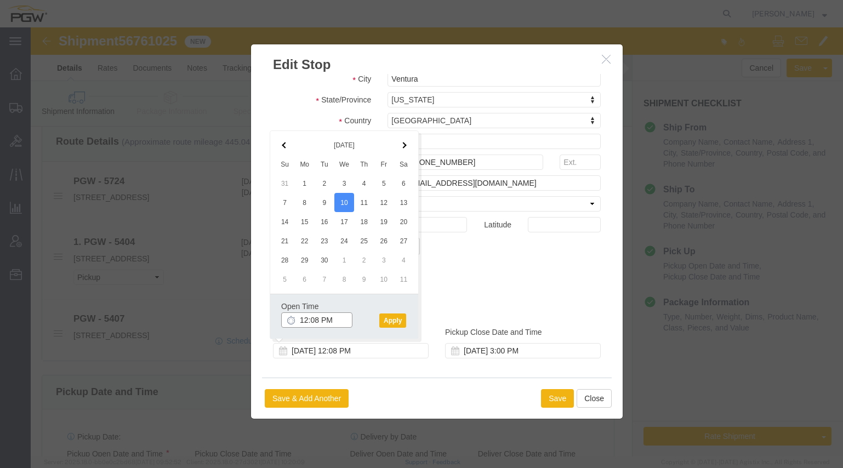
click input "12:08 PM"
type input "8:00 am"
click button "Apply"
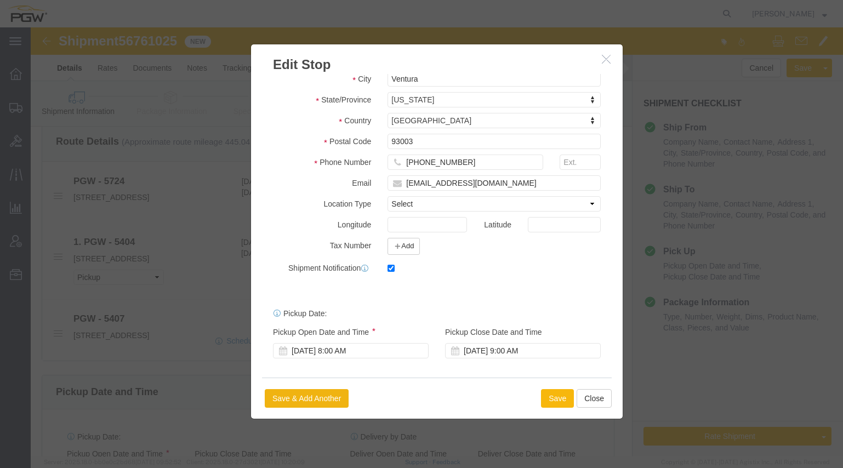
click button "Save"
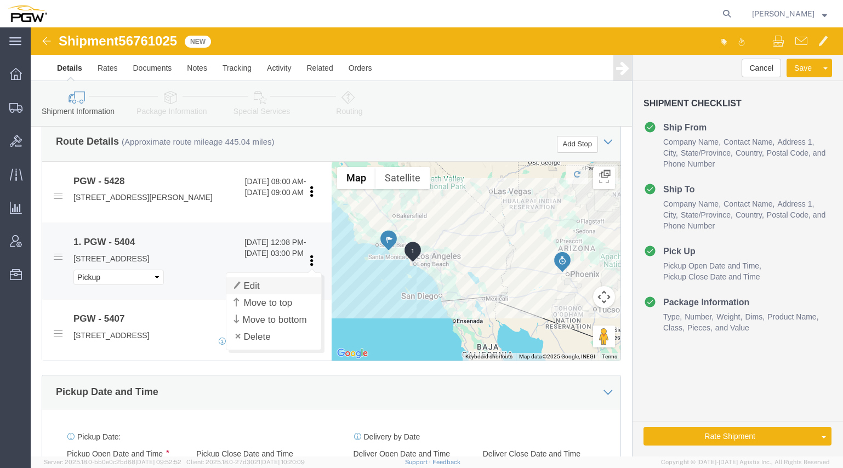
click link "Edit"
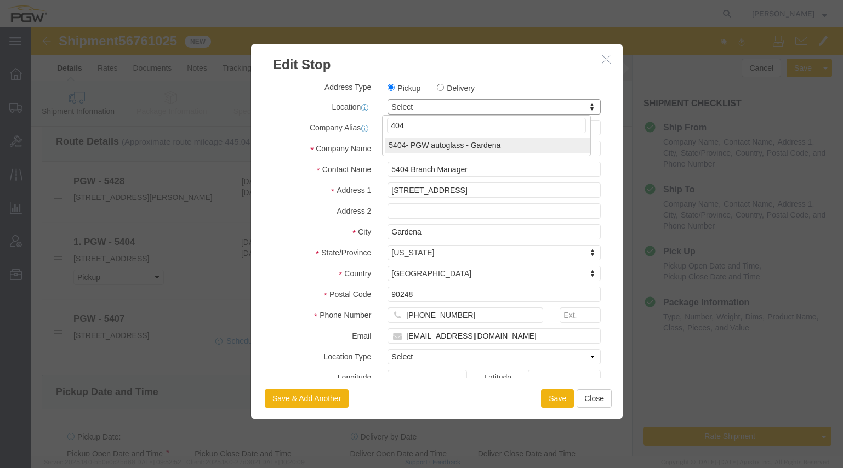
type input "404"
select select "28261"
type input "5404"
select select "CA"
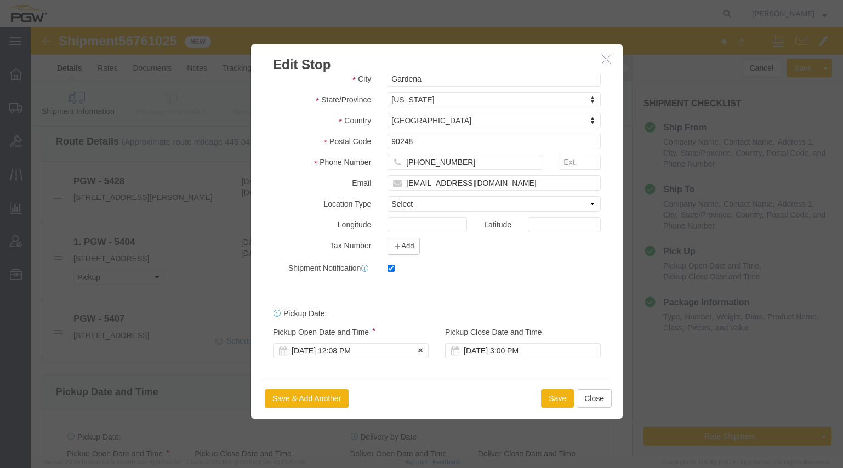
click div "[DATE] 12:08 PM"
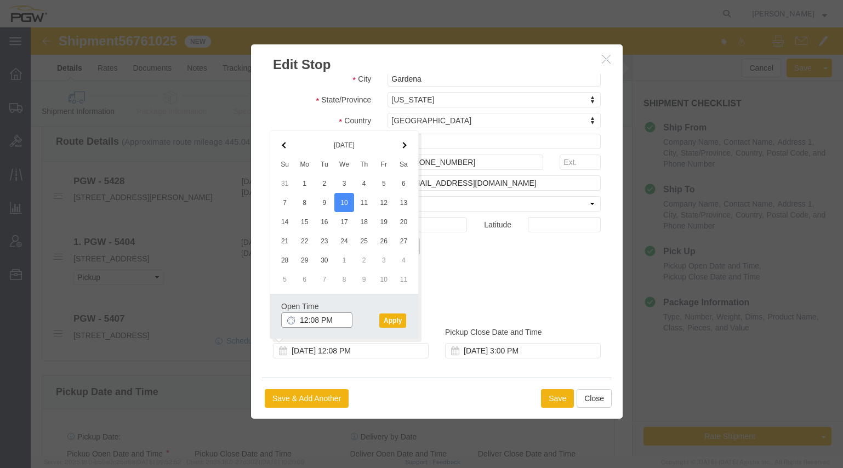
click input "12:08 PM"
drag, startPoint x: 291, startPoint y: 294, endPoint x: 257, endPoint y: 290, distance: 34.4
click div "404:08 PM"
type input "1:00 PM"
click button "Apply"
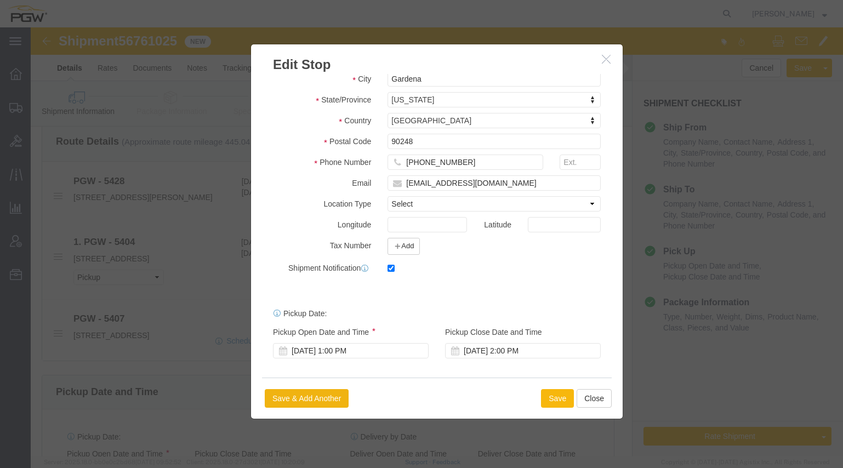
click button "Save"
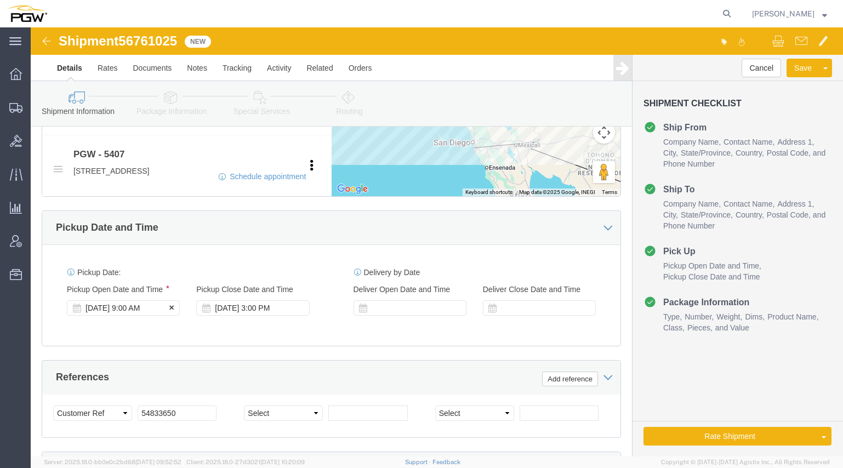
click div "[DATE] 9:00 AM"
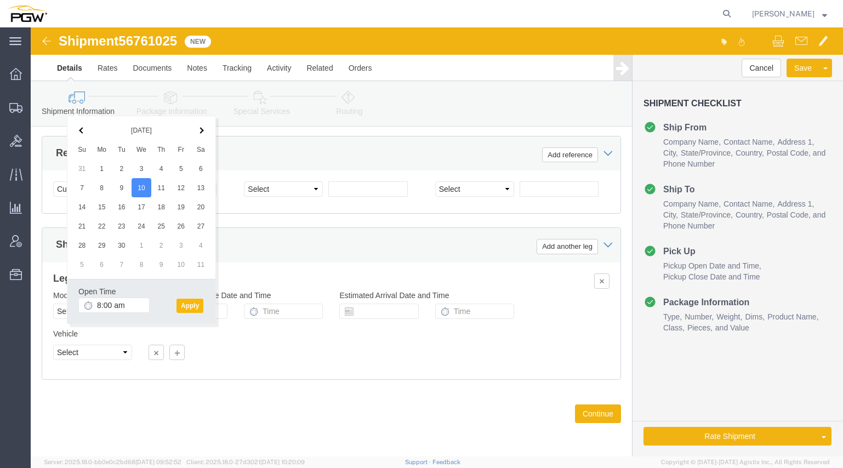
type input "8:00 AM"
click button "Apply"
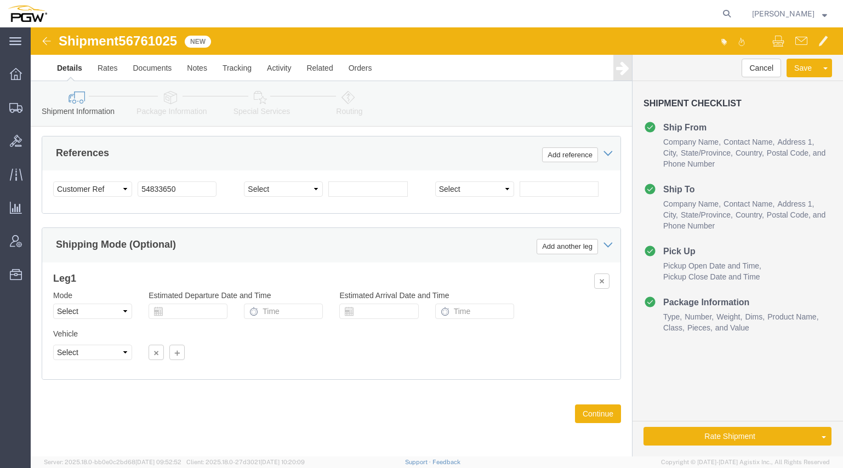
click span "56761025"
copy span "56761025"
click input "54833650"
drag, startPoint x: 158, startPoint y: 159, endPoint x: 10, endPoint y: 151, distance: 147.7
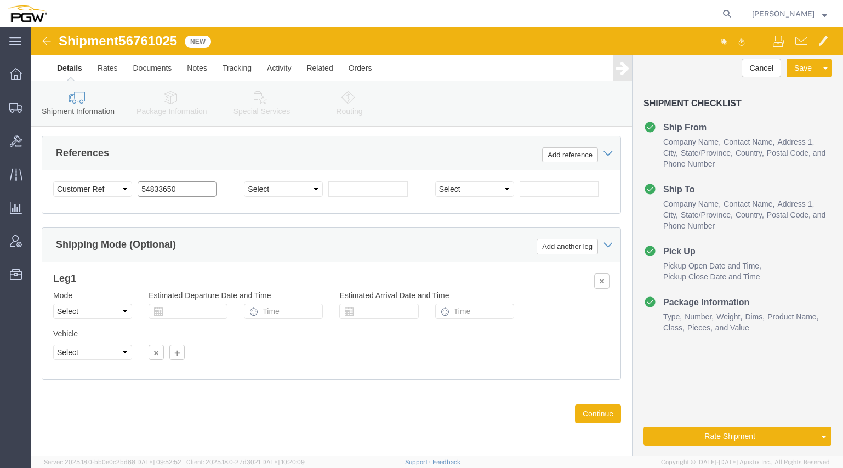
click div "Select Account Type Activity ID Airline Appointment Number ASN Batch Request # …"
paste input "6761025"
click input "56761025"
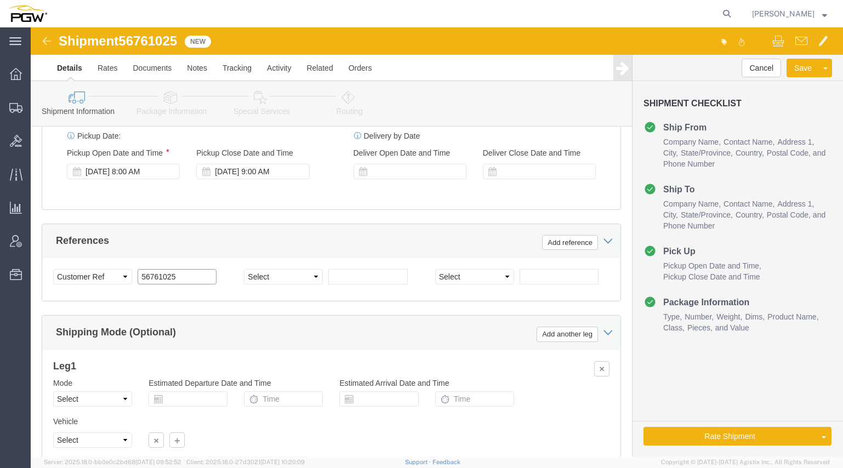
scroll to position [630, 0]
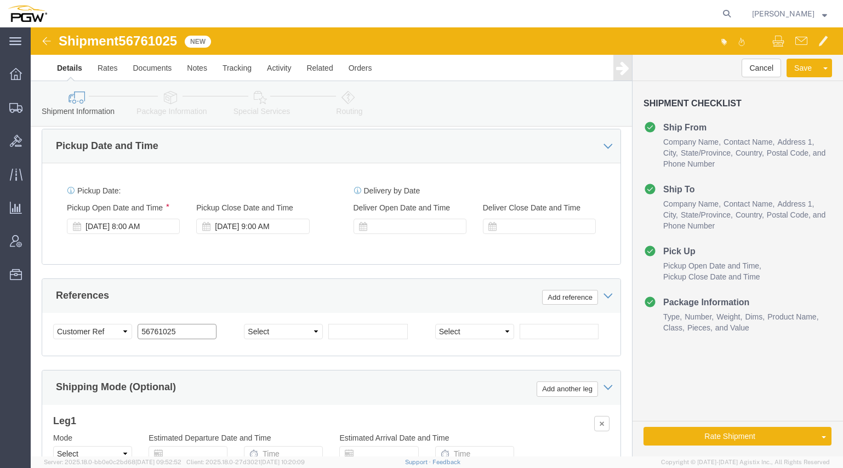
type input "56761025"
click div
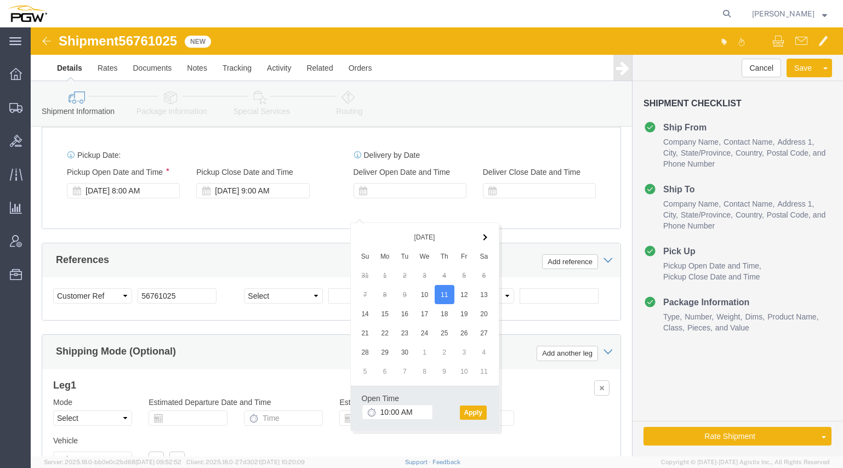
scroll to position [685, 0]
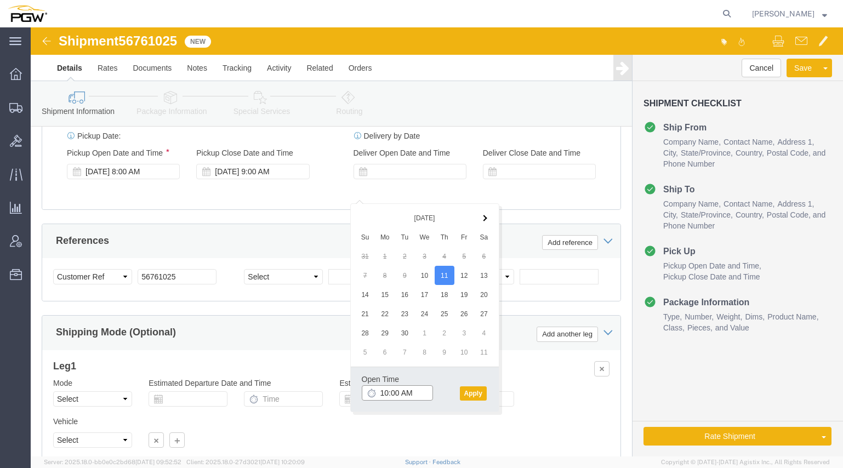
click input "10:00 AM"
type input "9:30 AM"
click button "Apply"
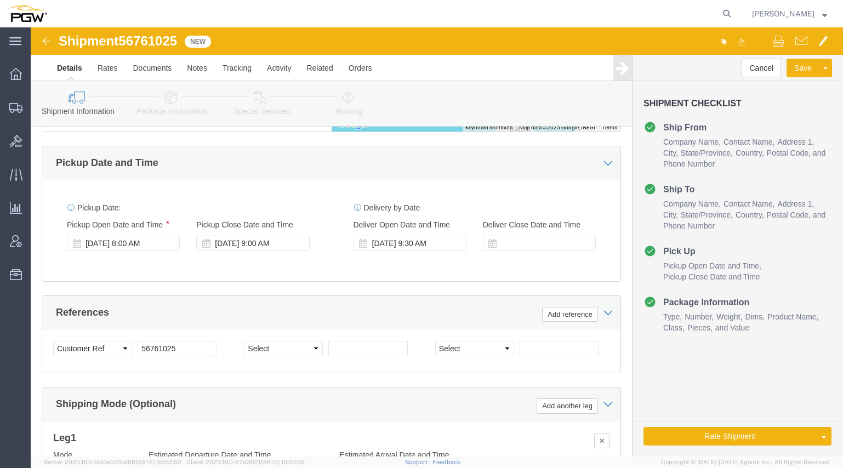
scroll to position [520, 0]
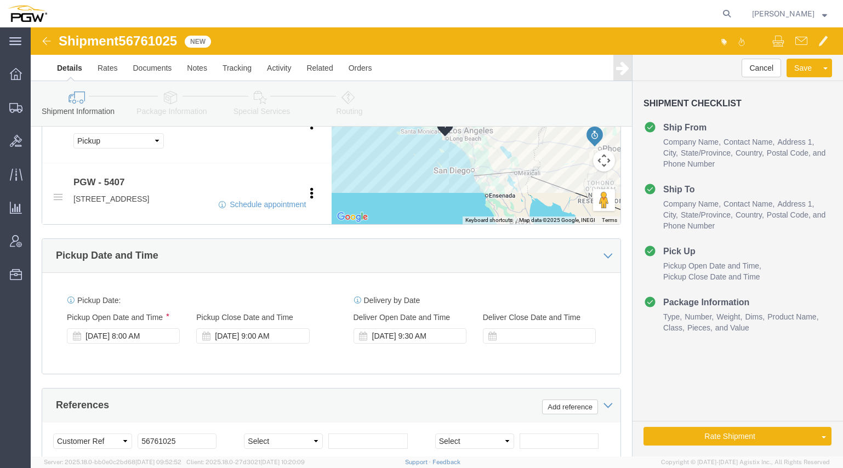
click icon
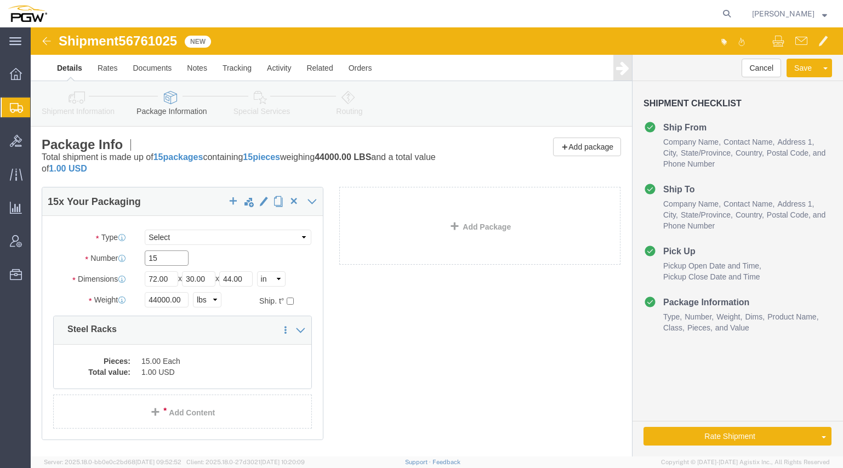
drag, startPoint x: 135, startPoint y: 227, endPoint x: 26, endPoint y: 218, distance: 109.5
click div "15"
type input "7"
click input "44000.00"
drag, startPoint x: 150, startPoint y: 272, endPoint x: 17, endPoint y: 251, distance: 135.0
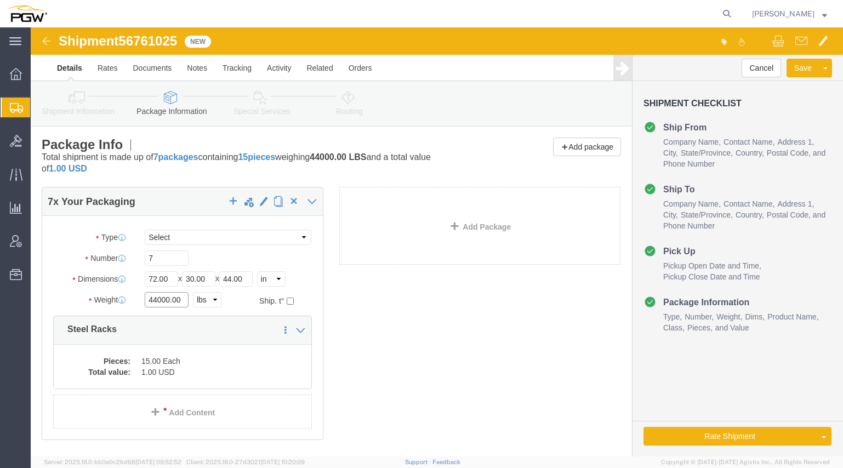
click div "Package Type Select Bale(s) Basket(s) Bolt(s) Bottle(s) Buckets Bulk Bundle(s) …"
type input "20000.00"
click dd "1.00 USD"
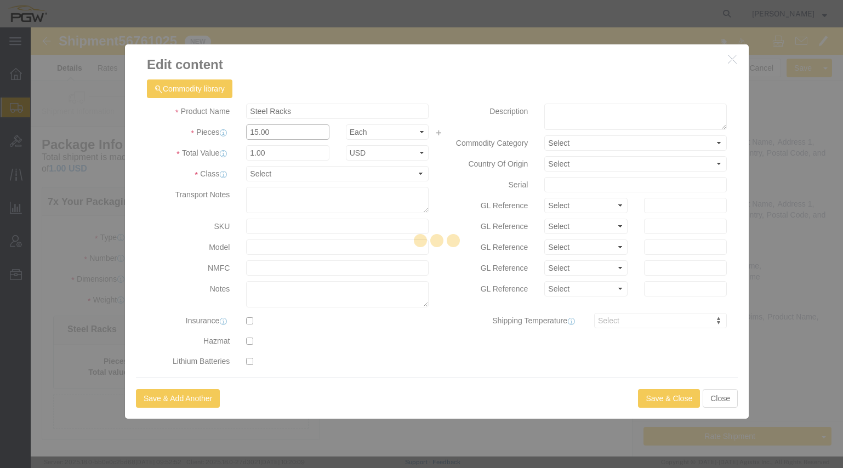
drag, startPoint x: 239, startPoint y: 103, endPoint x: 263, endPoint y: 133, distance: 39.4
click input "15.00"
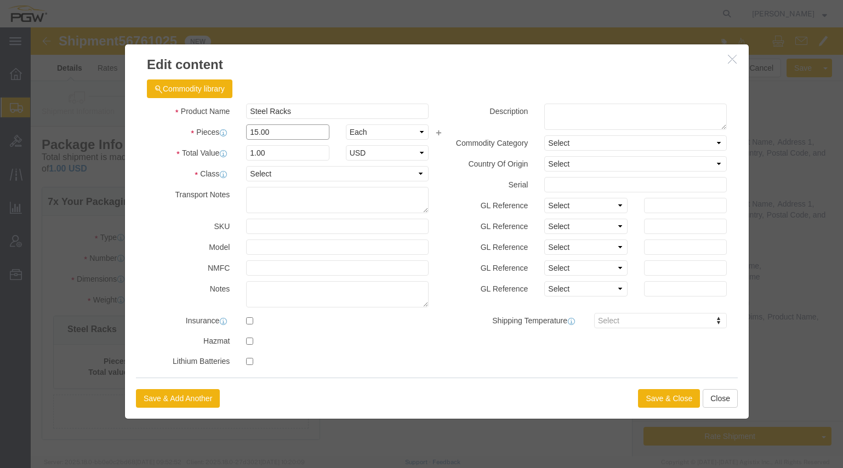
drag, startPoint x: 246, startPoint y: 104, endPoint x: 126, endPoint y: 88, distance: 121.7
click div "Product Name Steel Racks Pieces 15.00 Select Bag Barrels 100Board Feet Bottle B…"
type input "7.00"
click input "0.47"
drag, startPoint x: 253, startPoint y: 124, endPoint x: 112, endPoint y: 97, distance: 143.0
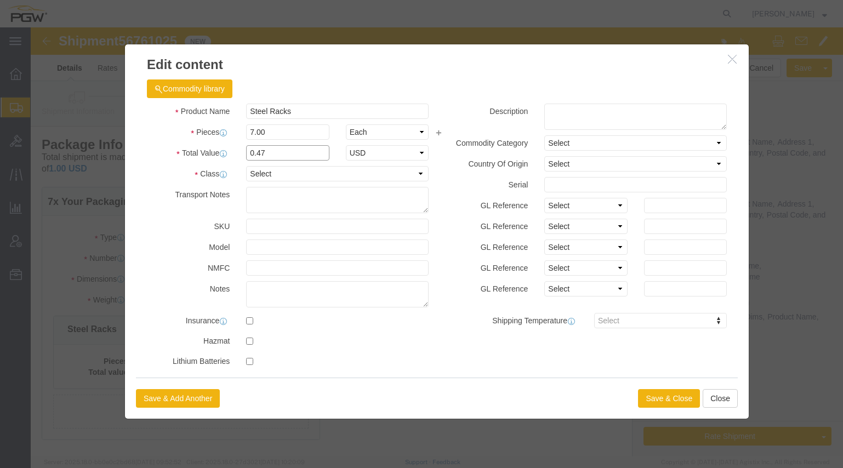
click div "Product Name Steel Racks Pieces 7.00 Select Bag Barrels 100Board Feet Bottle Bo…"
type input "1.00"
click button "Save & Close"
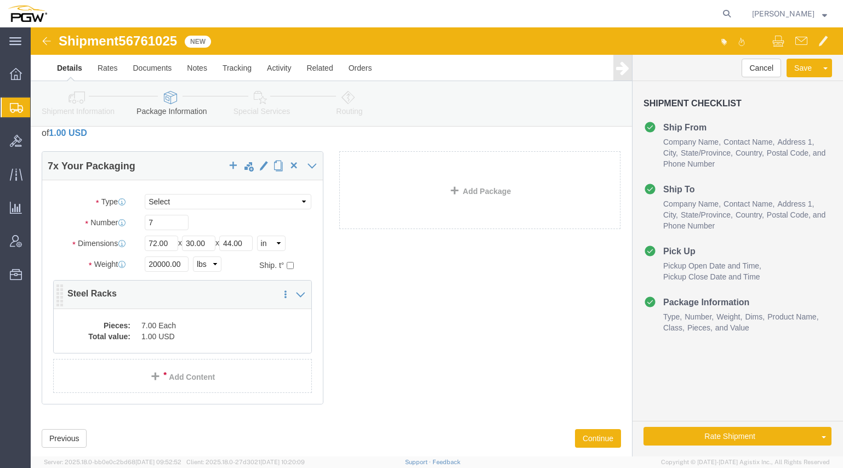
scroll to position [55, 0]
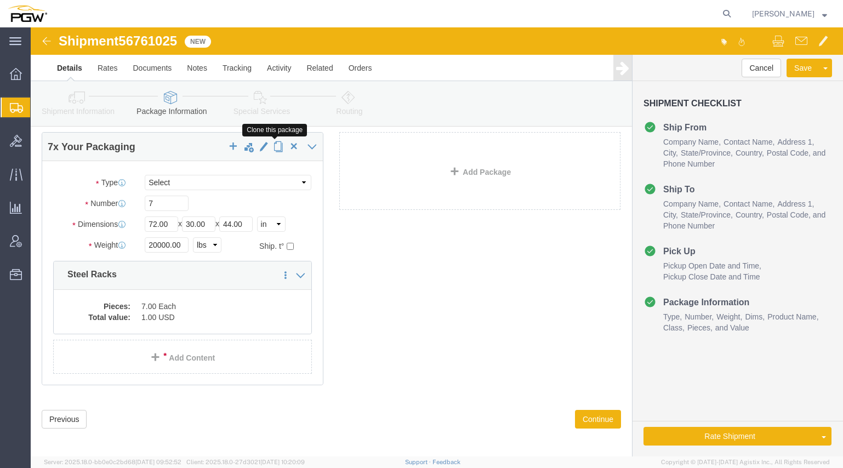
click button "button"
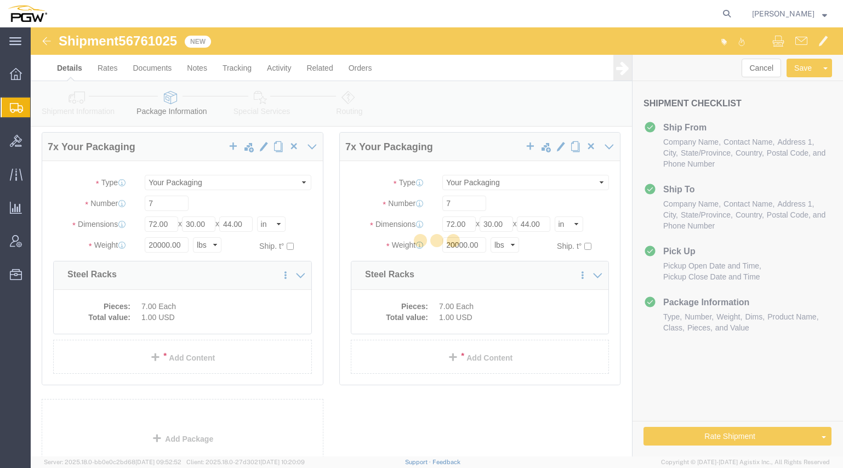
scroll to position [0, 0]
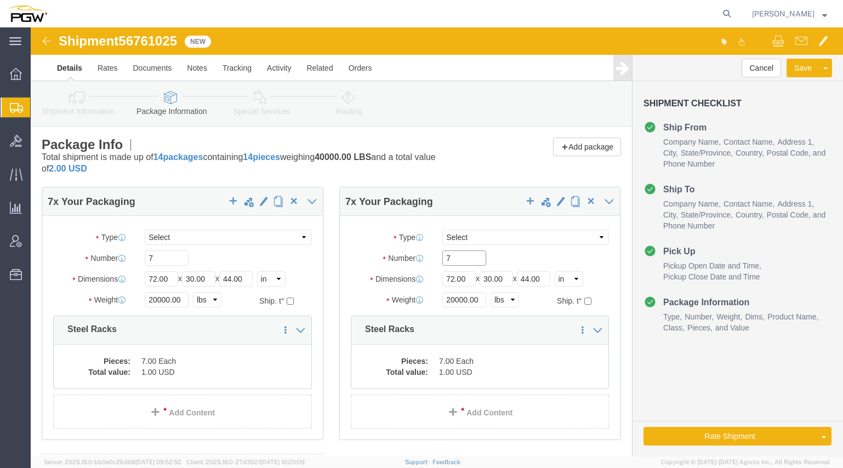
drag, startPoint x: 437, startPoint y: 234, endPoint x: 333, endPoint y: 216, distance: 104.6
click div "Number 7"
type input "8"
click input "20000.00"
drag, startPoint x: 388, startPoint y: 264, endPoint x: 341, endPoint y: 258, distance: 47.5
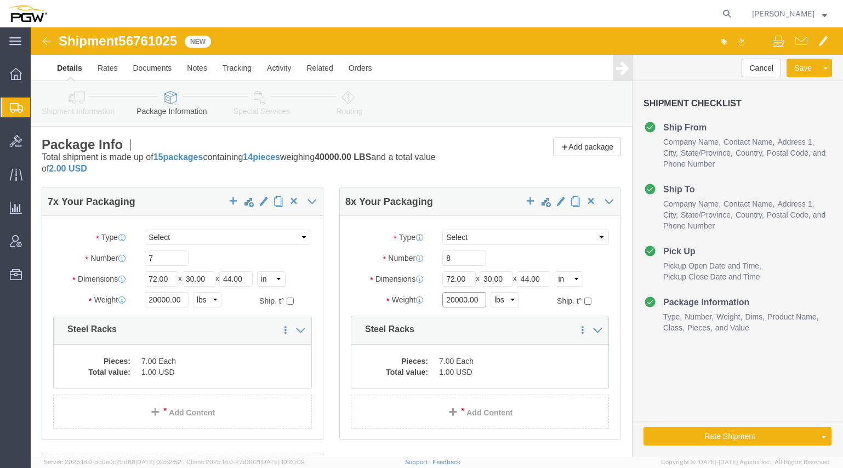
click div "Package Type Select Bale(s) Basket(s) Bolt(s) Bottle(s) Buckets Bulk Bundle(s) …"
type input "23000.00"
click dd "7.00 Each"
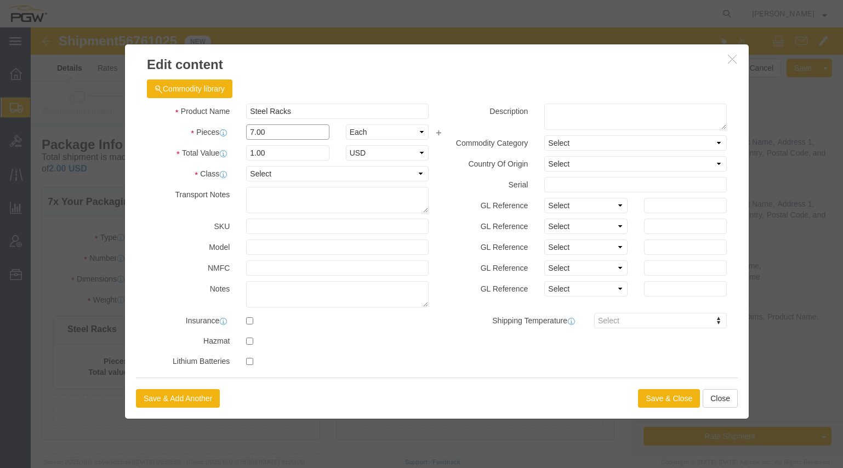
drag, startPoint x: 237, startPoint y: 105, endPoint x: 127, endPoint y: 97, distance: 110.5
click div "Pieces 7.00 Select Bag Barrels 100Board Feet Bottle Box Blister Pack Carats Can…"
type input "8.00"
click input "1.14"
drag, startPoint x: 239, startPoint y: 123, endPoint x: 120, endPoint y: 116, distance: 118.6
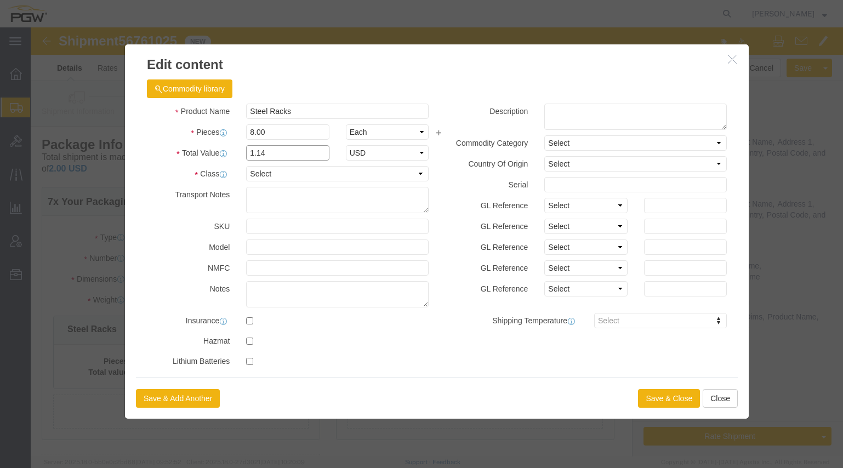
click div "Product Name Steel Racks Pieces 8.00 Select Bag Barrels 100Board Feet Bottle Bo…"
type input "1.00"
click button "Save & Close"
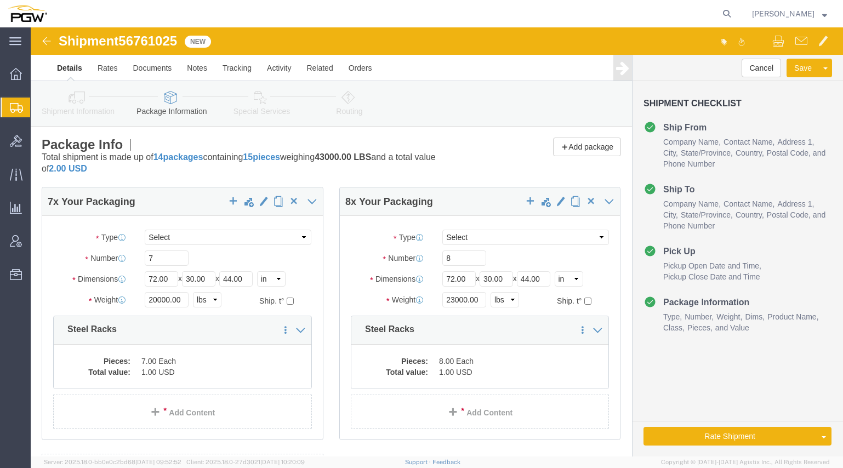
click icon
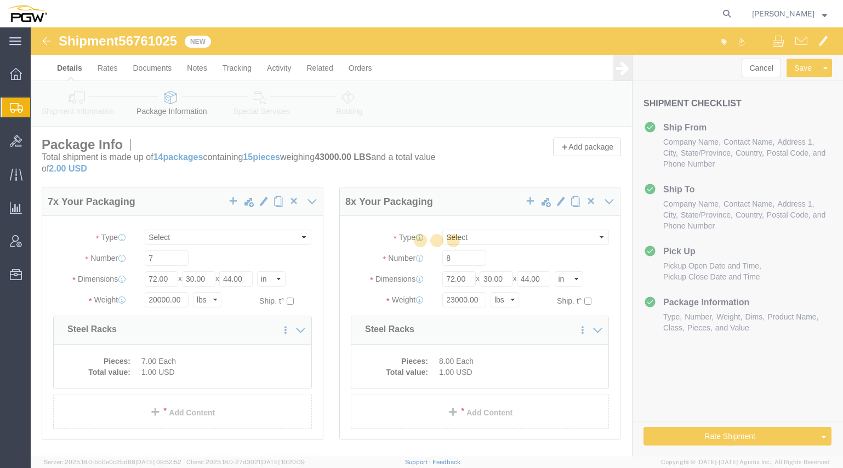
select select
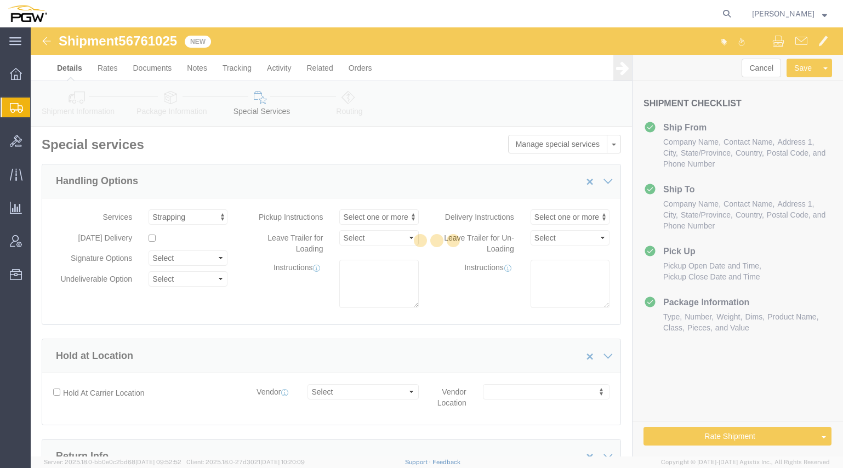
select select "COSTCENTER"
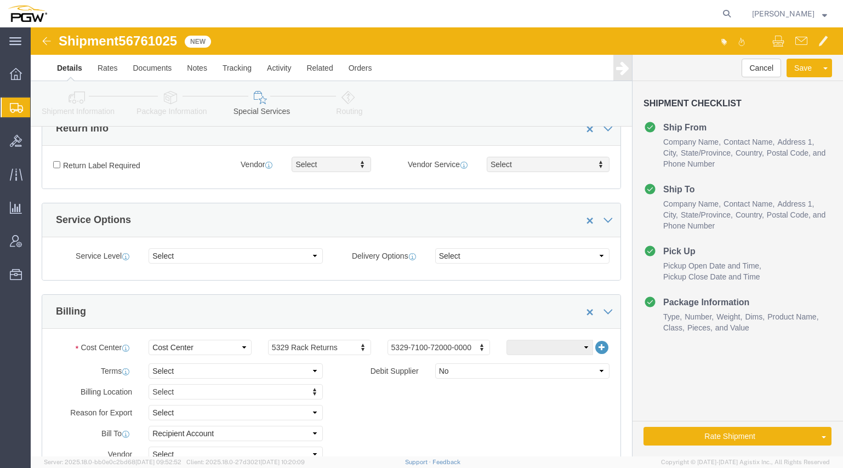
scroll to position [329, 0]
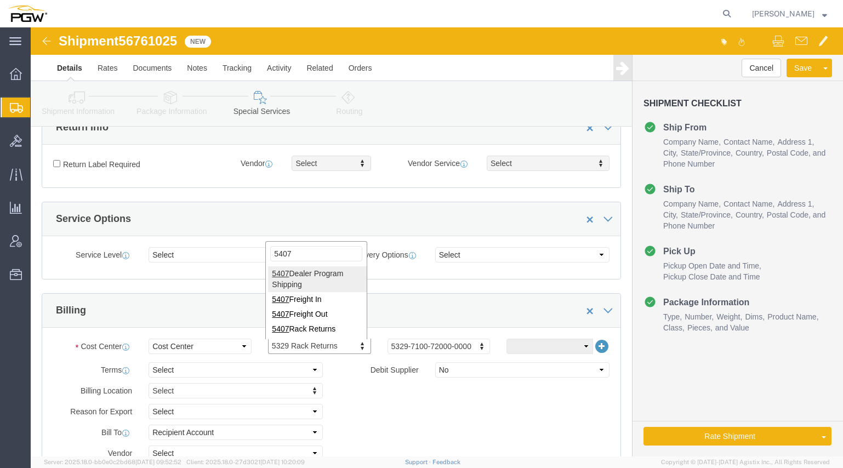
type input "5407"
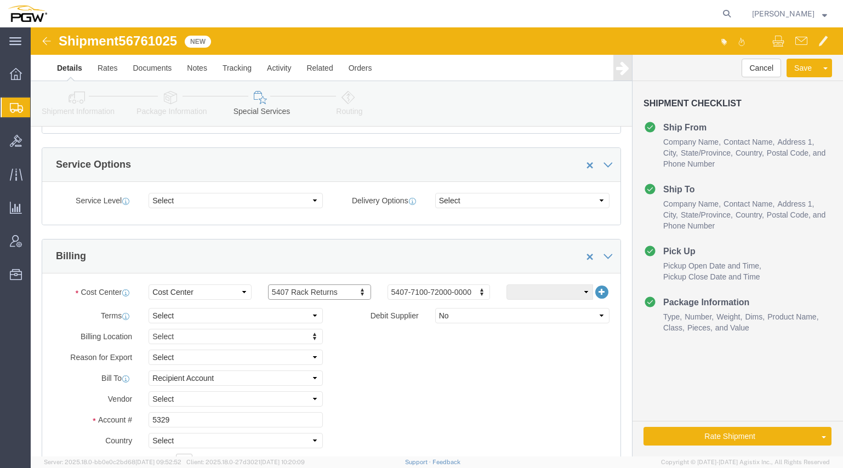
scroll to position [548, 0]
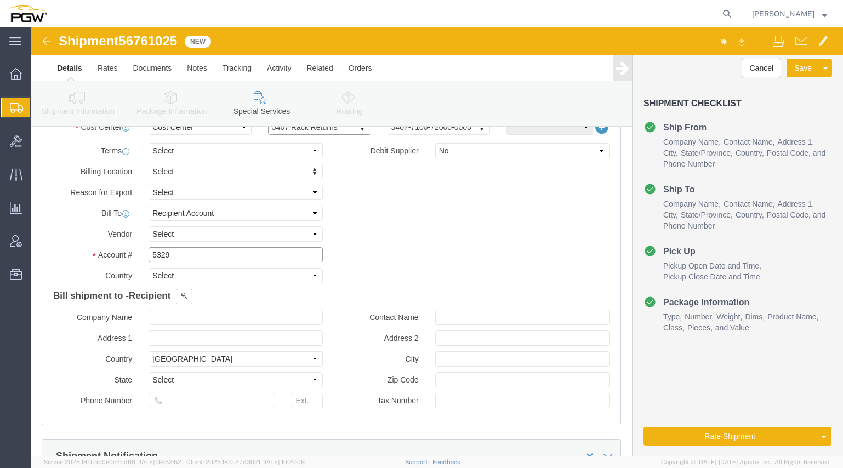
click input "5329"
click div "Billing Location Select Select My Profile Location 5303 - PGW autoglass - Corpo…"
type input "5407"
click icon
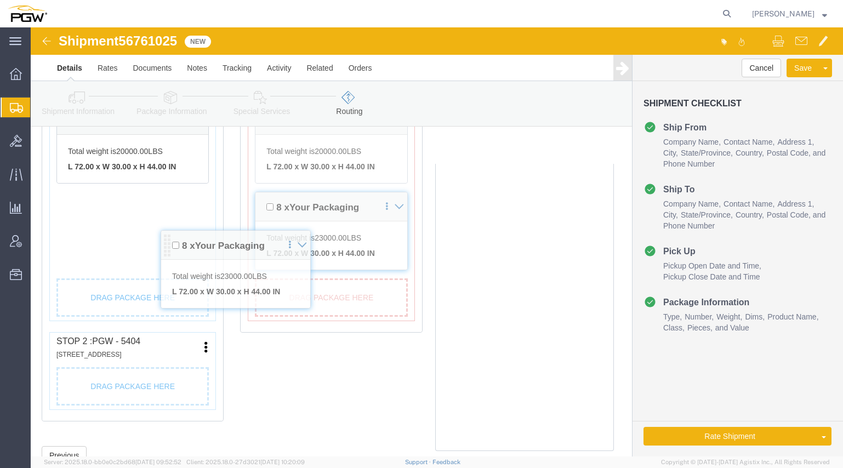
scroll to position [359, 0]
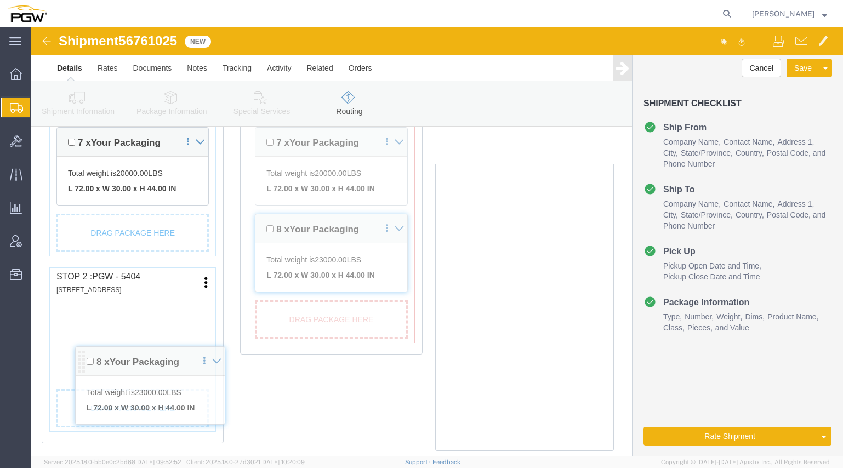
drag, startPoint x: 32, startPoint y: 189, endPoint x: 51, endPoint y: 337, distance: 149.2
click div "Pickups + Add Stop From : PGW - 5724 [STREET_ADDRESS] Edit Move to top Move to …"
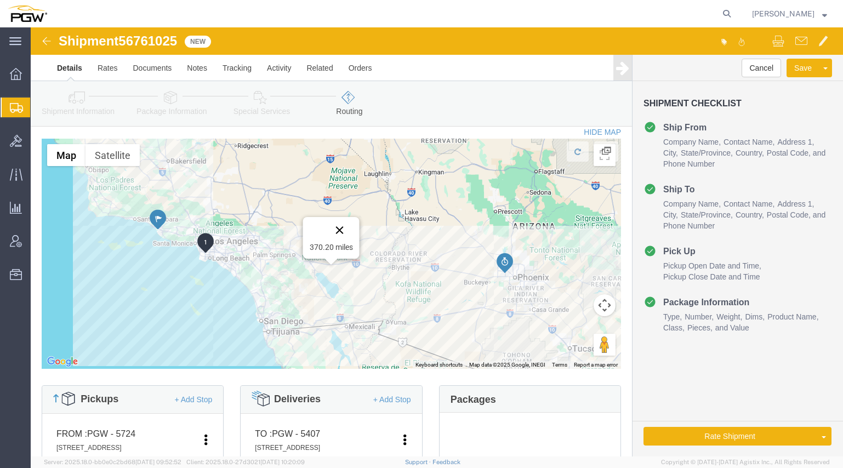
scroll to position [0, 0]
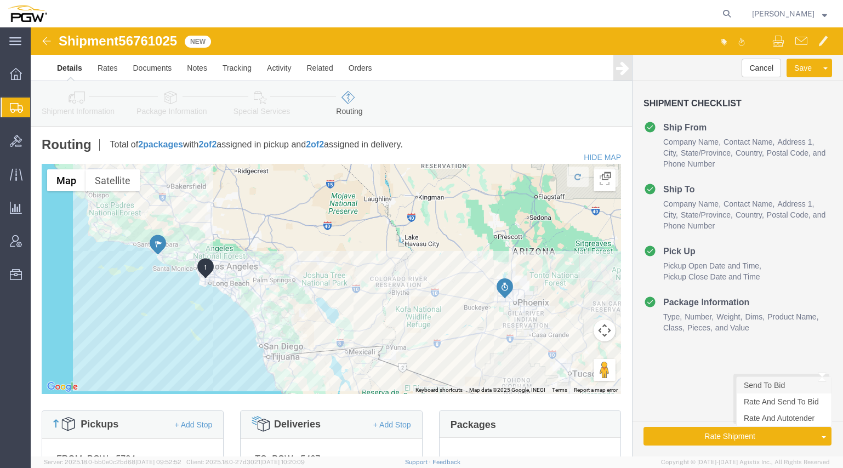
click link "Send To Bid"
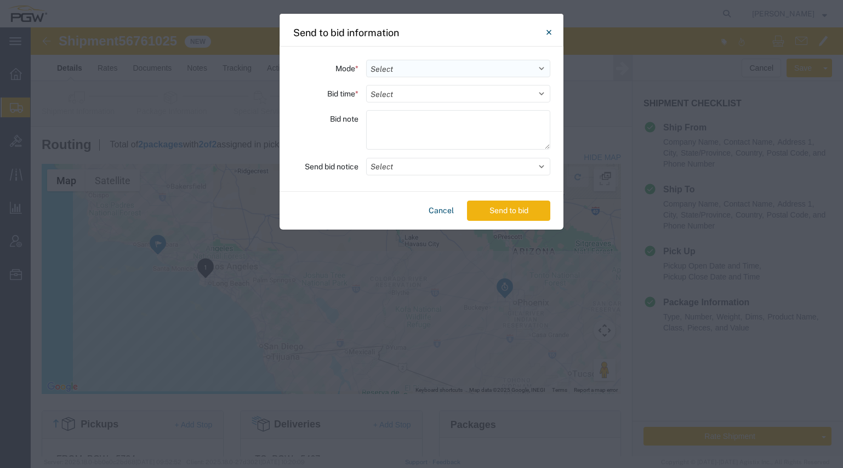
click at [393, 64] on select "Select Small Parcel Truckload Air Rail Less than Truckload Ocean Freight Multi-…" at bounding box center [458, 69] width 184 height 18
select select "TL"
click at [366, 60] on select "Select Small Parcel Truckload Air Rail Less than Truckload Ocean Freight Multi-…" at bounding box center [458, 69] width 184 height 18
click at [402, 93] on select "Select 30 Min (Rush) 1 Hour (Rush) 2 Hours (Rush) 4 Hours (Rush) 8 Hours (Rush)…" at bounding box center [458, 94] width 184 height 18
select select "20"
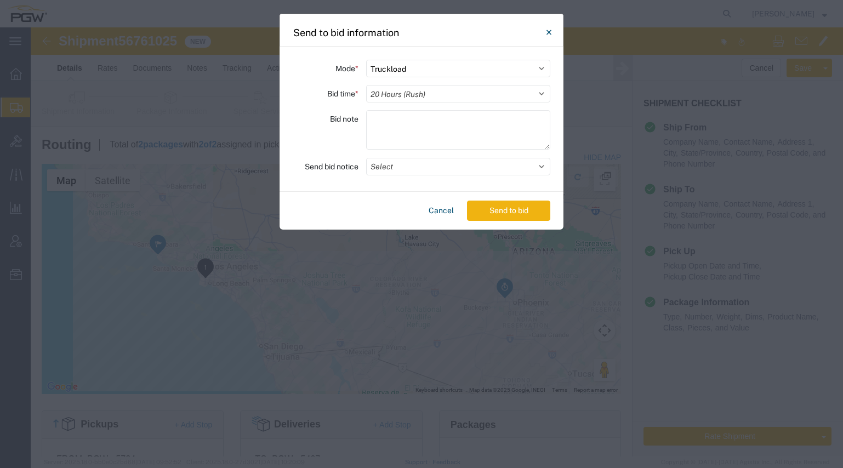
click at [366, 85] on select "Select 30 Min (Rush) 1 Hour (Rush) 2 Hours (Rush) 4 Hours (Rush) 8 Hours (Rush)…" at bounding box center [458, 94] width 184 height 18
drag, startPoint x: 493, startPoint y: 206, endPoint x: 434, endPoint y: 143, distance: 86.1
click at [437, 140] on agx-send-to-bid "Mode * Select Small Parcel Truckload Air Rail Less than Truckload Ocean Freight…" at bounding box center [422, 138] width 284 height 183
click at [406, 169] on button "Select" at bounding box center [458, 167] width 184 height 18
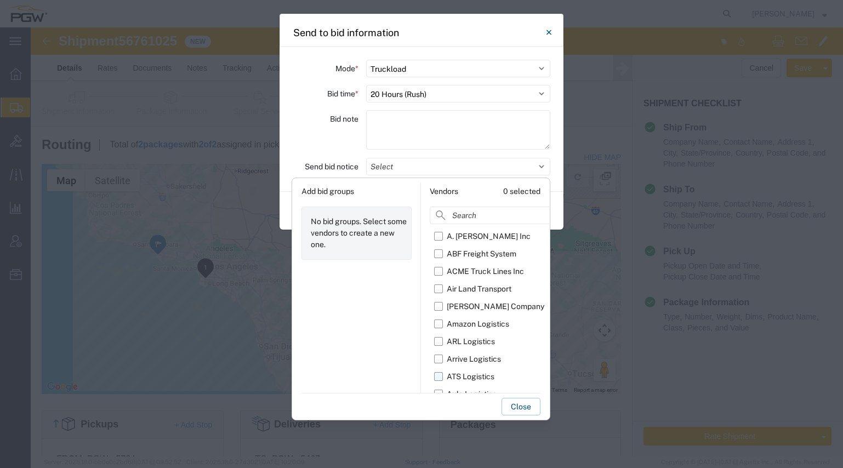
click at [440, 379] on label "ATS Logistics" at bounding box center [518, 377] width 169 height 18
click at [0, 0] on input "ATS Logistics" at bounding box center [0, 0] width 0 height 0
click at [517, 409] on button "Close" at bounding box center [521, 407] width 39 height 18
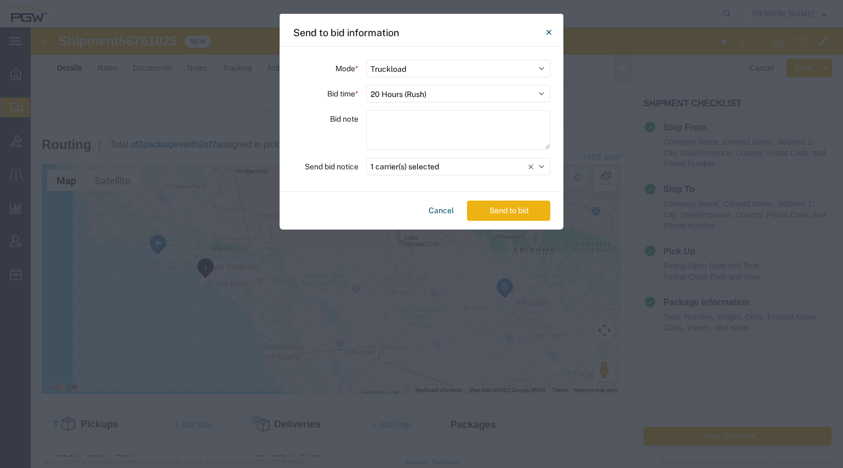
click at [507, 213] on button "Send to bid" at bounding box center [508, 211] width 83 height 20
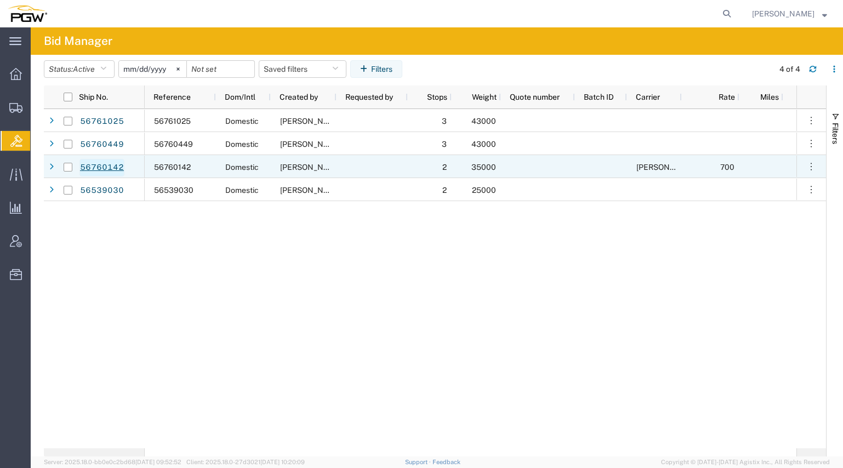
click at [97, 164] on link "56760142" at bounding box center [102, 168] width 45 height 18
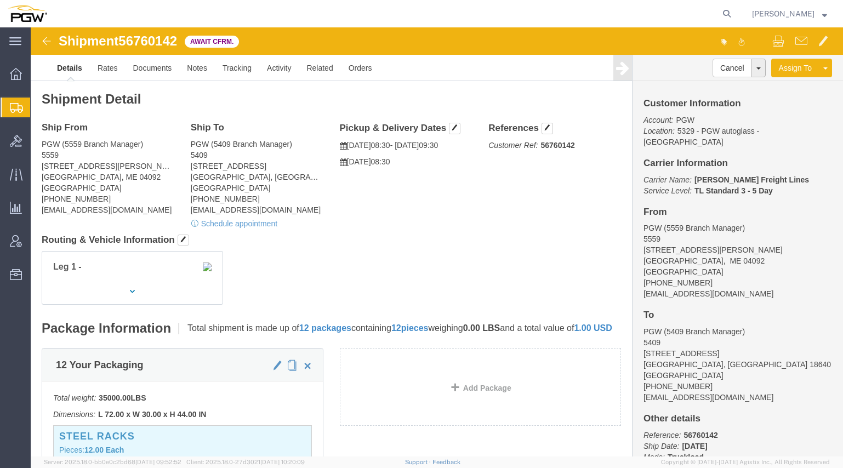
click span "56760142"
copy span "56760142"
